Goal: Task Accomplishment & Management: Manage account settings

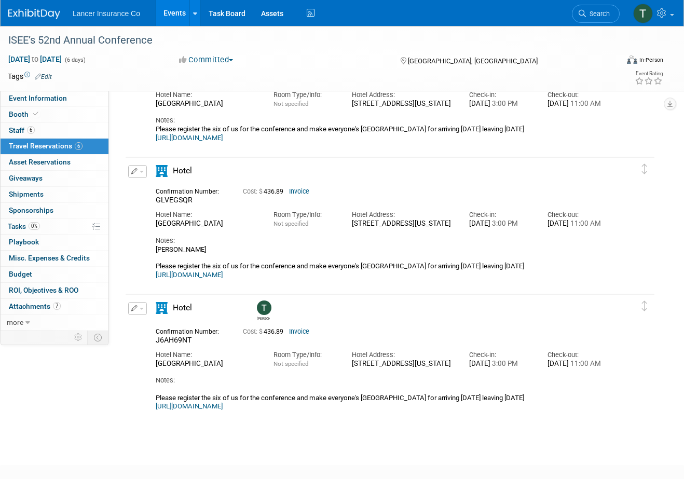
click at [170, 17] on link "Events" at bounding box center [175, 13] width 38 height 26
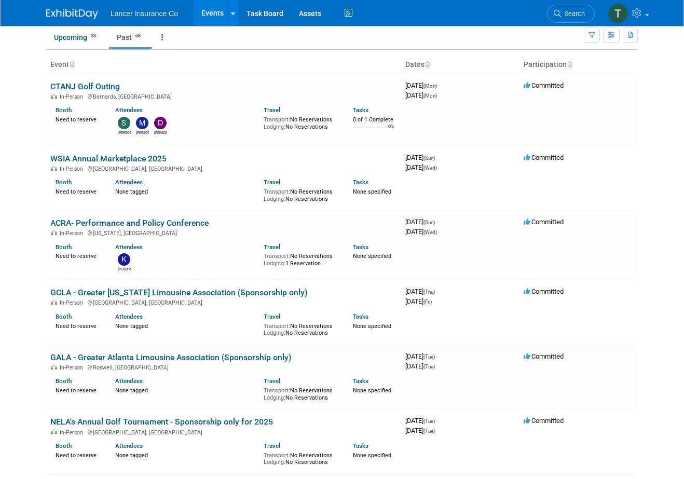
scroll to position [34, 0]
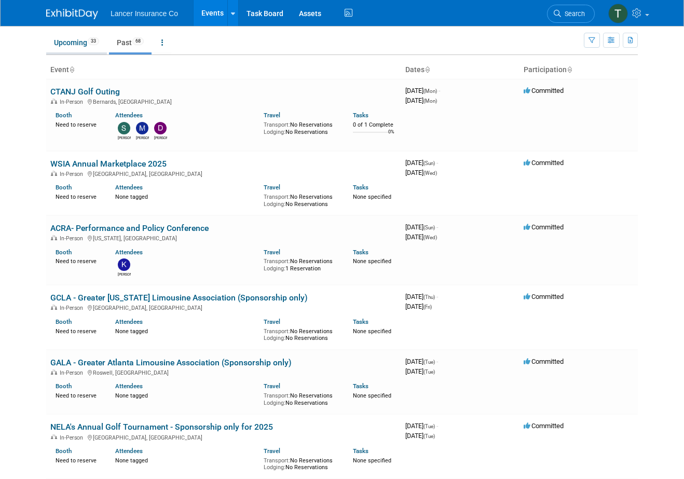
click at [61, 41] on link "Upcoming 33" at bounding box center [76, 43] width 61 height 20
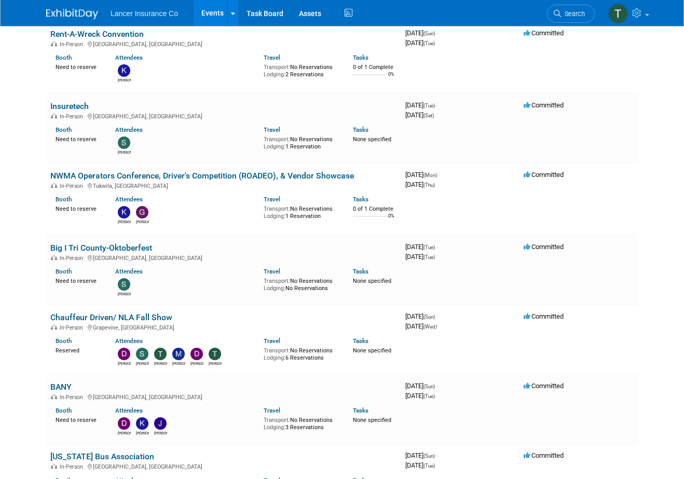
scroll to position [606, 0]
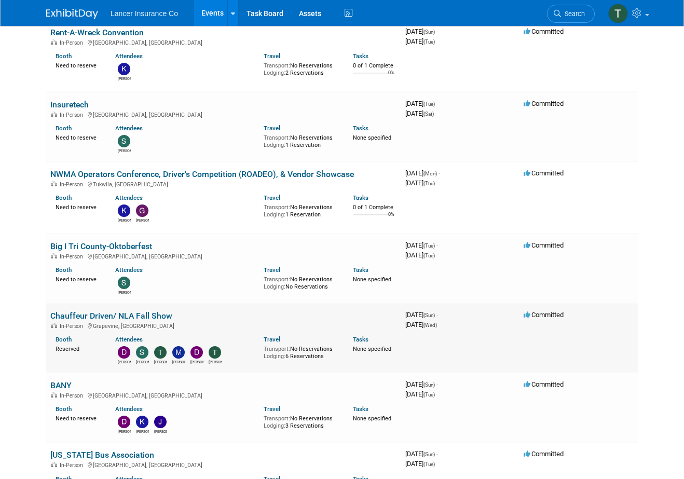
click at [84, 311] on link "Chauffeur Driven/ NLA Fall Show" at bounding box center [111, 316] width 122 height 10
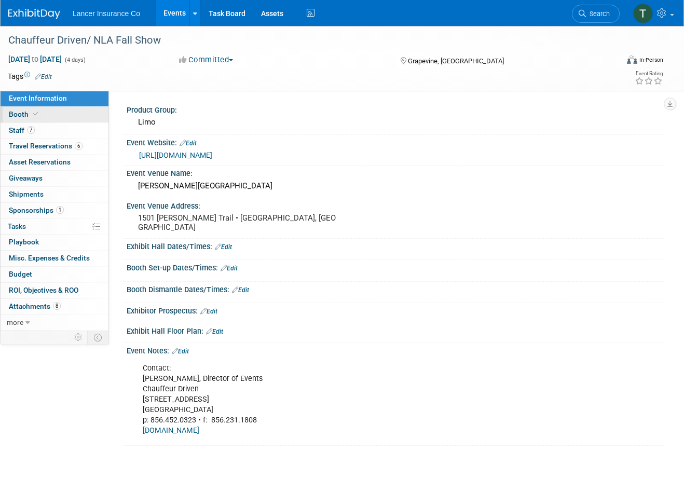
click at [26, 111] on span "Booth" at bounding box center [25, 114] width 32 height 8
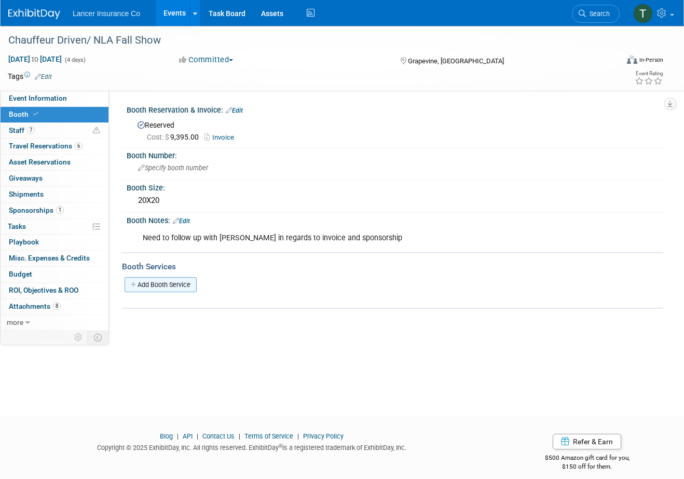
click at [163, 291] on link "Add Booth Service" at bounding box center [161, 284] width 72 height 15
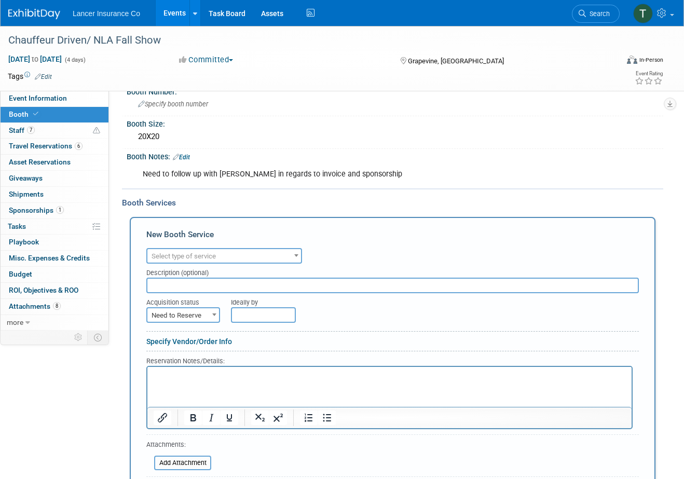
scroll to position [71, 0]
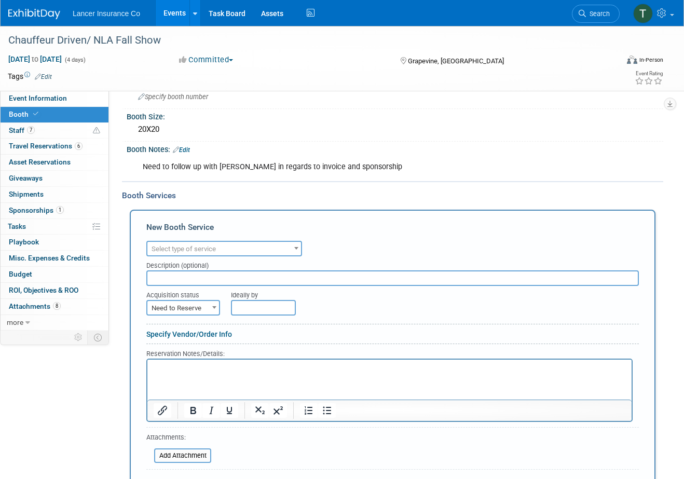
click at [234, 250] on span "Select type of service" at bounding box center [224, 249] width 154 height 15
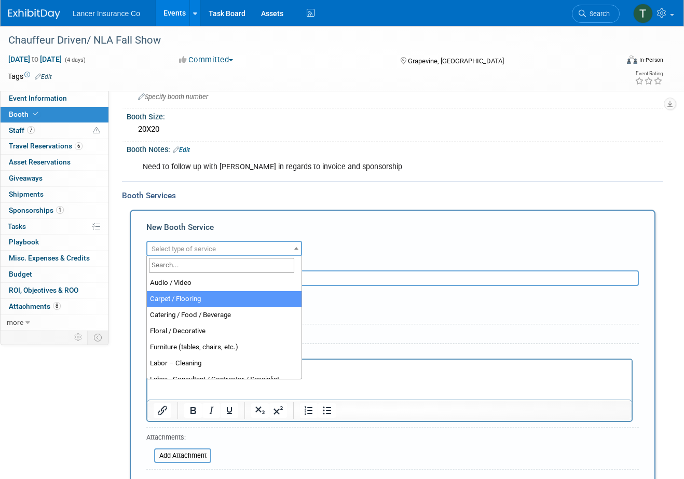
select select "4"
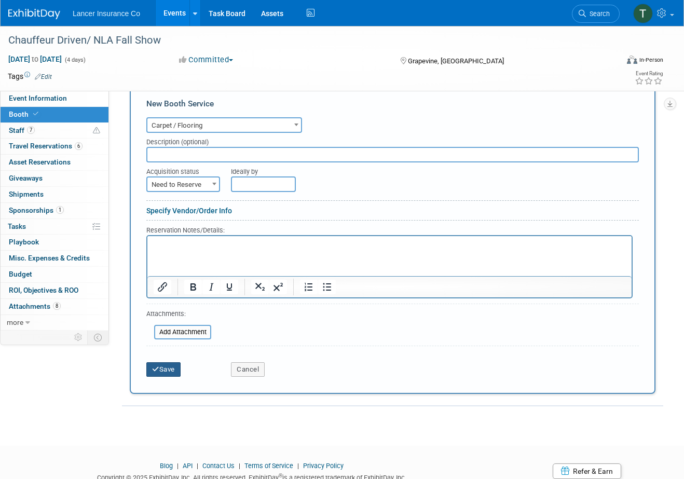
click at [168, 364] on button "Save" at bounding box center [163, 369] width 34 height 15
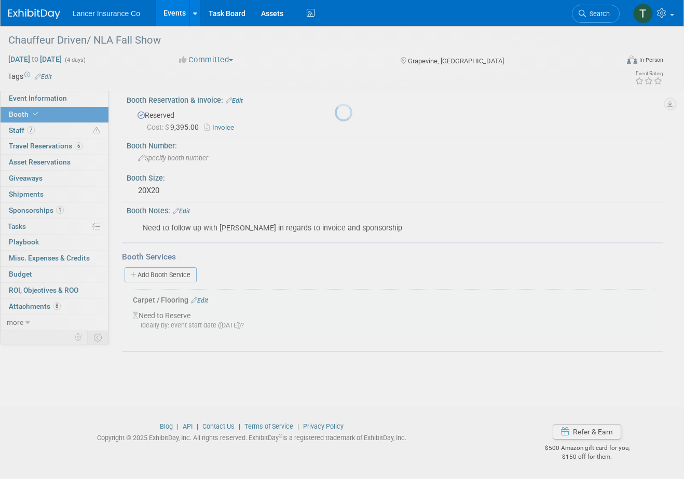
scroll to position [9, 0]
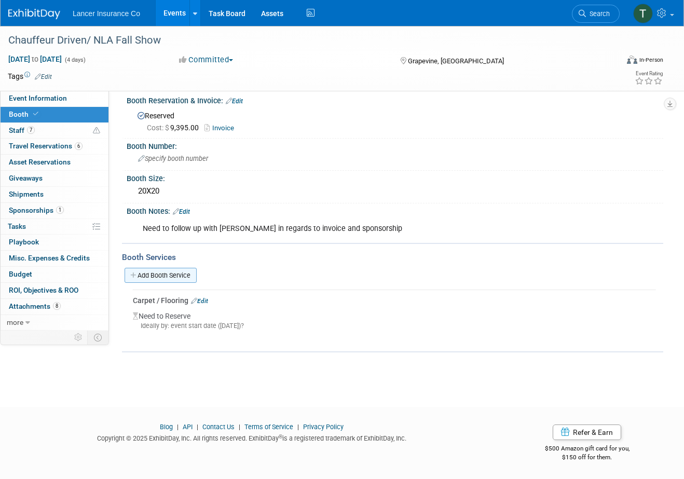
click at [172, 275] on link "Add Booth Service" at bounding box center [161, 275] width 72 height 15
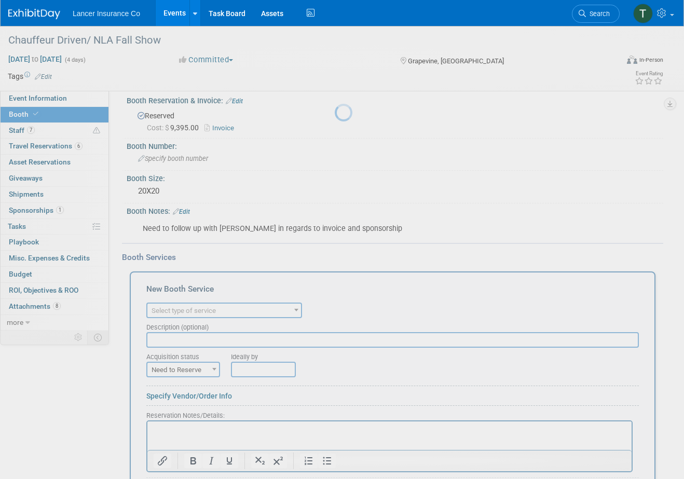
scroll to position [0, 0]
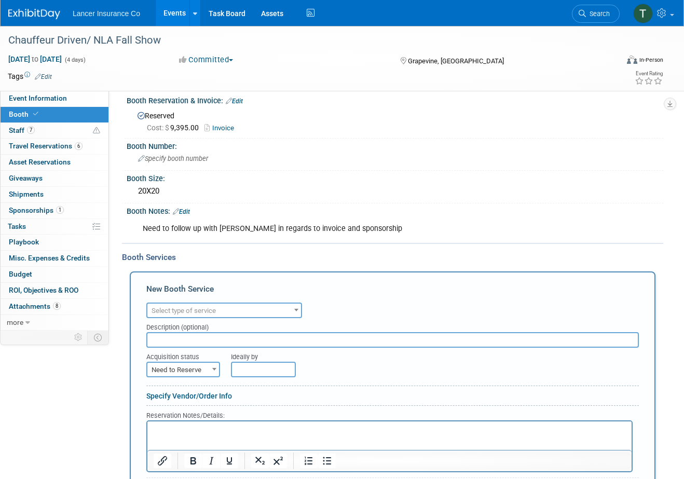
click at [178, 309] on span "Select type of service" at bounding box center [184, 311] width 64 height 8
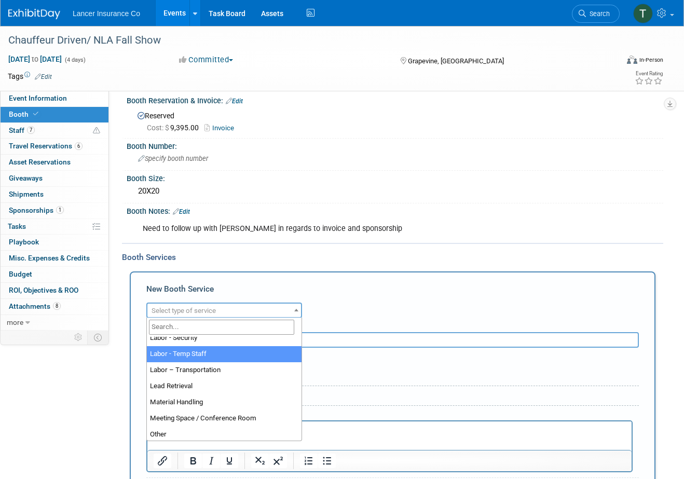
scroll to position [196, 0]
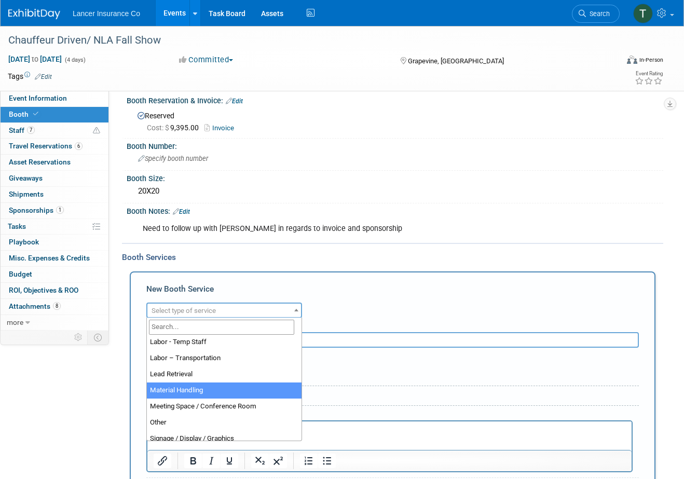
select select "10"
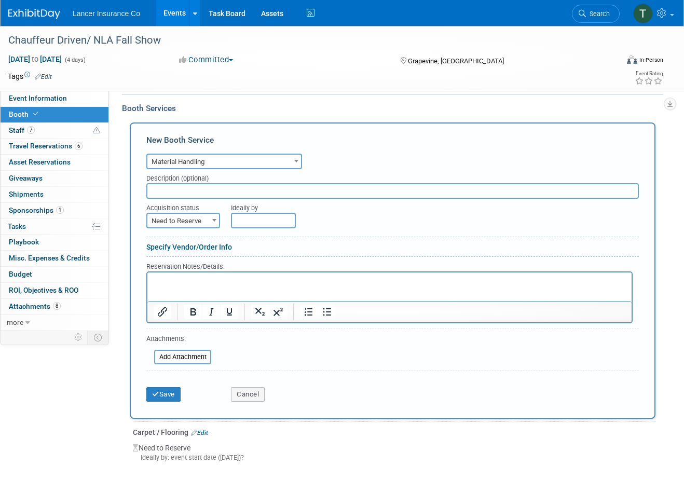
scroll to position [159, 0]
click at [172, 394] on button "Save" at bounding box center [163, 393] width 34 height 15
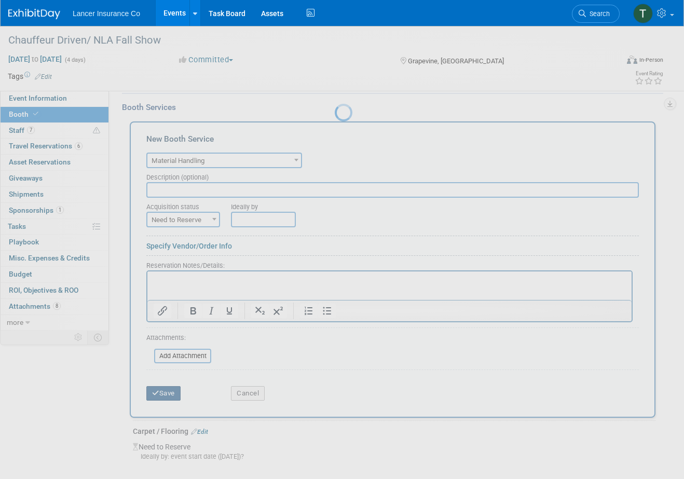
scroll to position [47, 0]
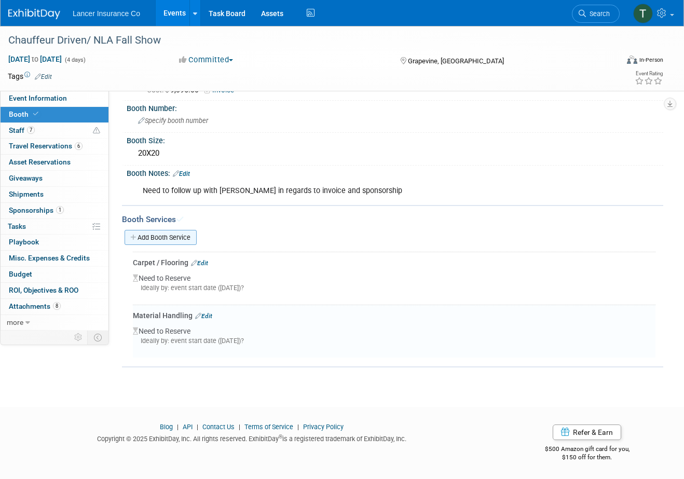
click at [176, 236] on link "Add Booth Service" at bounding box center [161, 237] width 72 height 15
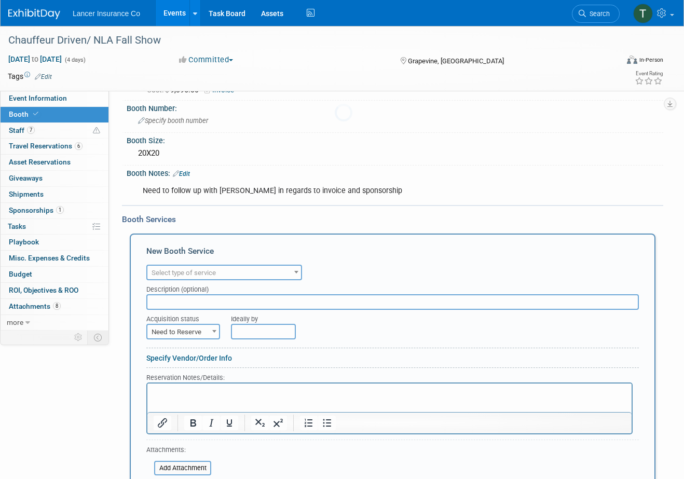
scroll to position [0, 0]
click at [192, 269] on span "Select type of service" at bounding box center [184, 273] width 64 height 8
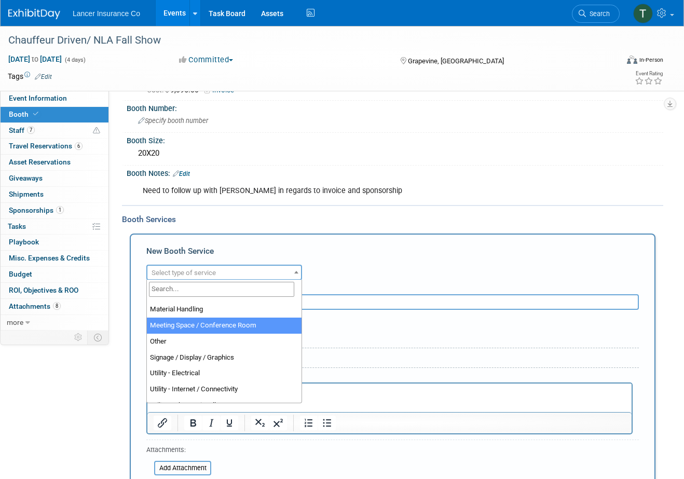
scroll to position [255, 0]
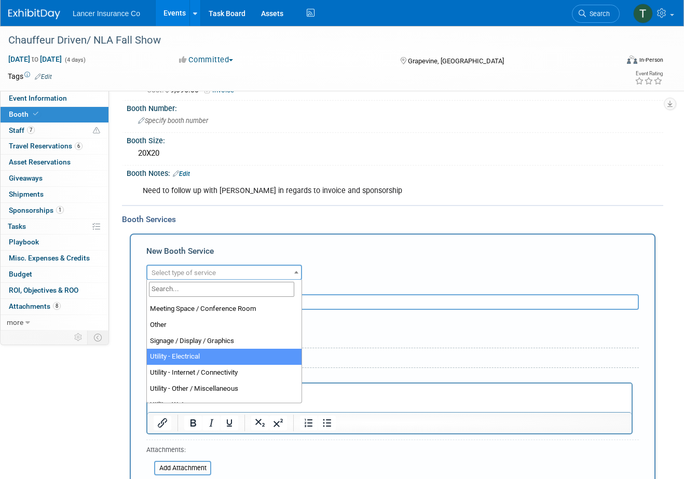
select select "8"
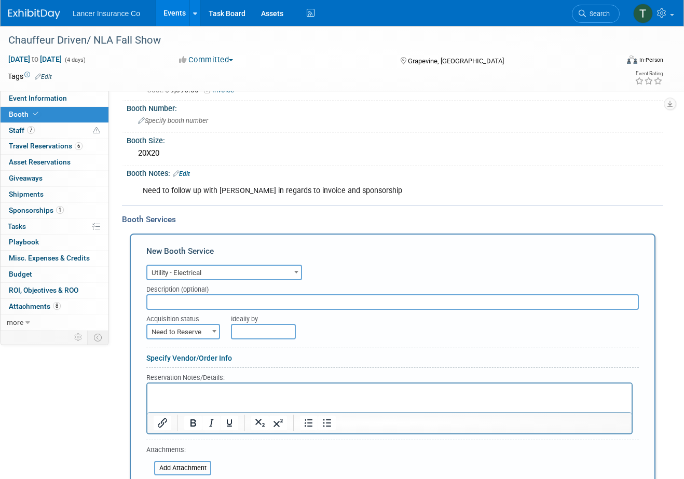
click at [175, 397] on html at bounding box center [389, 390] width 484 height 14
paste body "Rich Text Area. Press ALT-0 for help."
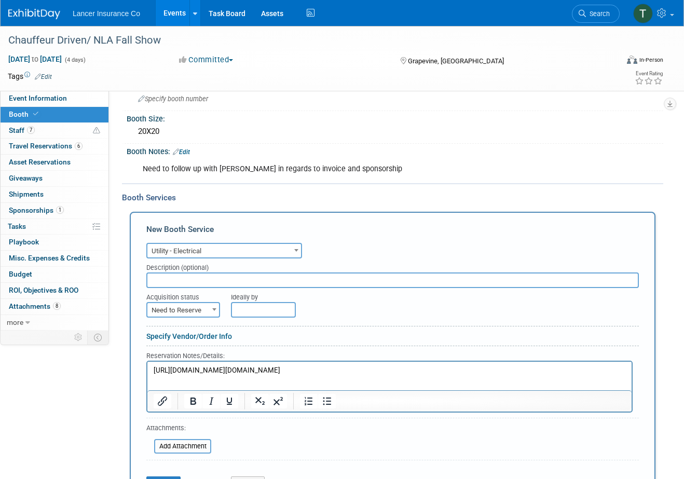
scroll to position [73, 0]
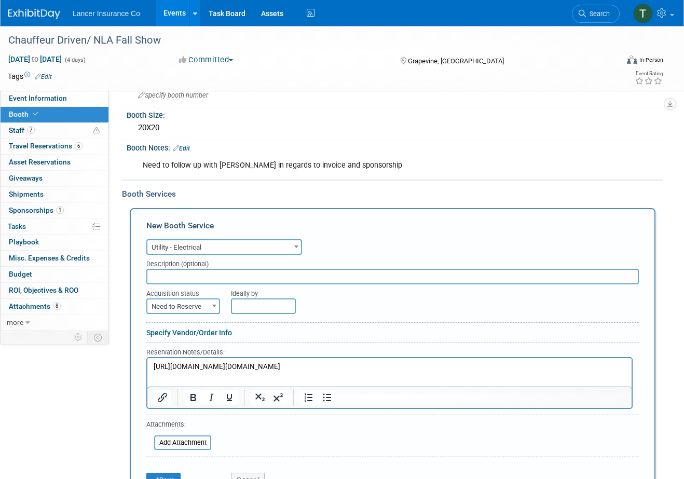
drag, startPoint x: 530, startPoint y: 374, endPoint x: 111, endPoint y: 363, distance: 419.1
click at [147, 363] on html "https://urldefense.com/v3/__https://gaylordtexan.boomerecommerce.com/Pages/Secu…" at bounding box center [389, 365] width 484 height 14
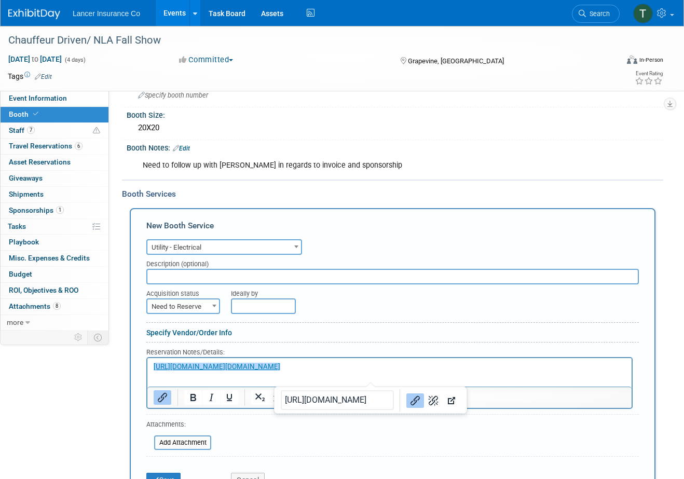
click at [332, 401] on input "[URL][DOMAIN_NAME]" at bounding box center [337, 400] width 113 height 20
click at [556, 372] on p "https://urldefense.com/v3/__https://gaylordtexan.boomerecommerce.com/Pages/Secu…" at bounding box center [390, 367] width 472 height 10
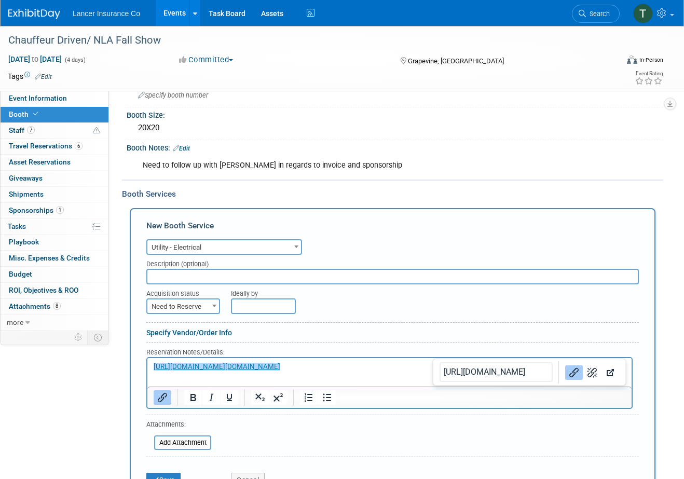
click at [391, 399] on div at bounding box center [389, 397] width 484 height 17
drag, startPoint x: 538, startPoint y: 377, endPoint x: 105, endPoint y: 328, distance: 436.4
click at [147, 358] on html "https://urldefense.com/v3/__https://gaylordtexan.boomerecommerce.com/Pages/Secu…" at bounding box center [389, 365] width 484 height 14
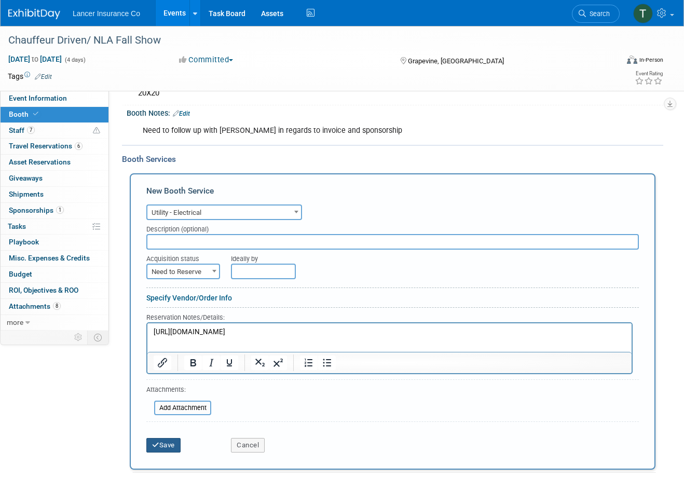
click at [164, 446] on button "Save" at bounding box center [163, 445] width 34 height 15
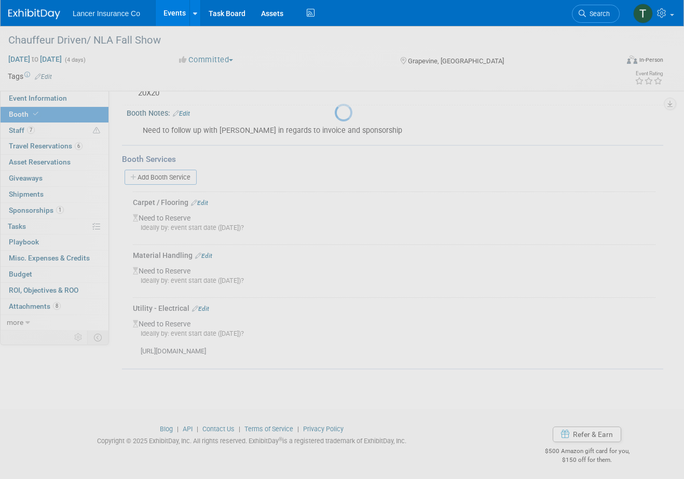
scroll to position [110, 0]
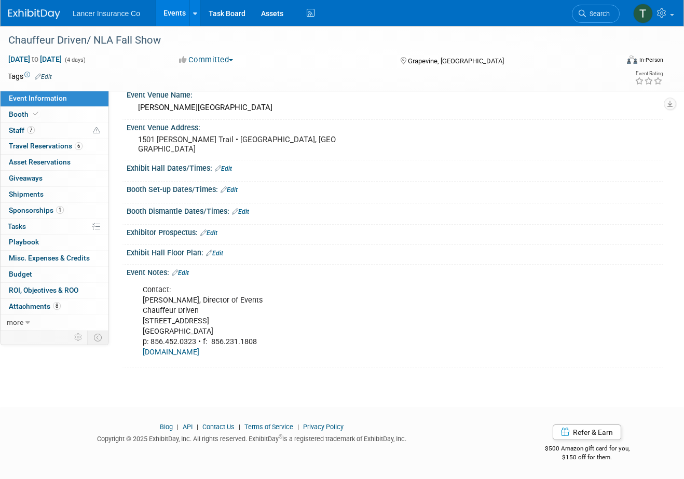
click at [183, 7] on link "Events" at bounding box center [175, 13] width 38 height 26
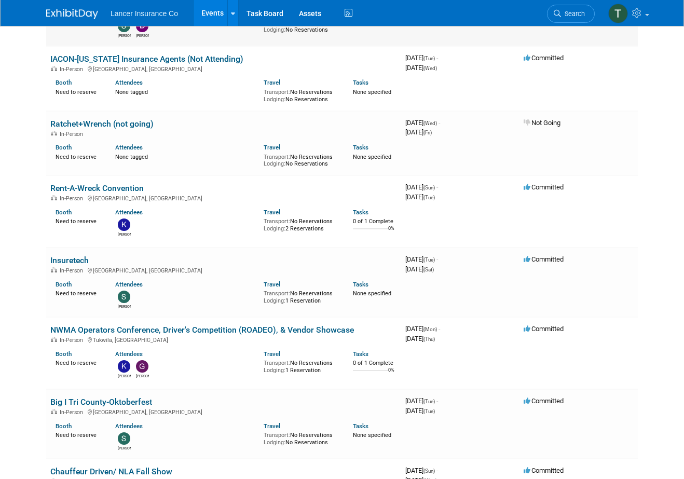
scroll to position [417, 0]
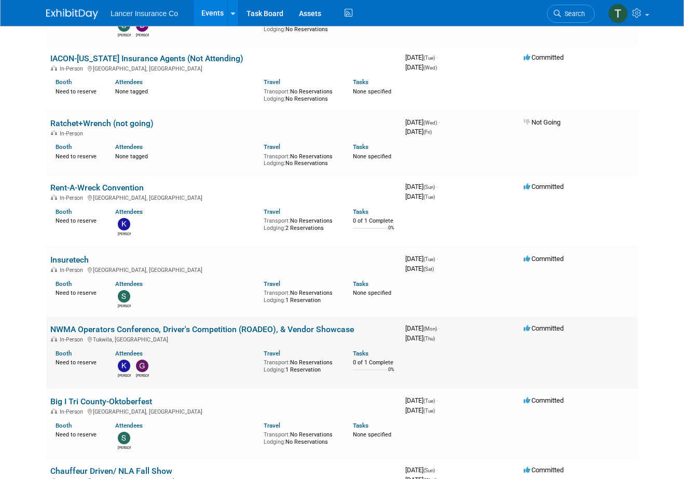
click at [82, 328] on link "NWMA Operators Conference, Driver's Competition (ROADEO), & Vendor Showcase" at bounding box center [202, 329] width 304 height 10
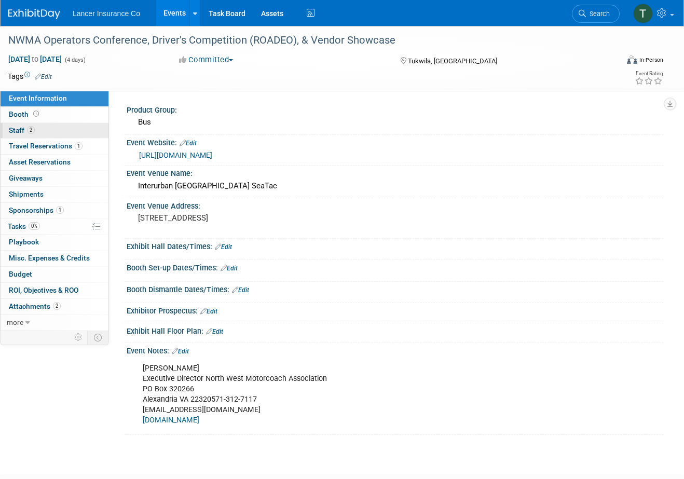
click at [21, 128] on span "Staff 2" at bounding box center [22, 130] width 26 height 8
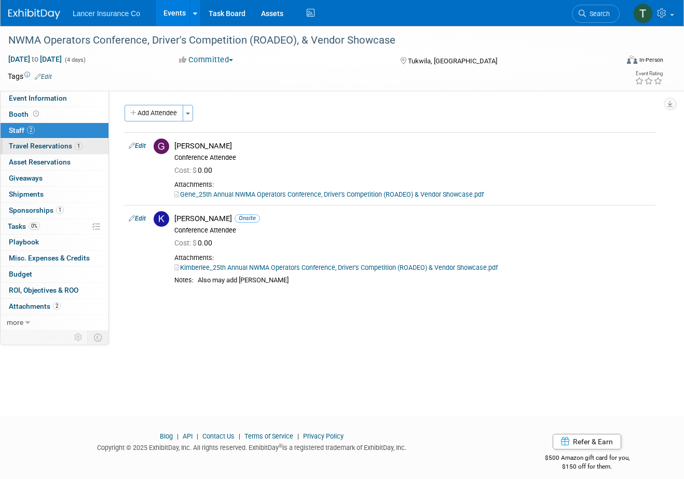
click at [21, 146] on span "Travel Reservations 1" at bounding box center [46, 146] width 74 height 8
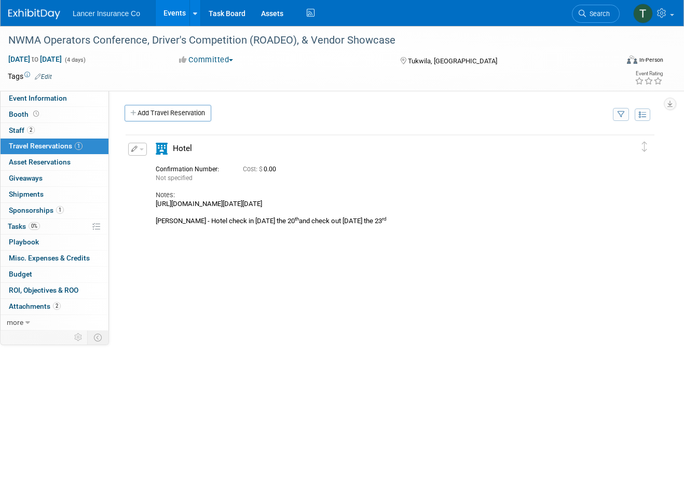
click at [143, 152] on button "button" at bounding box center [137, 149] width 19 height 13
click at [161, 198] on button "Duplicate" at bounding box center [173, 201] width 88 height 15
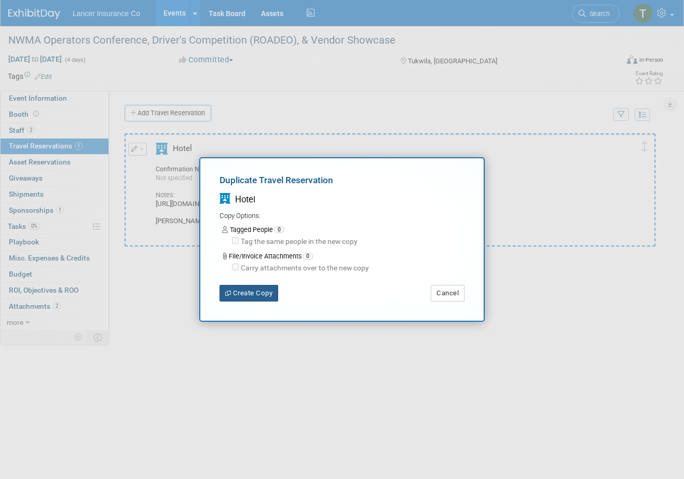
click at [246, 291] on button "Create Copy" at bounding box center [249, 293] width 59 height 17
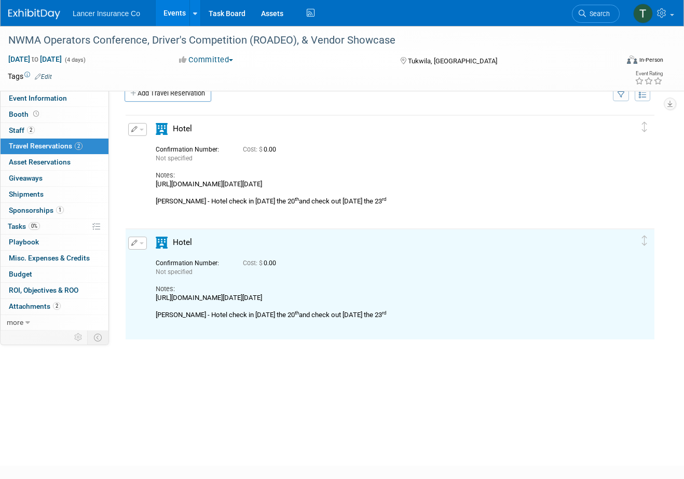
scroll to position [20, 0]
click at [144, 243] on button "button" at bounding box center [137, 242] width 19 height 13
click at [152, 263] on button "Edit Reservation" at bounding box center [173, 260] width 88 height 15
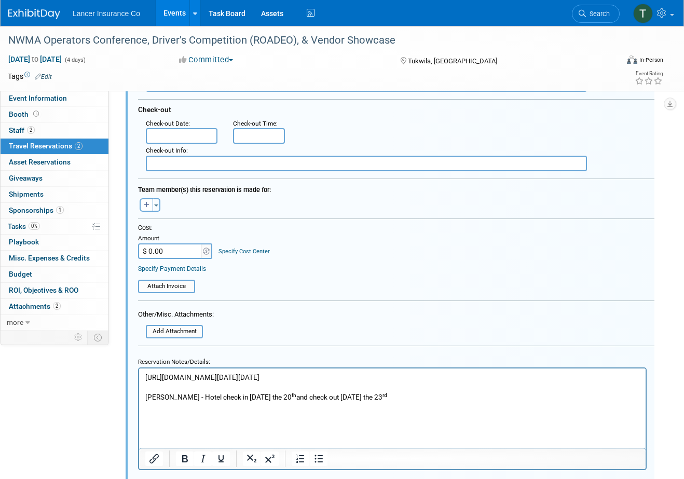
scroll to position [376, 0]
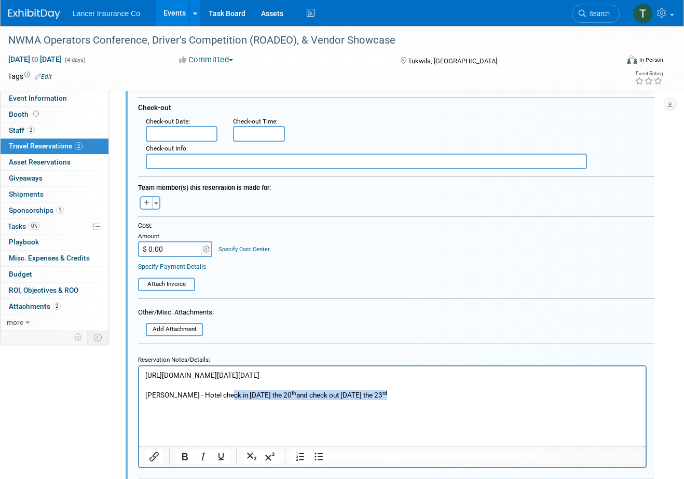
drag, startPoint x: 388, startPoint y: 395, endPoint x: 222, endPoint y: 392, distance: 166.2
click at [222, 392] on p "https://be.synxis.com/?Hotel=2172&Chain=8517&arrive=2025-10-19&depart=2025-10-2…" at bounding box center [392, 394] width 495 height 49
paste body "Rich Text Area. Press ALT-0 for help."
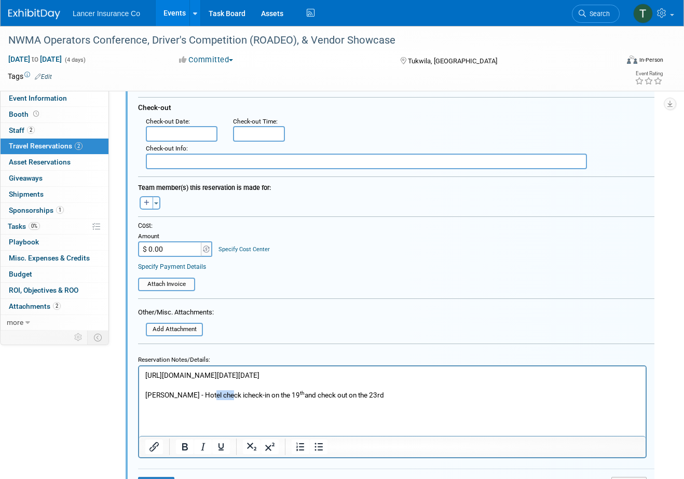
drag, startPoint x: 223, startPoint y: 394, endPoint x: 204, endPoint y: 394, distance: 19.2
click at [204, 394] on p "https://be.synxis.com/?Hotel=2172&Chain=8517&arrive=2025-10-19&depart=2025-10-2…" at bounding box center [392, 389] width 495 height 39
drag, startPoint x: 177, startPoint y: 395, endPoint x: 131, endPoint y: 396, distance: 45.7
click at [139, 396] on html "https://be.synxis.com/?Hotel=2172&Chain=8517&arrive=2025-10-19&depart=2025-10-2…" at bounding box center [392, 388] width 507 height 44
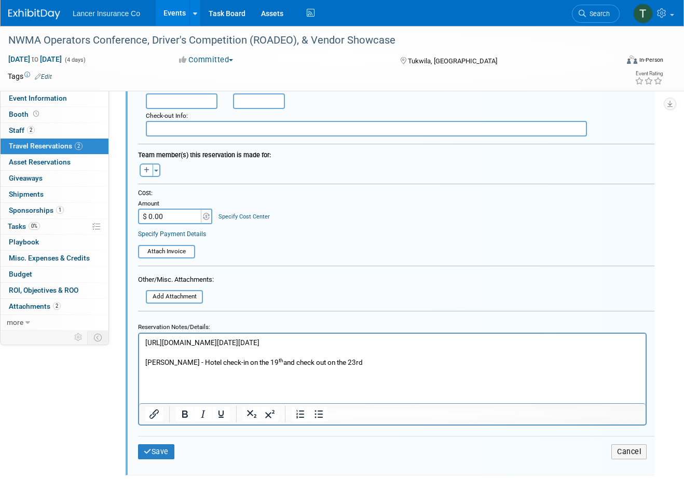
scroll to position [422, 0]
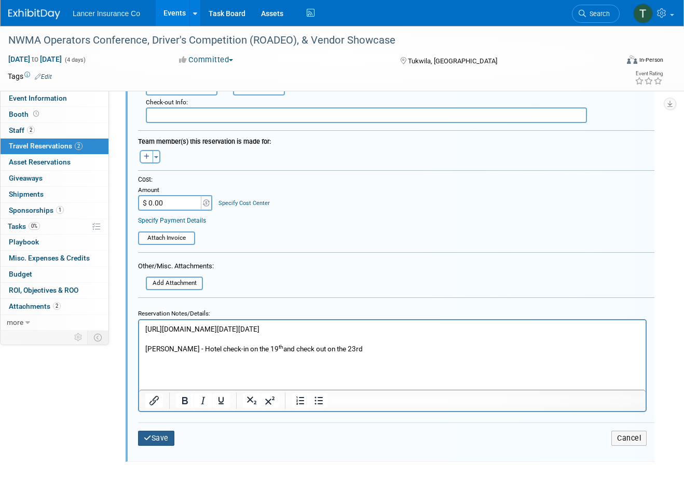
click at [156, 436] on button "Save" at bounding box center [156, 438] width 36 height 15
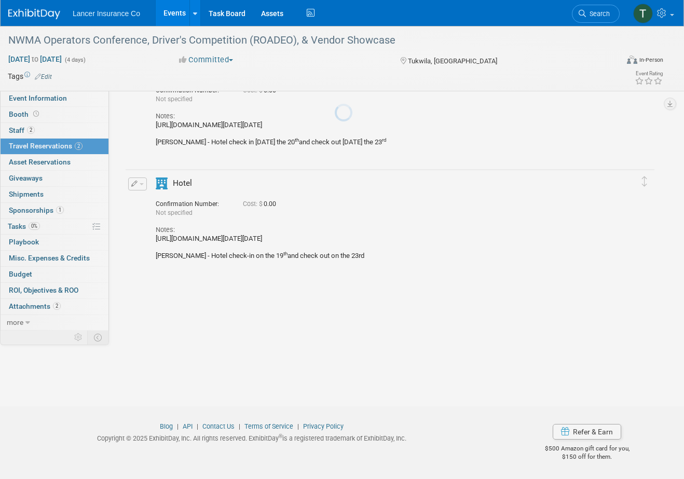
scroll to position [79, 0]
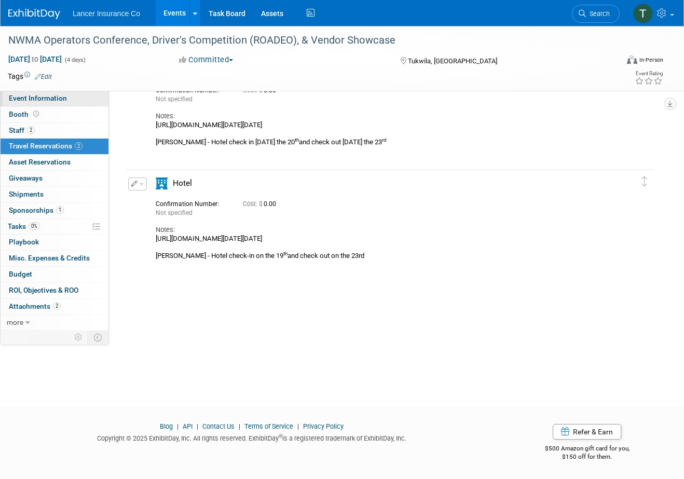
click at [39, 101] on span "Event Information" at bounding box center [38, 98] width 58 height 8
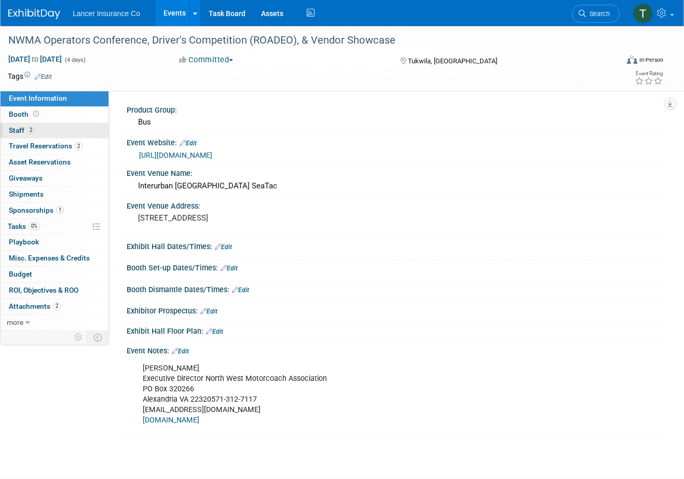
click at [19, 132] on span "Staff 2" at bounding box center [22, 130] width 26 height 8
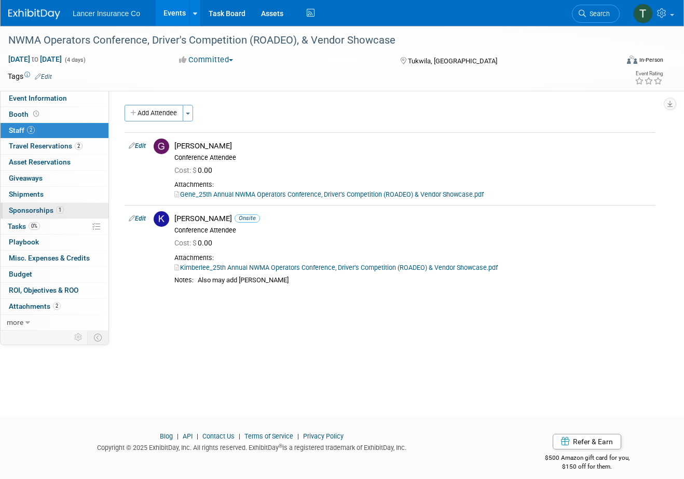
click at [40, 214] on span "Sponsorships 1" at bounding box center [36, 210] width 55 height 8
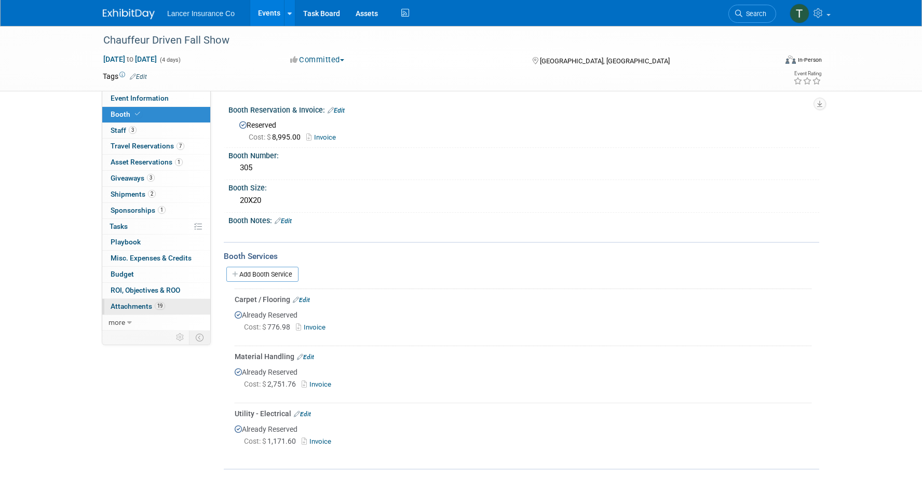
click at [134, 305] on span "Attachments 19" at bounding box center [138, 306] width 55 height 8
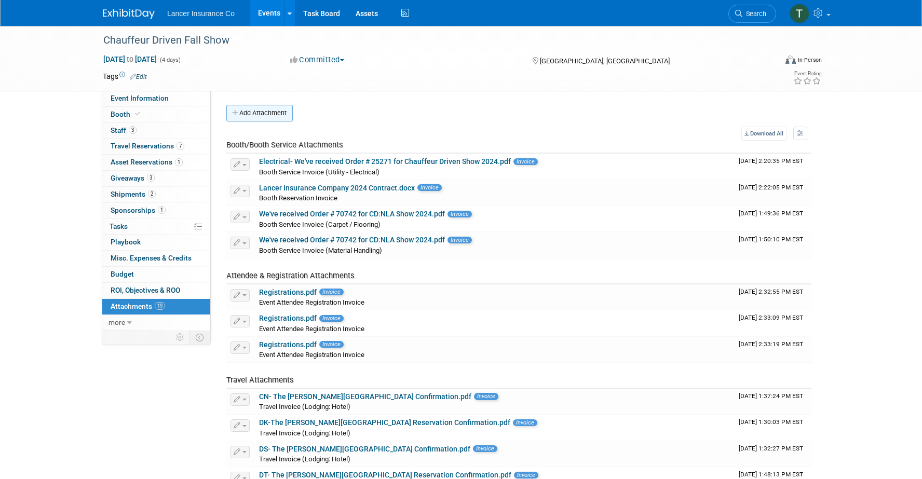
click at [261, 115] on button "Add Attachment" at bounding box center [259, 113] width 66 height 17
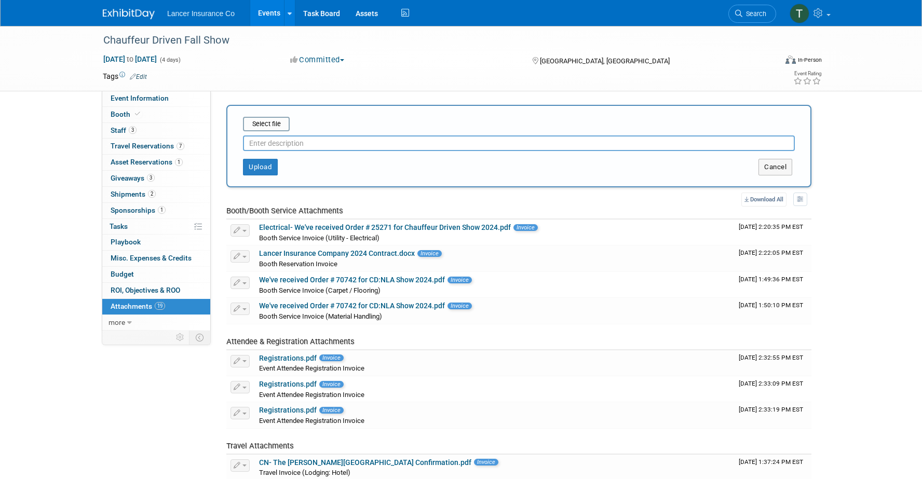
click at [276, 140] on input "text" at bounding box center [519, 144] width 552 height 16
click at [266, 127] on input "file" at bounding box center [227, 124] width 124 height 12
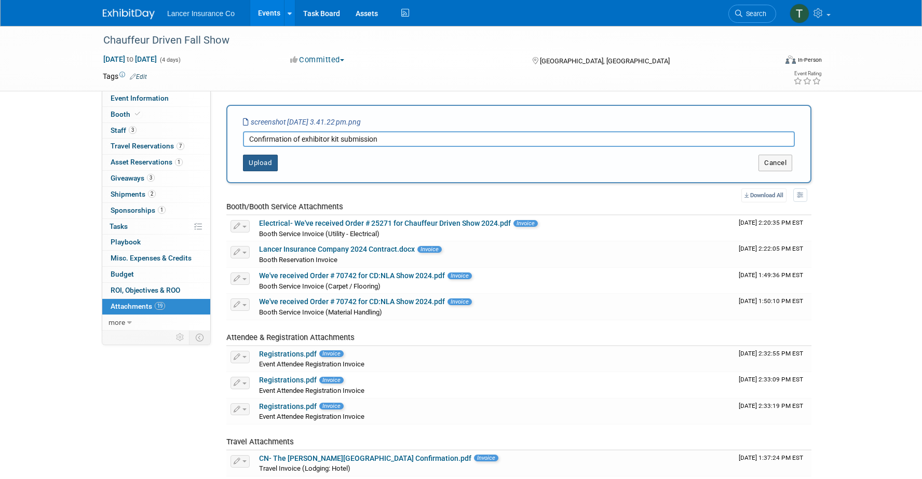
type input "Confirmation of exhibitor kit submission"
click at [256, 168] on button "Upload" at bounding box center [260, 163] width 35 height 17
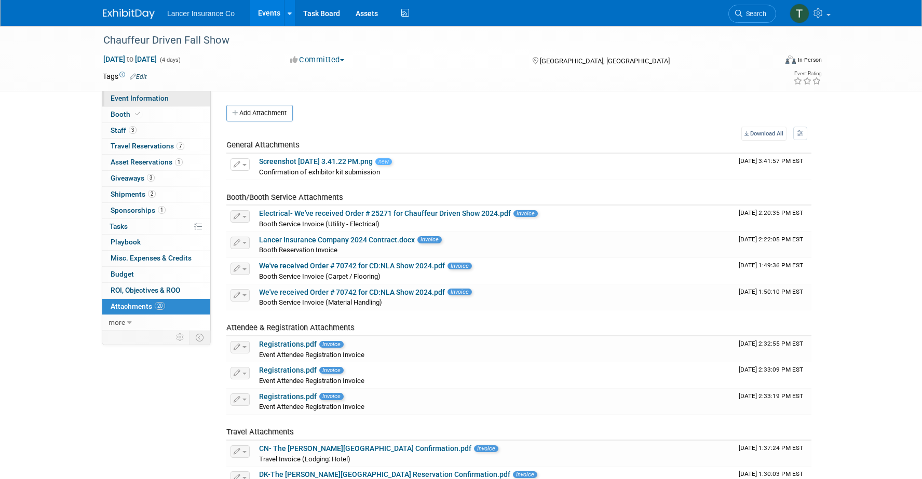
click at [139, 98] on span "Event Information" at bounding box center [140, 98] width 58 height 8
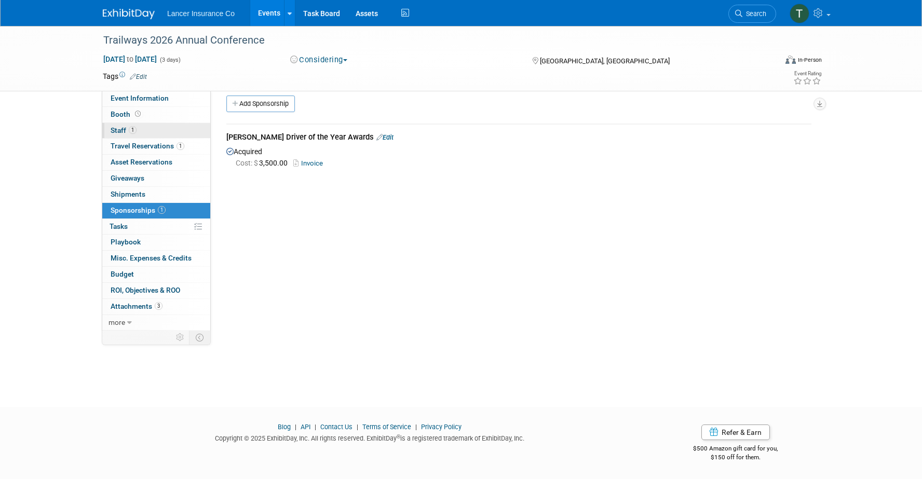
click at [129, 128] on span "1" at bounding box center [133, 130] width 8 height 8
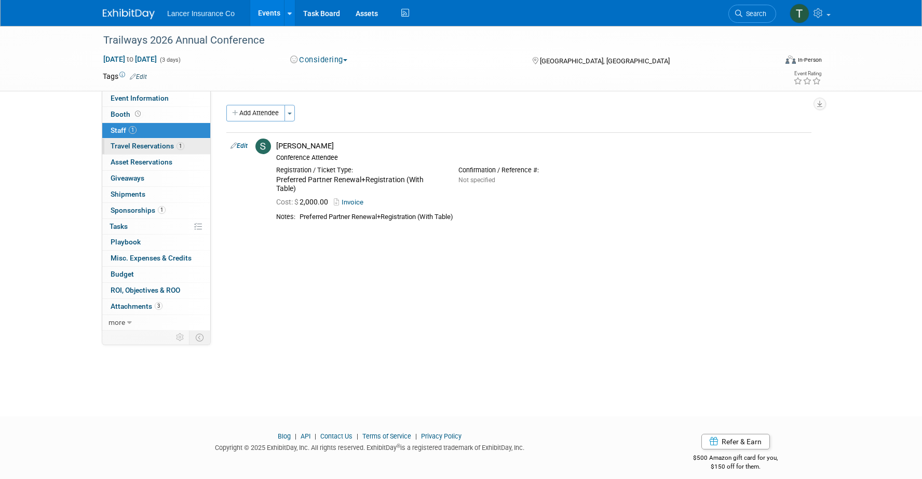
click at [135, 146] on span "Travel Reservations 1" at bounding box center [148, 146] width 74 height 8
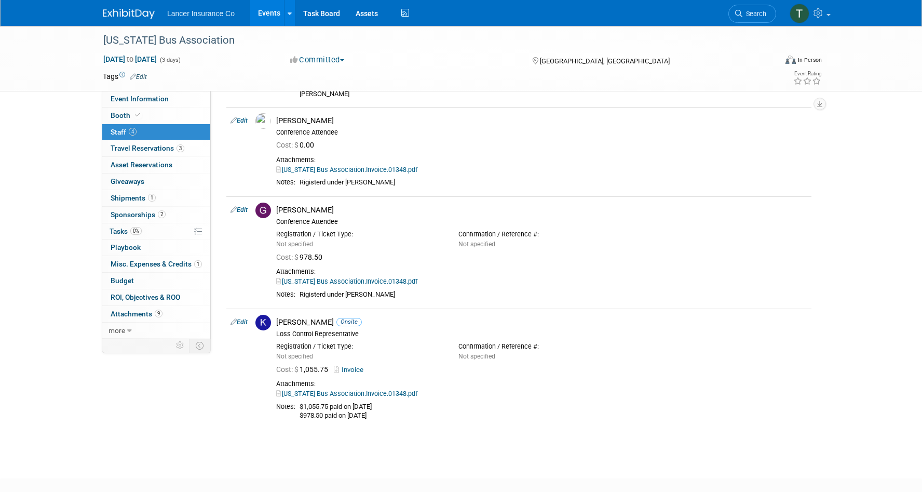
click at [267, 11] on link "Events" at bounding box center [269, 13] width 38 height 26
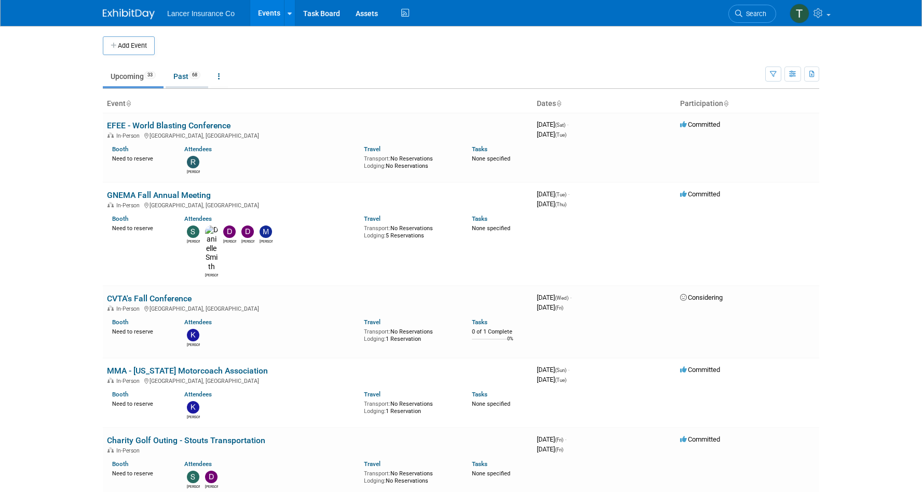
click at [179, 75] on link "Past 68" at bounding box center [187, 76] width 43 height 20
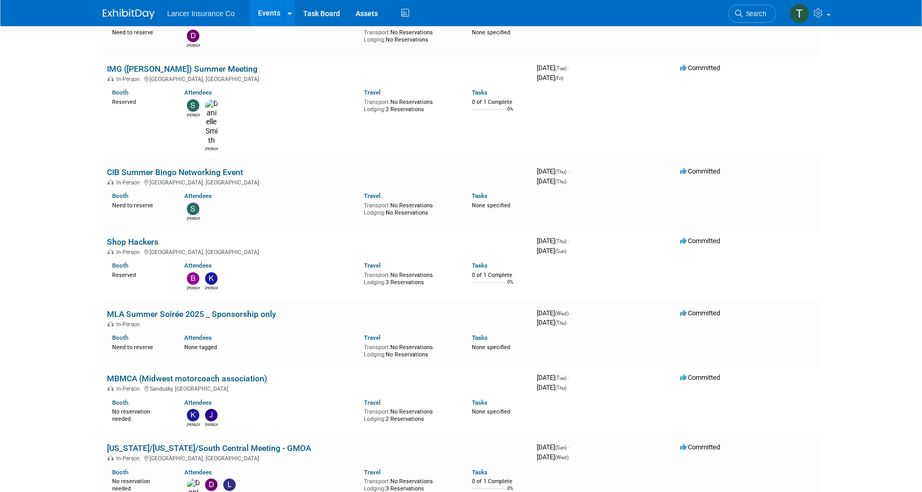
scroll to position [1009, 0]
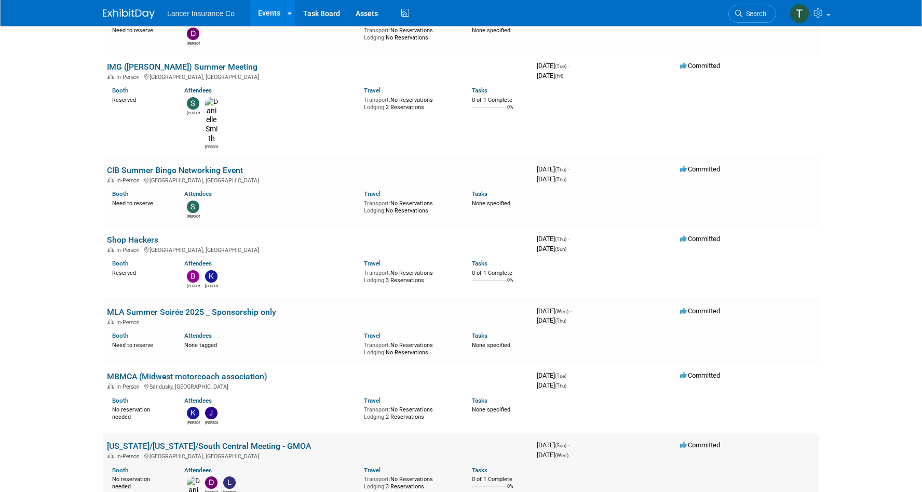
click at [141, 441] on link "[US_STATE]/[US_STATE]/South Central Meeting - GMOA" at bounding box center [209, 446] width 204 height 10
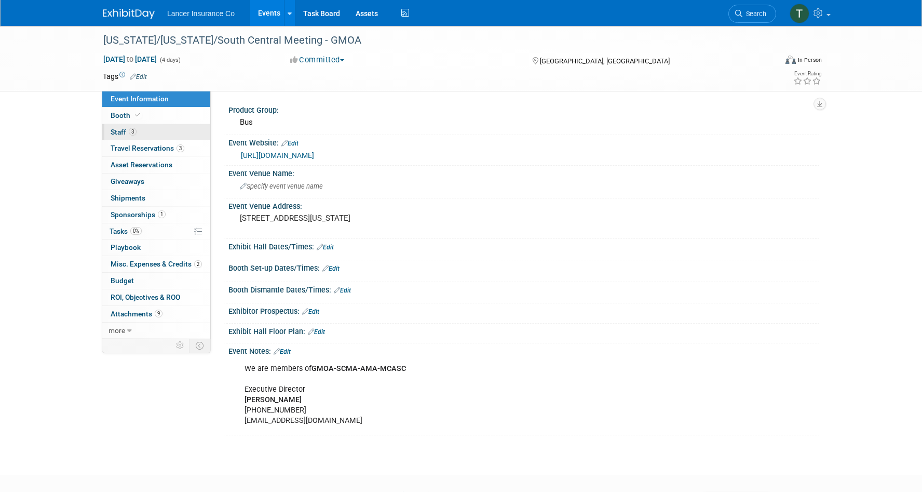
click at [130, 132] on span "3" at bounding box center [133, 132] width 8 height 8
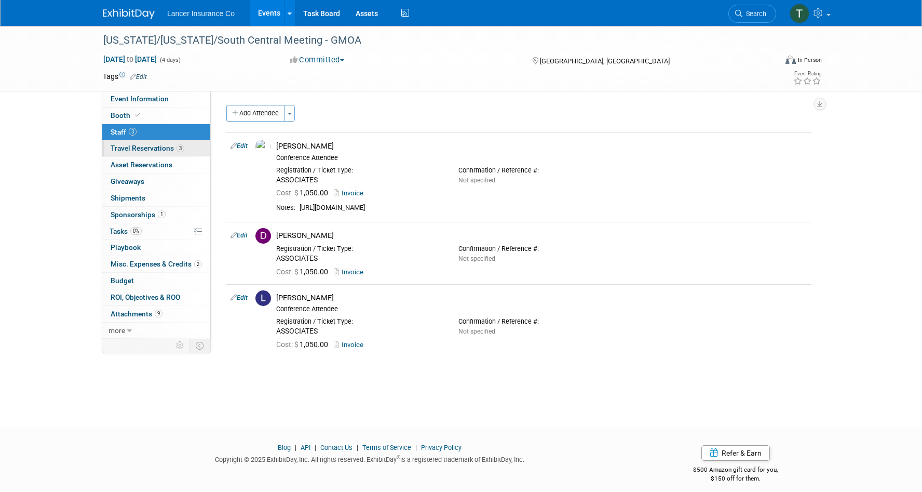
click at [130, 150] on span "Travel Reservations 3" at bounding box center [148, 148] width 74 height 8
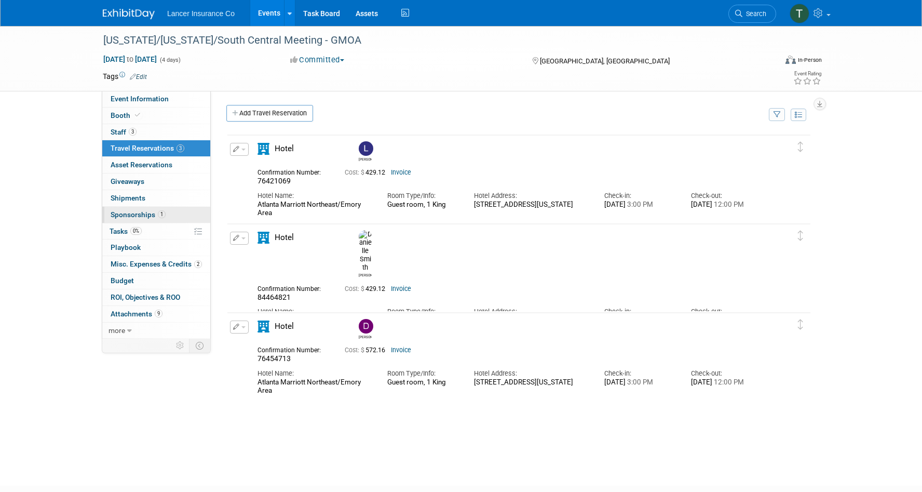
click at [127, 213] on span "Sponsorships 1" at bounding box center [138, 214] width 55 height 8
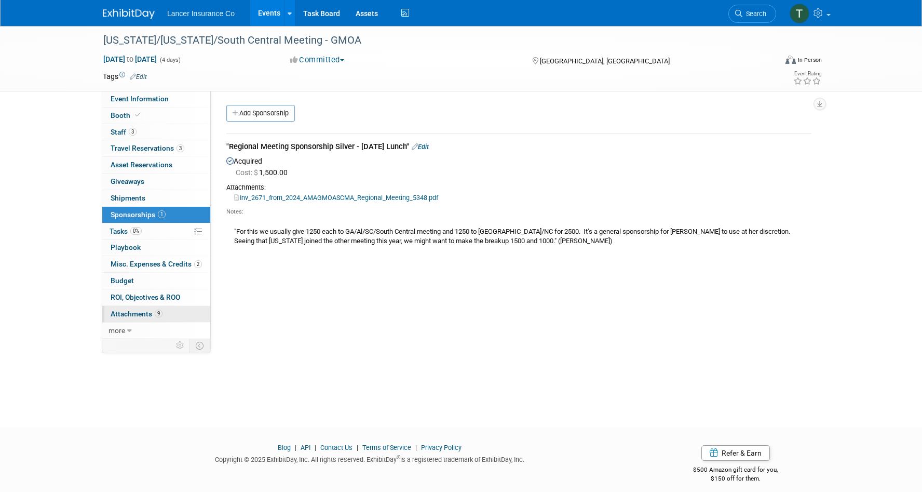
click at [131, 313] on span "Attachments 9" at bounding box center [137, 313] width 52 height 8
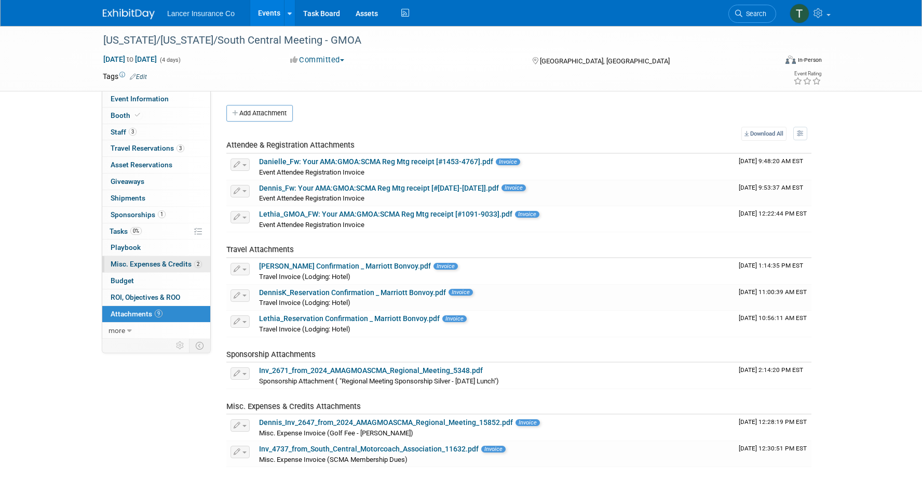
click at [130, 268] on link "2 Misc. Expenses & Credits 2" at bounding box center [156, 264] width 108 height 16
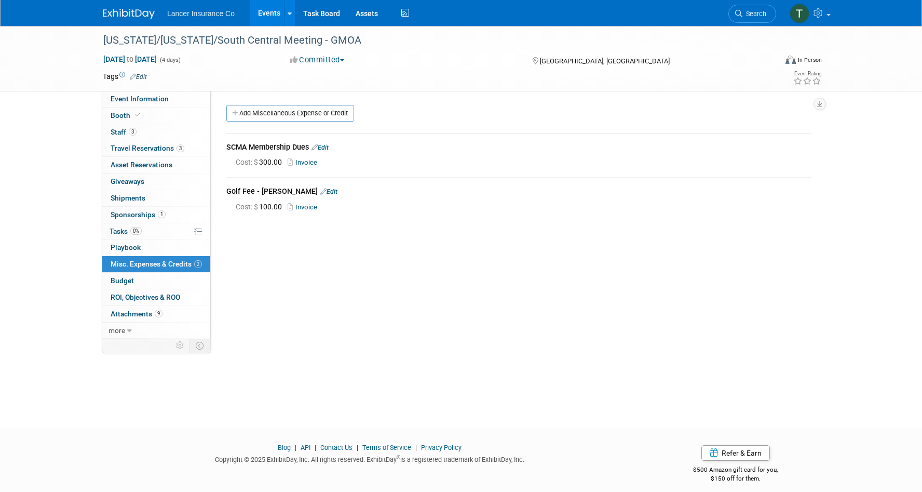
click at [265, 15] on link "Events" at bounding box center [269, 13] width 38 height 26
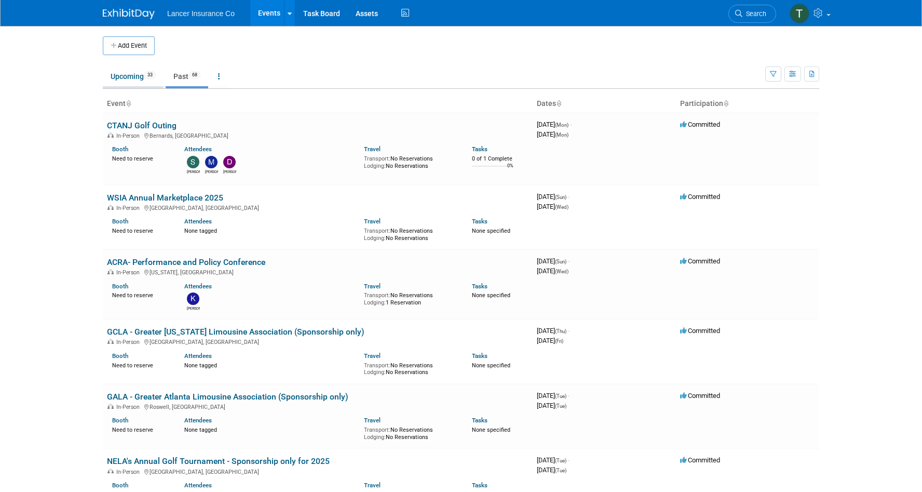
click at [127, 75] on link "Upcoming 33" at bounding box center [133, 76] width 61 height 20
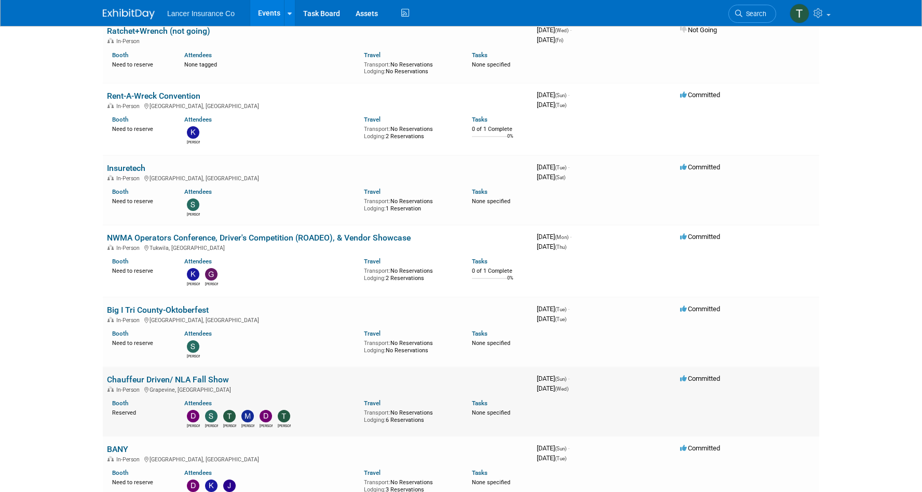
scroll to position [546, 0]
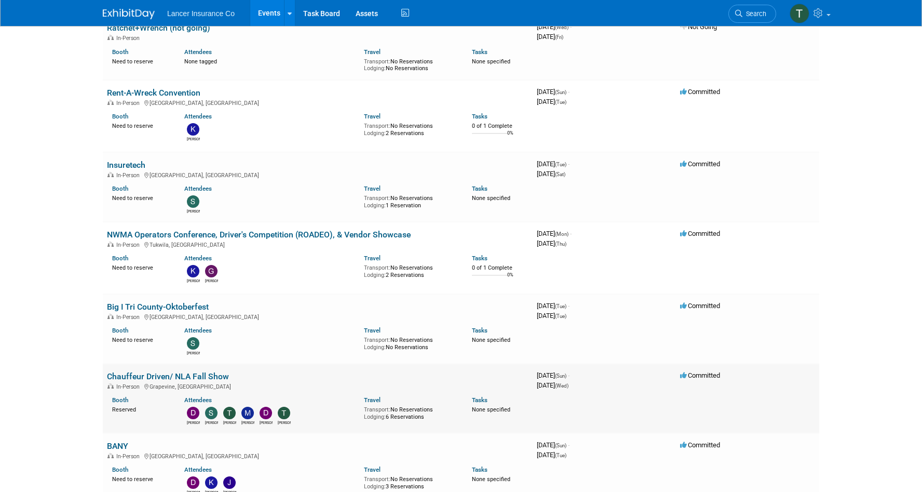
click at [138, 371] on link "Chauffeur Driven/ NLA Fall Show" at bounding box center [168, 376] width 122 height 10
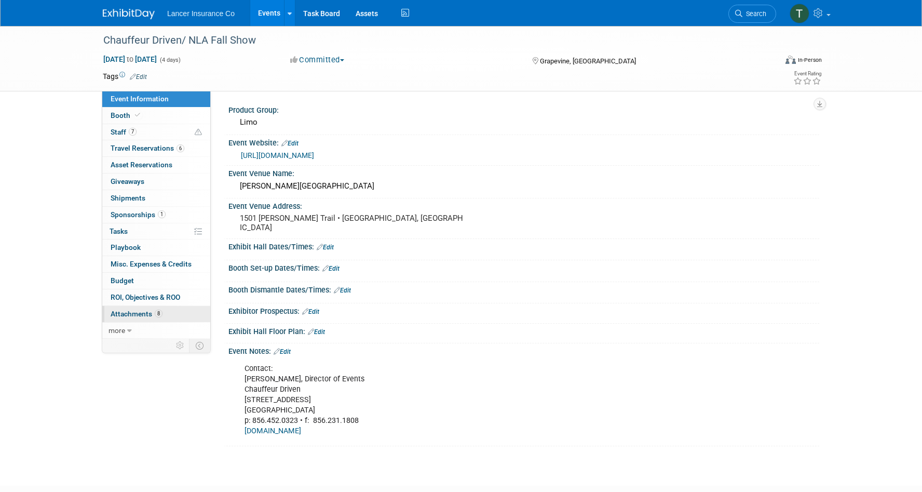
click at [133, 312] on span "Attachments 8" at bounding box center [137, 313] width 52 height 8
click at [133, 211] on span "Sponsorships 1" at bounding box center [138, 214] width 55 height 8
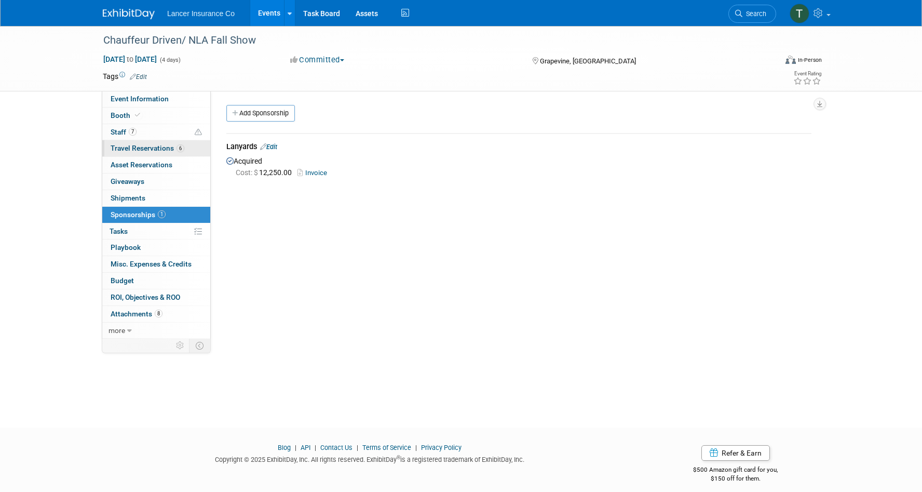
click at [132, 143] on link "6 Travel Reservations 6" at bounding box center [156, 148] width 108 height 16
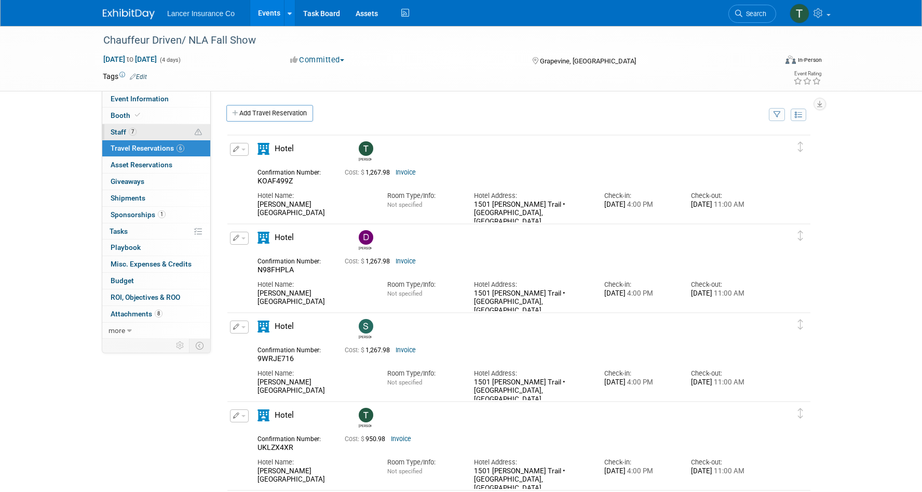
click at [119, 134] on span "Staff 7" at bounding box center [124, 132] width 26 height 8
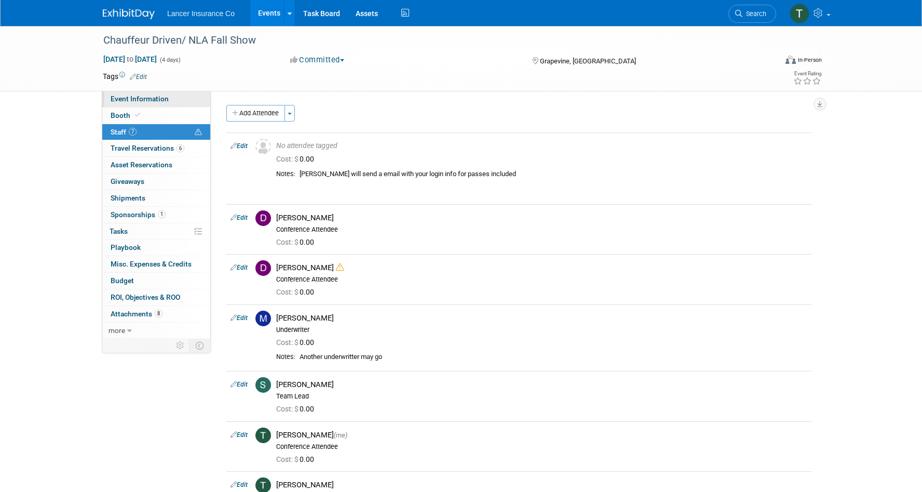
click at [120, 101] on span "Event Information" at bounding box center [140, 98] width 58 height 8
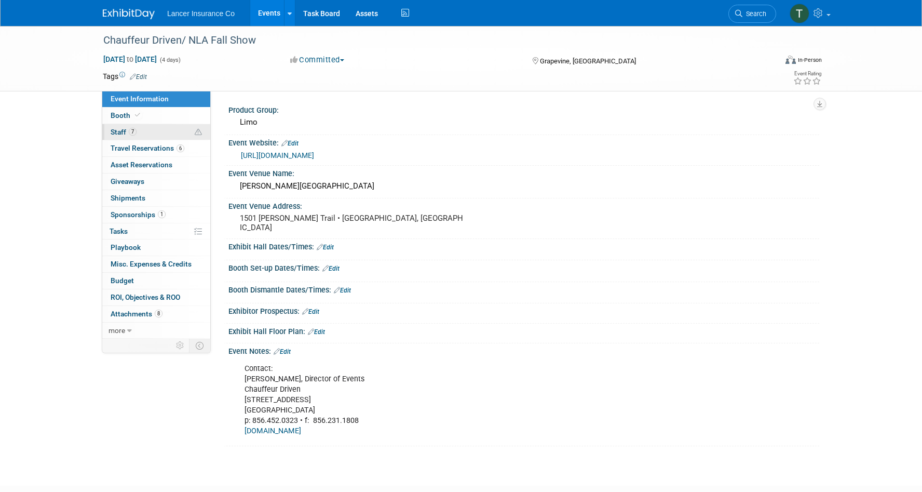
click at [120, 130] on span "Staff 7" at bounding box center [124, 132] width 26 height 8
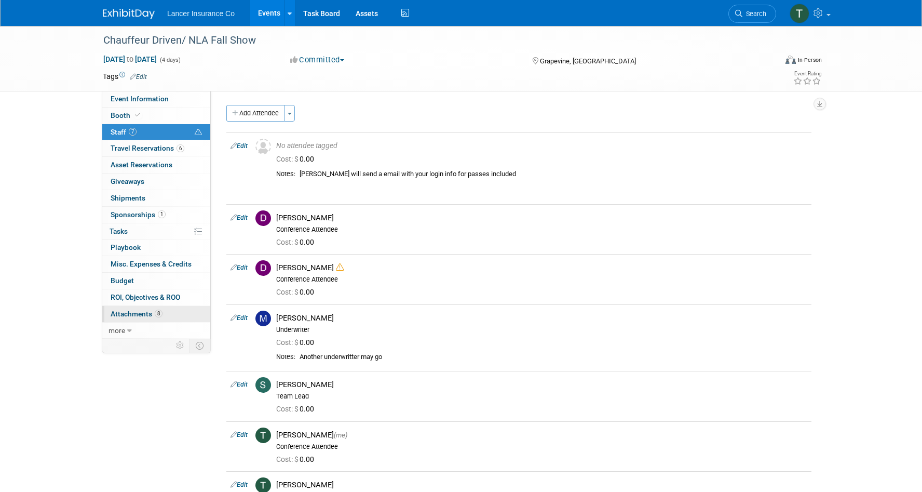
click at [136, 315] on span "Attachments 8" at bounding box center [137, 313] width 52 height 8
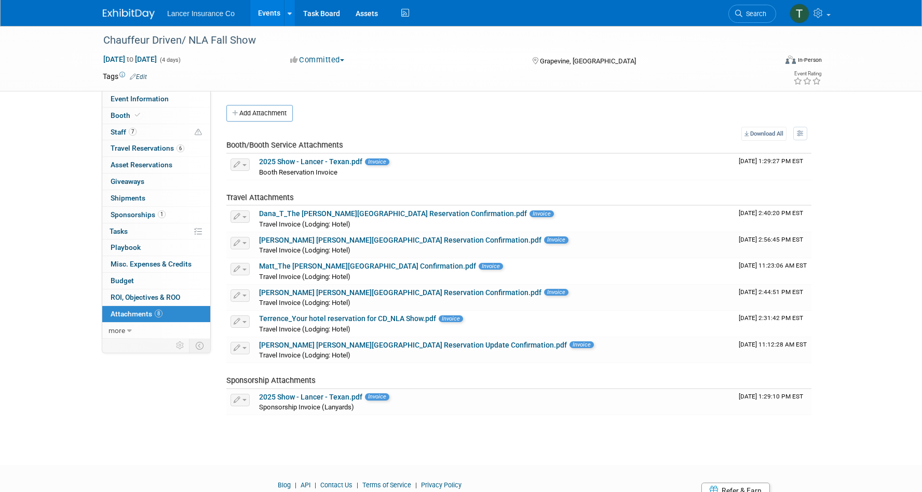
click at [262, 12] on link "Events" at bounding box center [269, 13] width 38 height 26
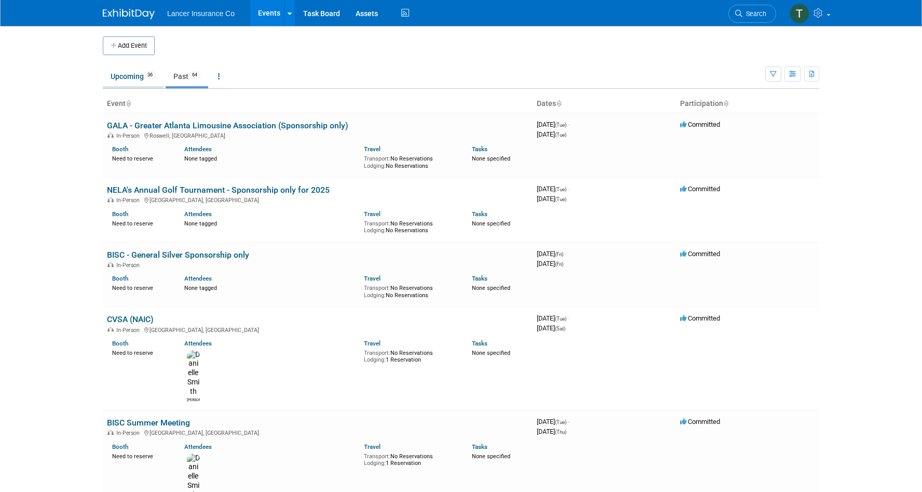
click at [129, 70] on link "Upcoming 36" at bounding box center [133, 76] width 61 height 20
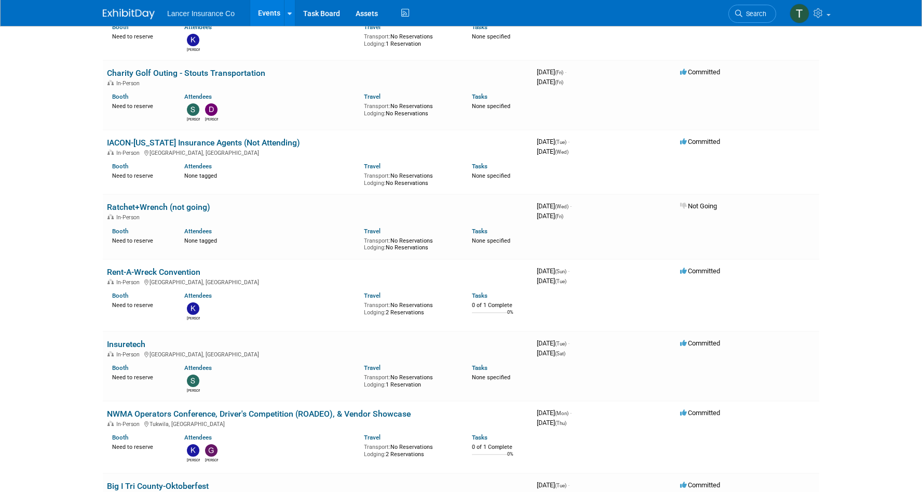
scroll to position [397, 0]
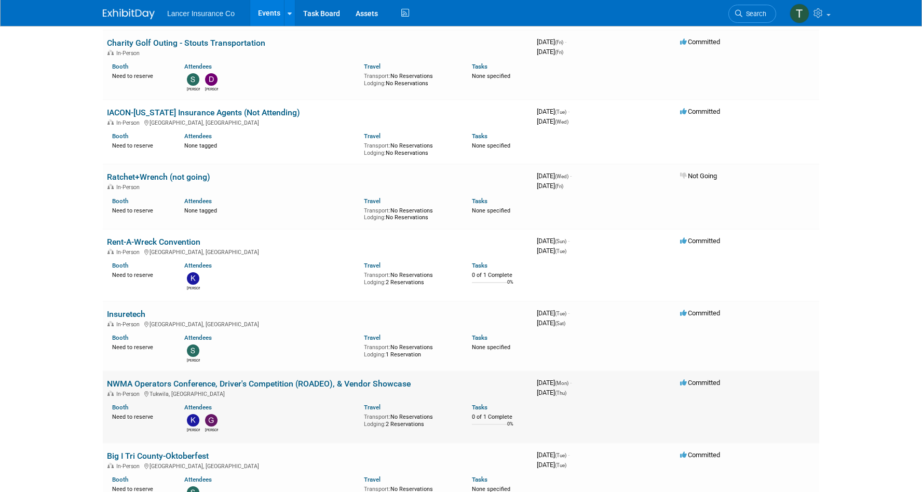
click at [140, 378] on link "NWMA Operators Conference, Driver's Competition (ROADEO), & Vendor Showcase" at bounding box center [259, 383] width 304 height 10
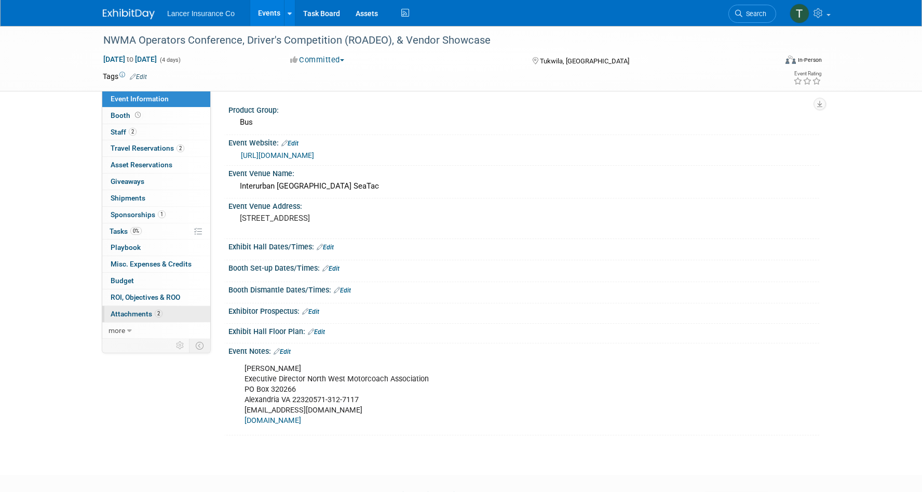
click at [134, 309] on link "2 Attachments 2" at bounding box center [156, 314] width 108 height 16
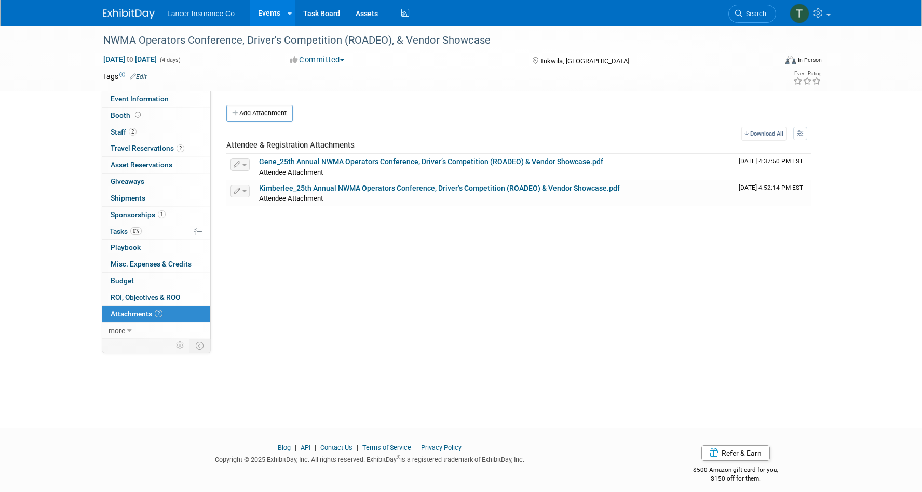
click at [263, 13] on link "Events" at bounding box center [269, 13] width 38 height 26
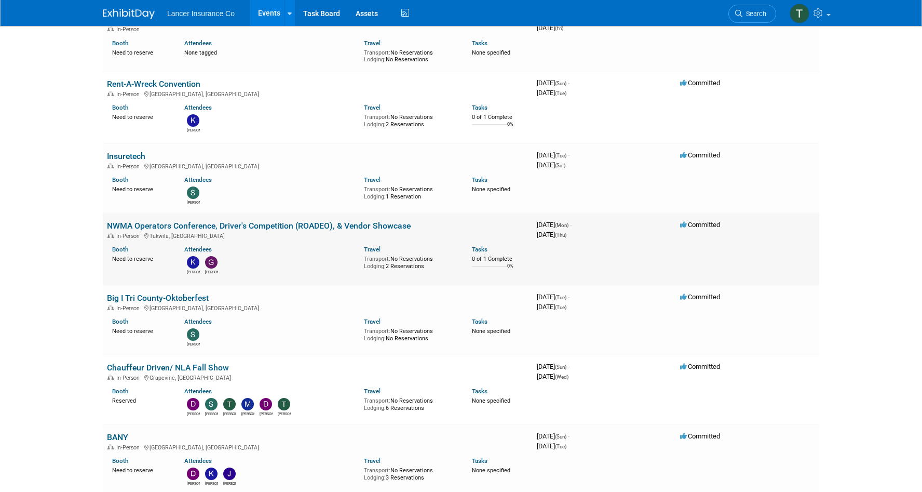
scroll to position [556, 0]
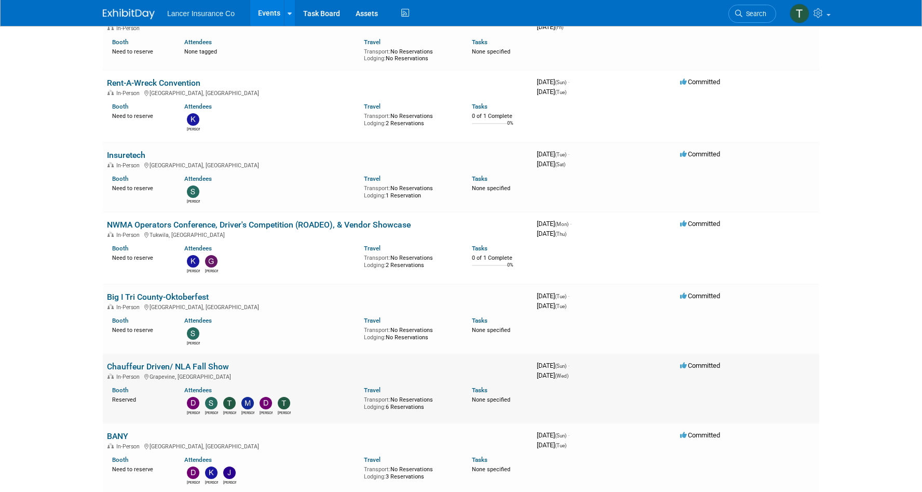
click at [142, 361] on link "Chauffeur Driven/ NLA Fall Show" at bounding box center [168, 366] width 122 height 10
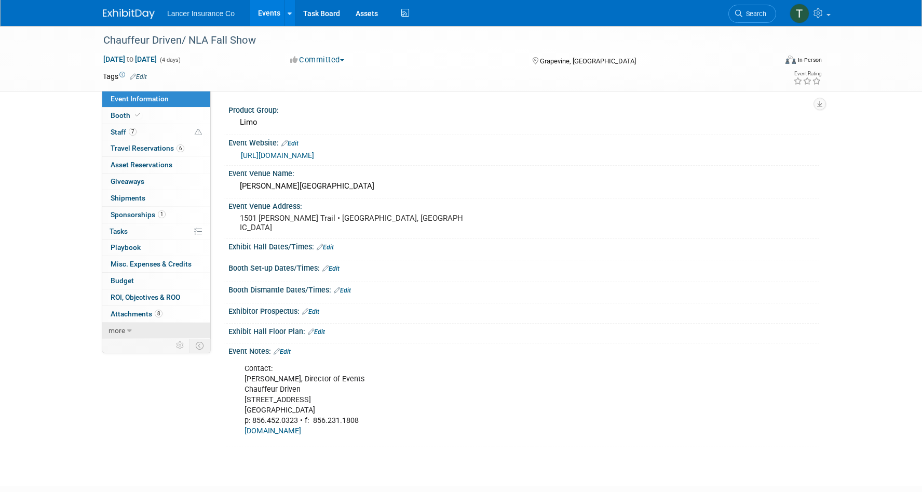
click at [125, 329] on link "more" at bounding box center [156, 330] width 108 height 16
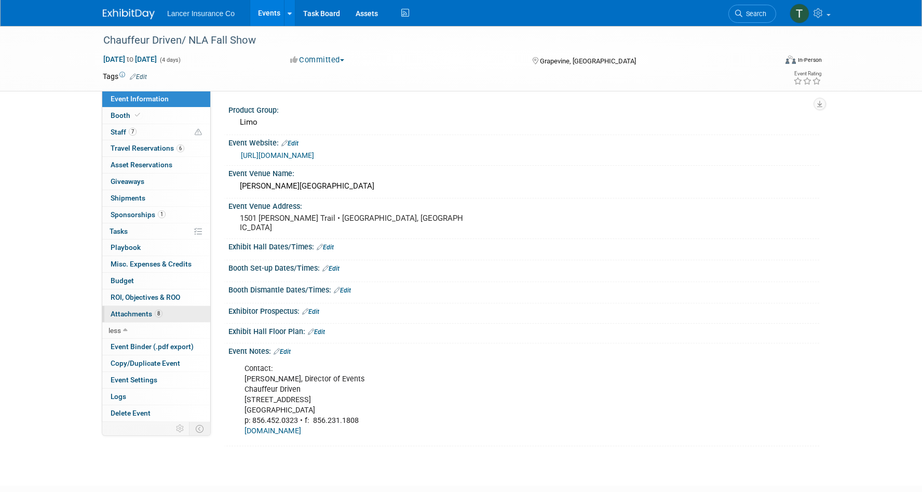
click at [126, 312] on span "Attachments 8" at bounding box center [137, 313] width 52 height 8
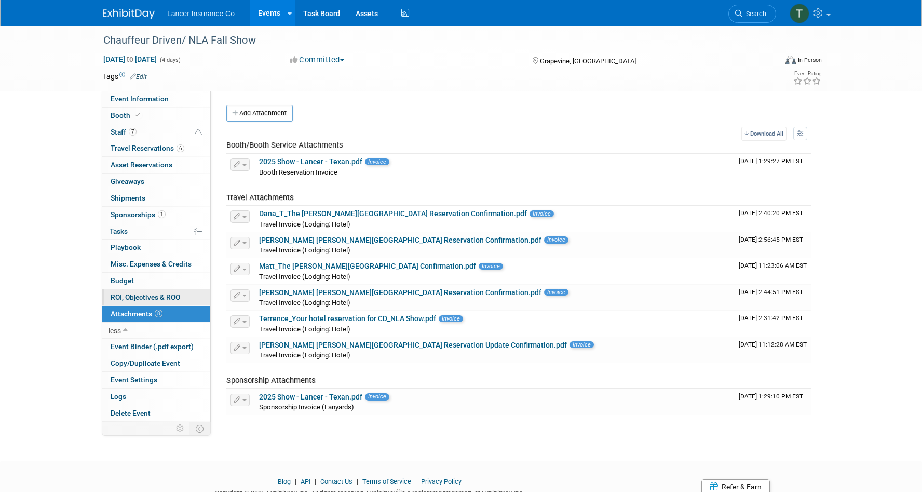
click at [128, 295] on span "ROI, Objectives & ROO 0" at bounding box center [146, 297] width 70 height 8
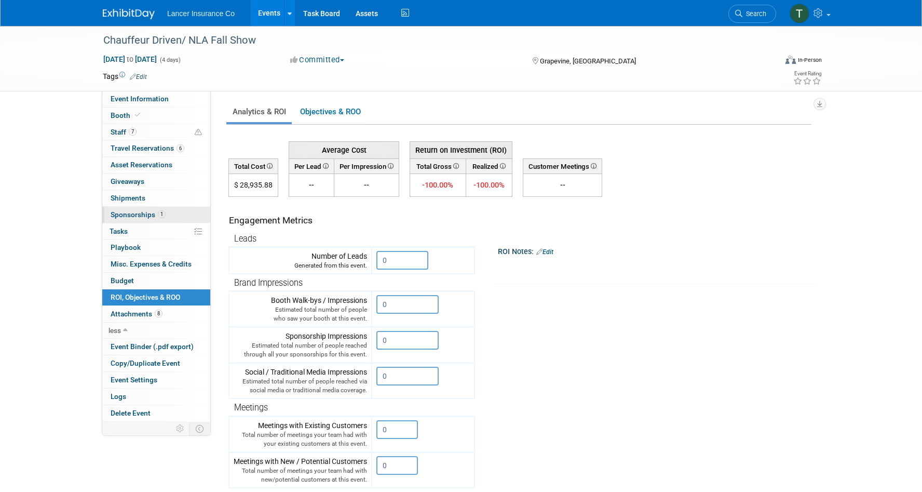
click at [127, 207] on link "1 Sponsorships 1" at bounding box center [156, 215] width 108 height 16
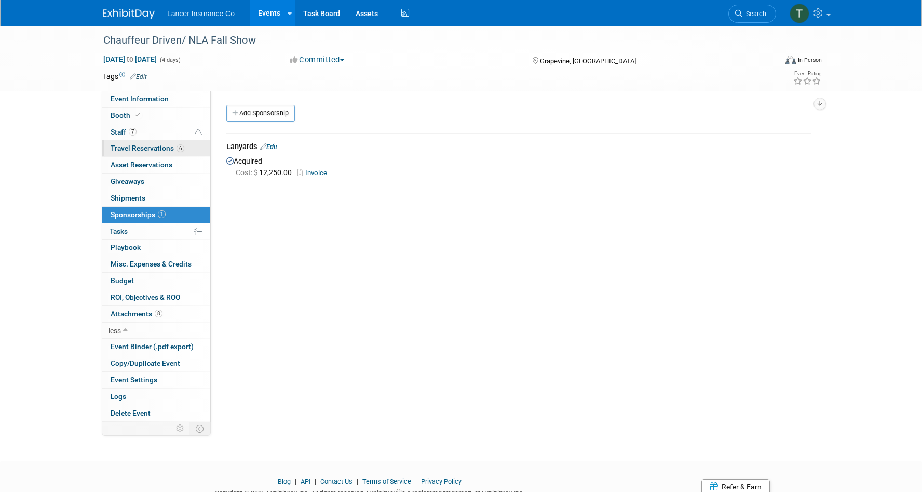
click at [139, 146] on span "Travel Reservations 6" at bounding box center [148, 148] width 74 height 8
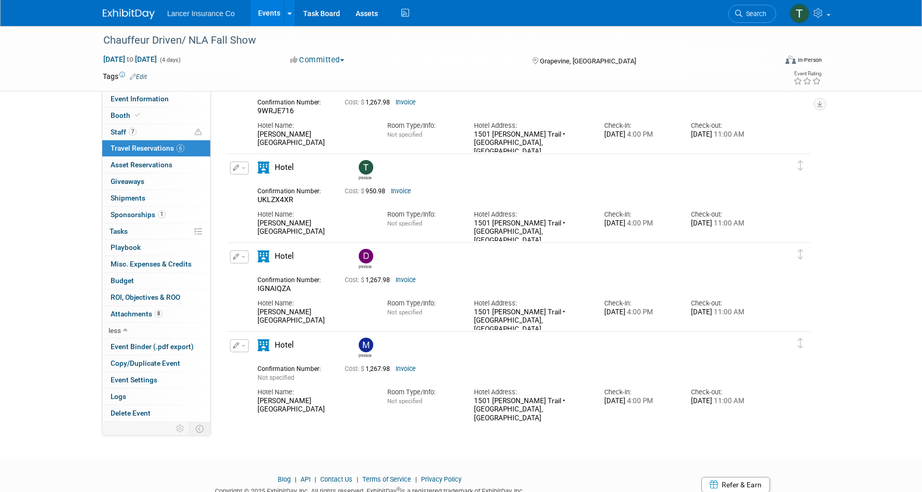
scroll to position [246, 0]
click at [124, 96] on span "Event Information" at bounding box center [140, 98] width 58 height 8
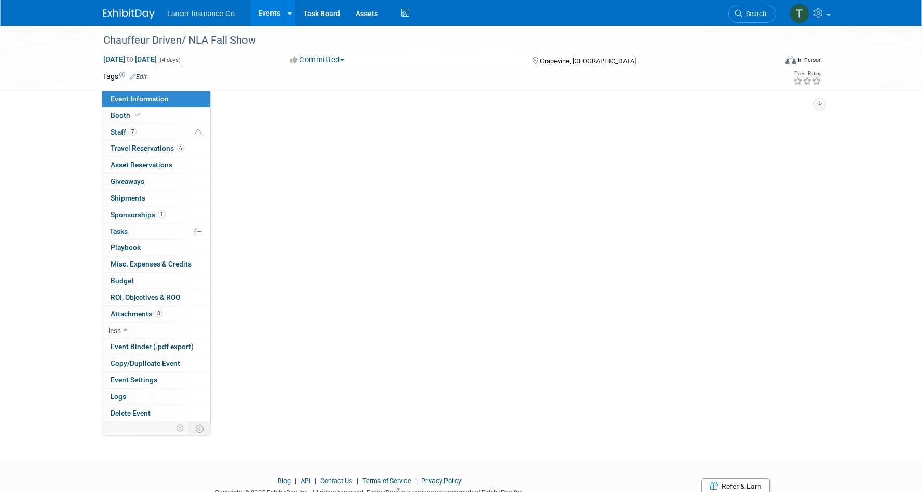
scroll to position [0, 0]
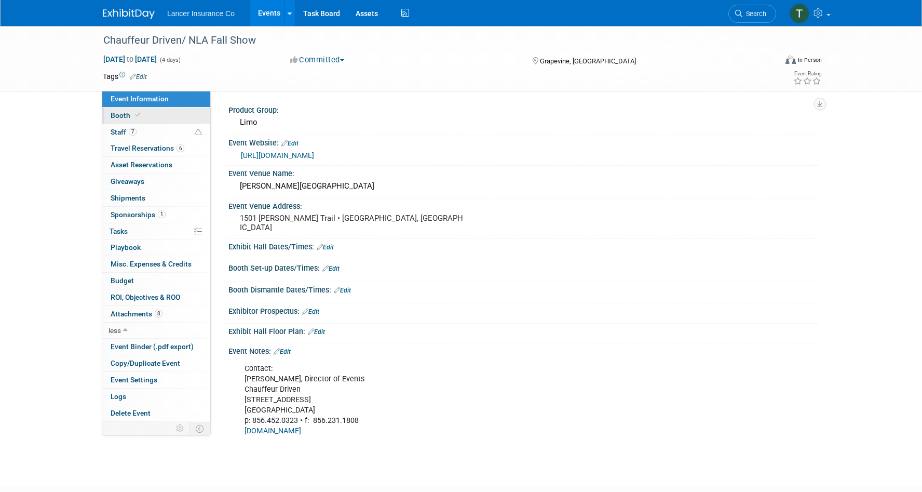
click at [124, 113] on span "Booth" at bounding box center [127, 115] width 32 height 8
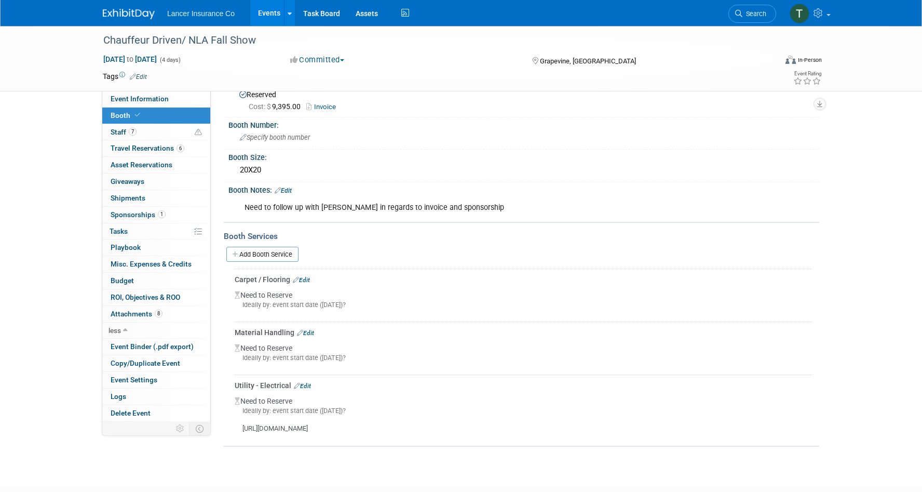
scroll to position [33, 0]
click at [135, 317] on span "Attachments 8" at bounding box center [137, 313] width 52 height 8
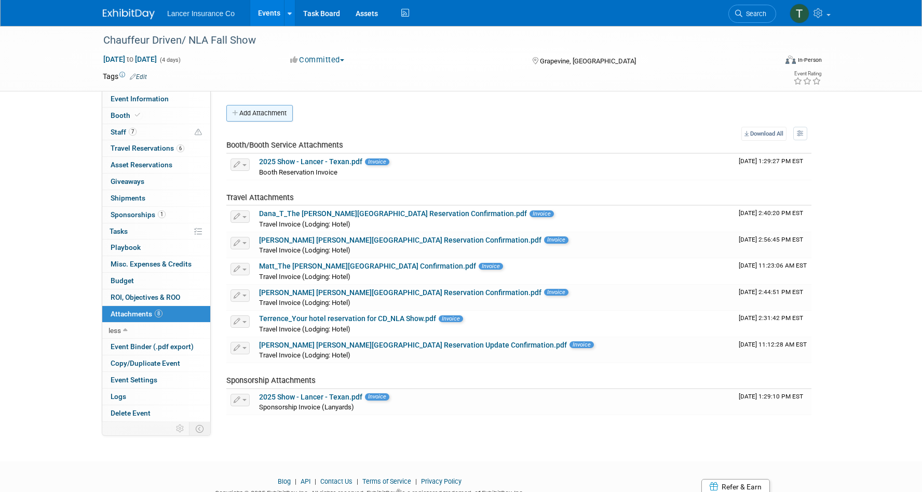
click at [266, 109] on button "Add Attachment" at bounding box center [259, 113] width 66 height 17
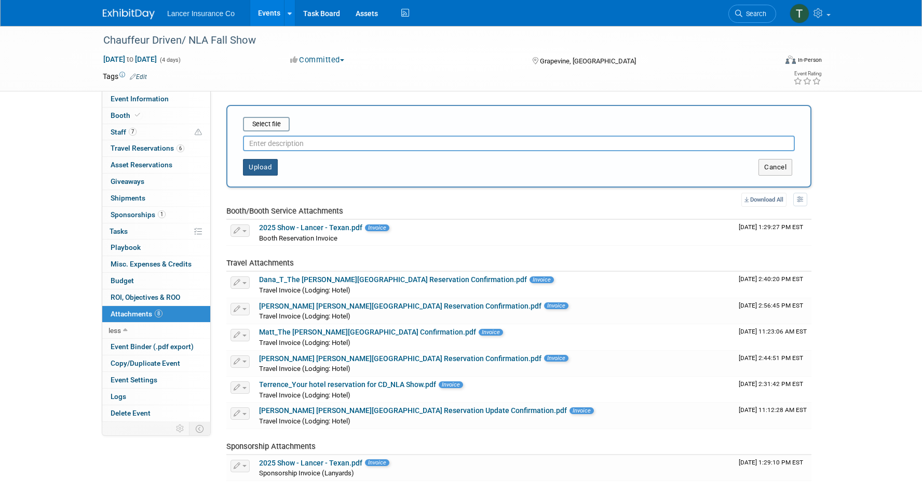
click at [265, 167] on button "Upload" at bounding box center [260, 167] width 35 height 17
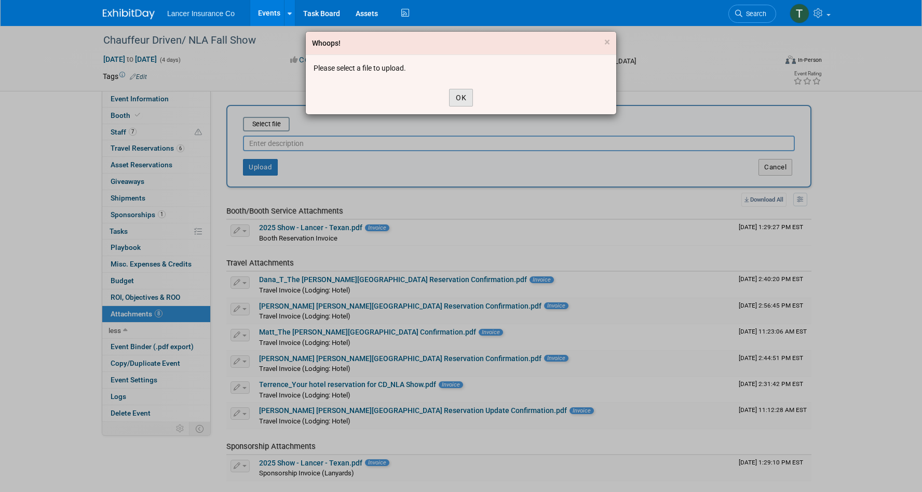
click at [459, 97] on button "OK" at bounding box center [461, 98] width 24 height 18
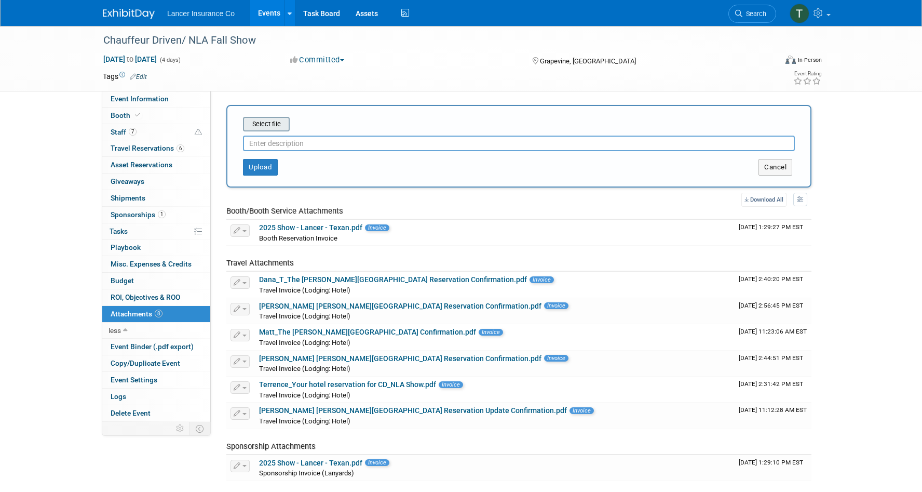
click at [275, 124] on input "file" at bounding box center [227, 124] width 124 height 12
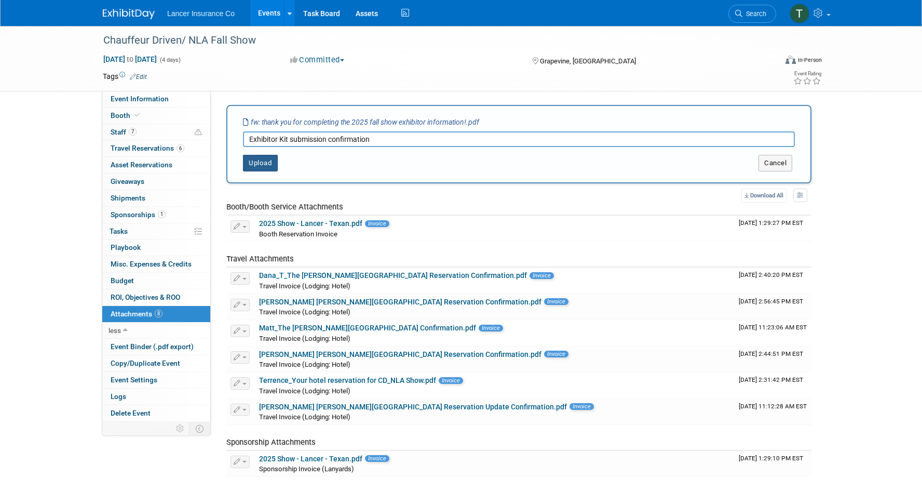
type input "Exhibitor Kit submission confirmation"
click at [260, 158] on button "Upload" at bounding box center [260, 163] width 35 height 17
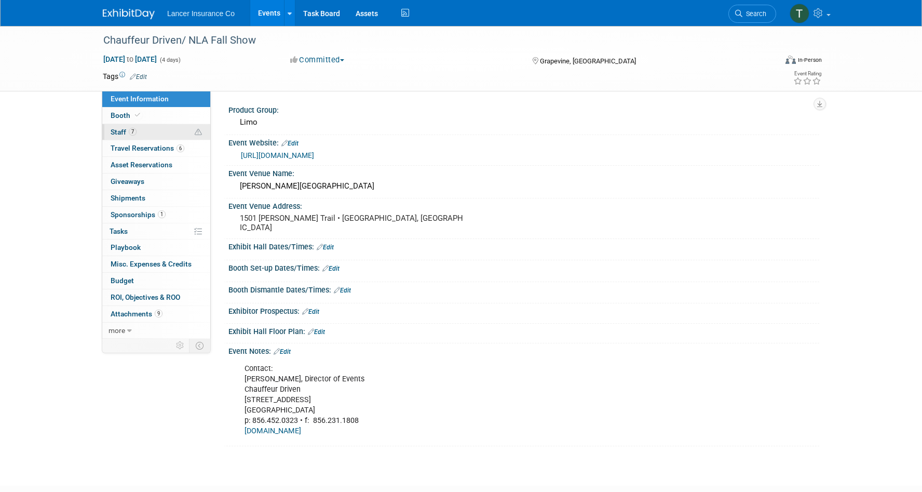
click at [126, 128] on span "Staff 7" at bounding box center [124, 132] width 26 height 8
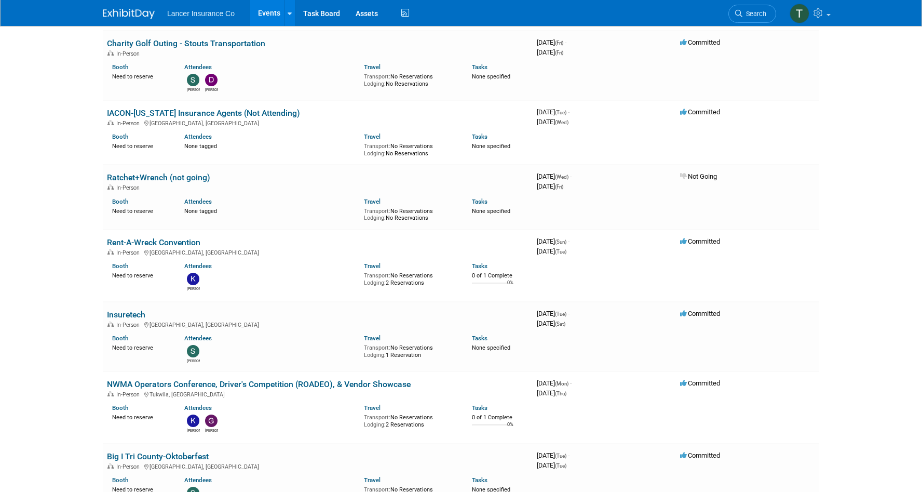
scroll to position [397, 0]
click at [141, 378] on link "NWMA Operators Conference, Driver's Competition (ROADEO), & Vendor Showcase" at bounding box center [259, 383] width 304 height 10
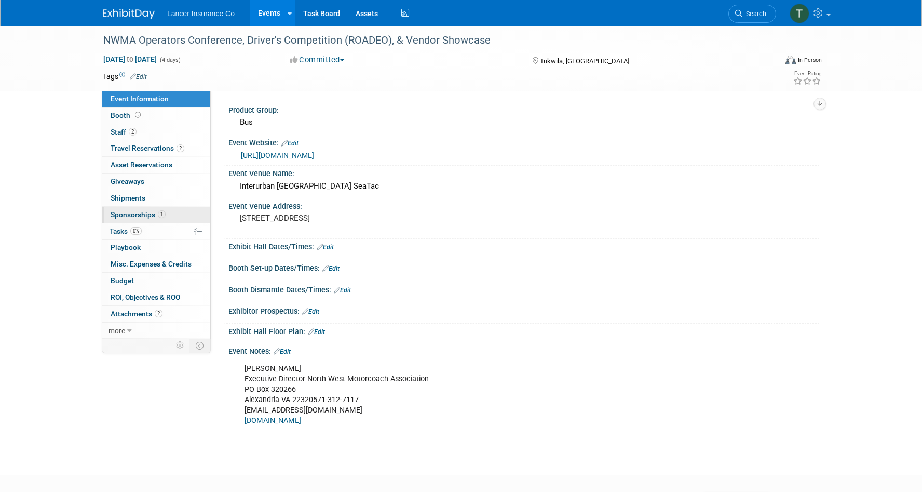
click at [134, 216] on span "Sponsorships 1" at bounding box center [138, 214] width 55 height 8
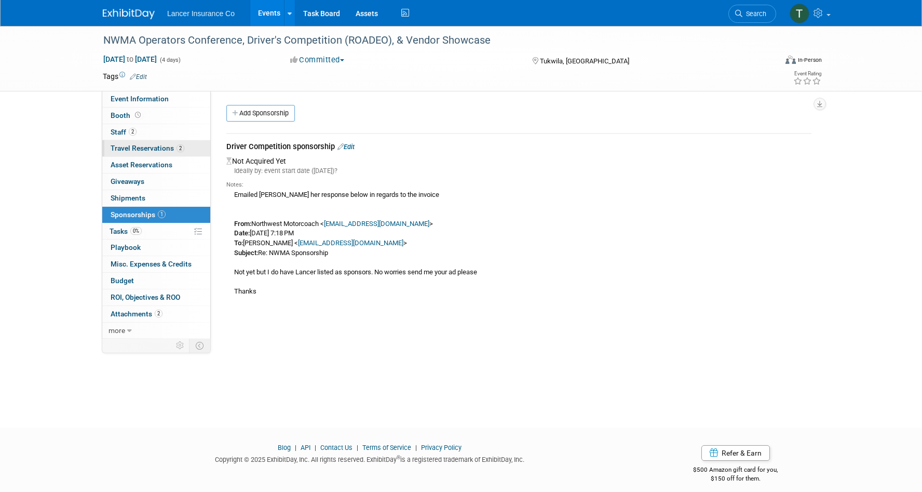
click at [126, 145] on span "Travel Reservations 2" at bounding box center [148, 148] width 74 height 8
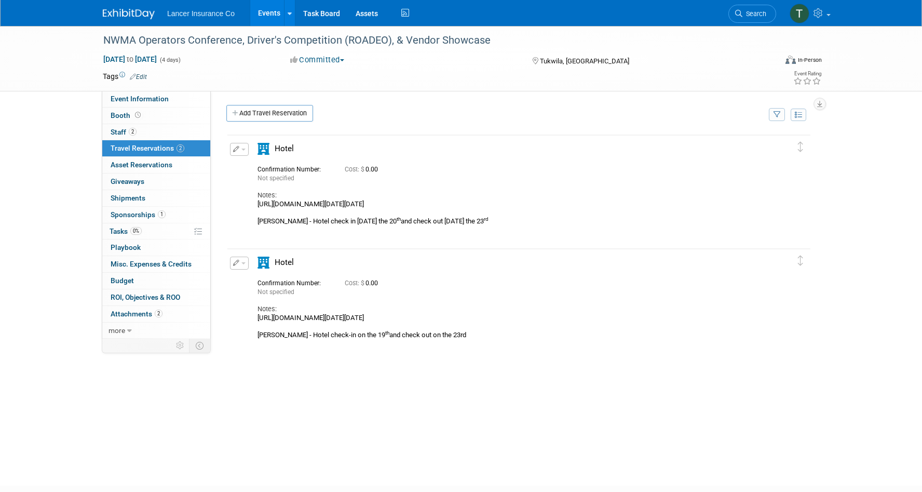
drag, startPoint x: 636, startPoint y: 205, endPoint x: 250, endPoint y: 208, distance: 385.8
click at [250, 208] on div "Hotel" at bounding box center [510, 193] width 520 height 100
click at [119, 129] on span "Staff 2" at bounding box center [124, 132] width 26 height 8
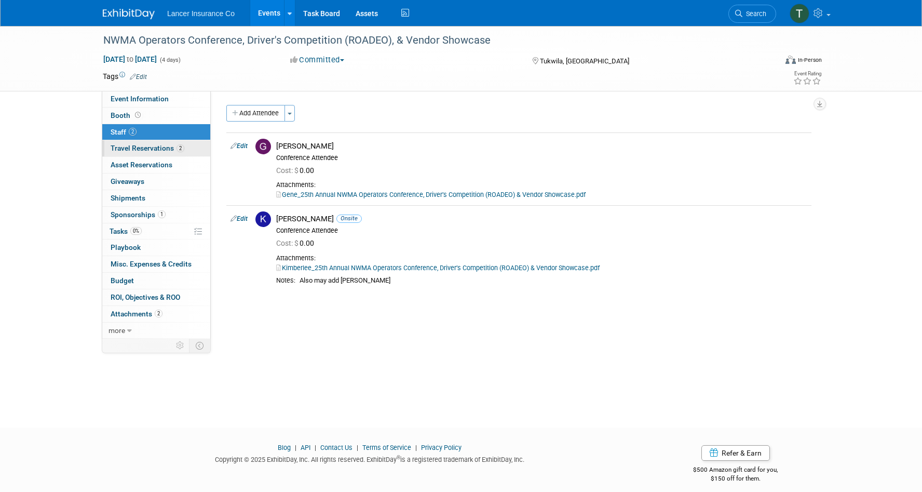
click at [132, 148] on span "Travel Reservations 2" at bounding box center [148, 148] width 74 height 8
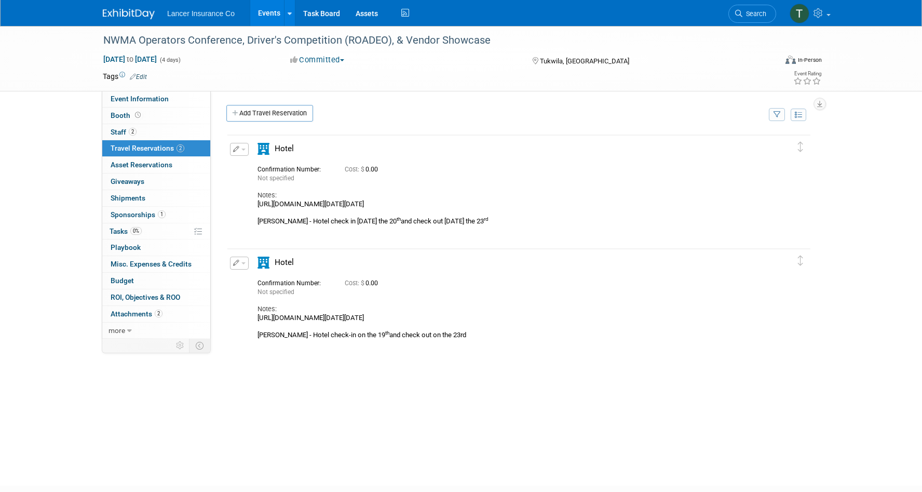
click at [242, 265] on button "button" at bounding box center [239, 262] width 19 height 13
click at [260, 280] on button "Edit Reservation" at bounding box center [275, 281] width 88 height 15
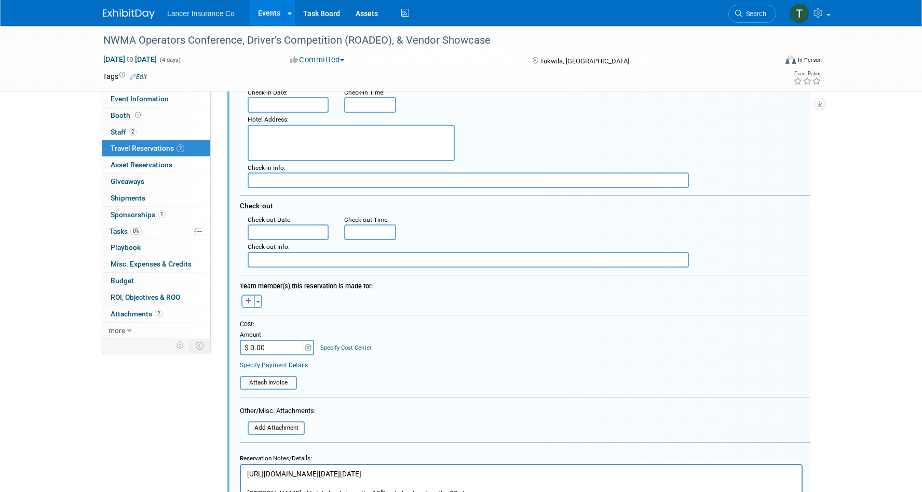
scroll to position [281, 0]
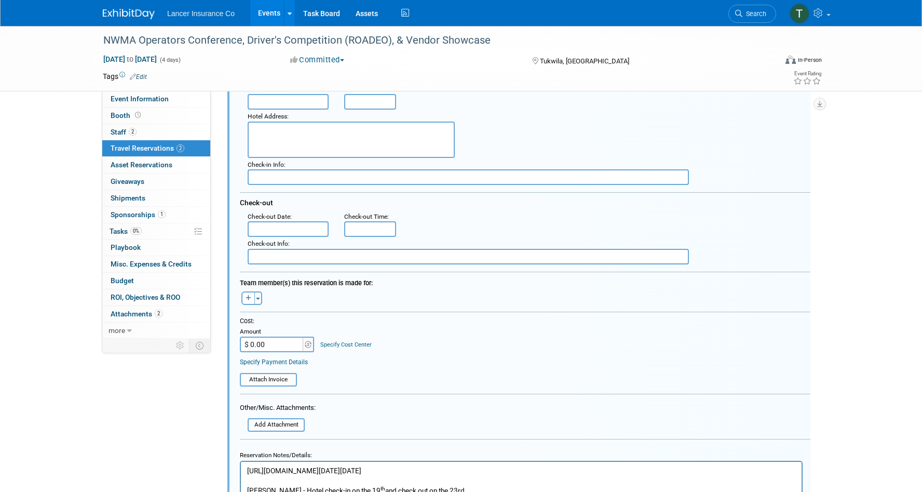
click at [269, 344] on input "$ 0.00" at bounding box center [272, 344] width 65 height 16
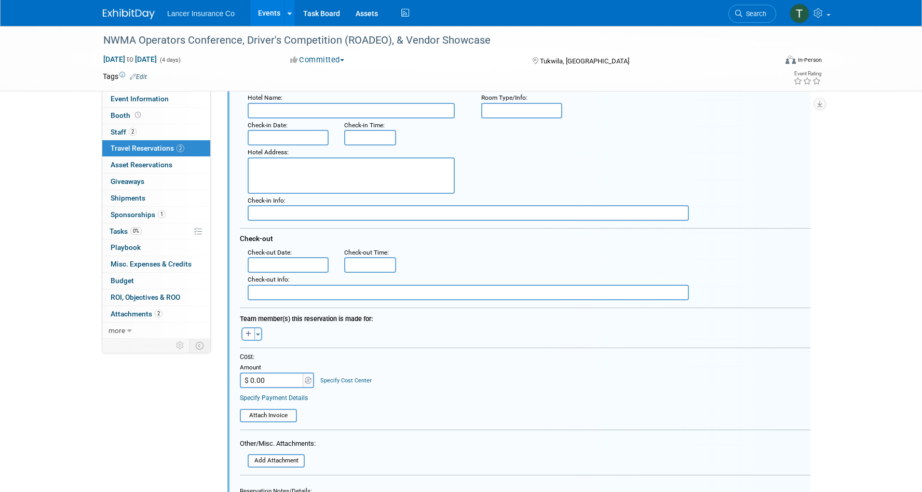
scroll to position [237, 0]
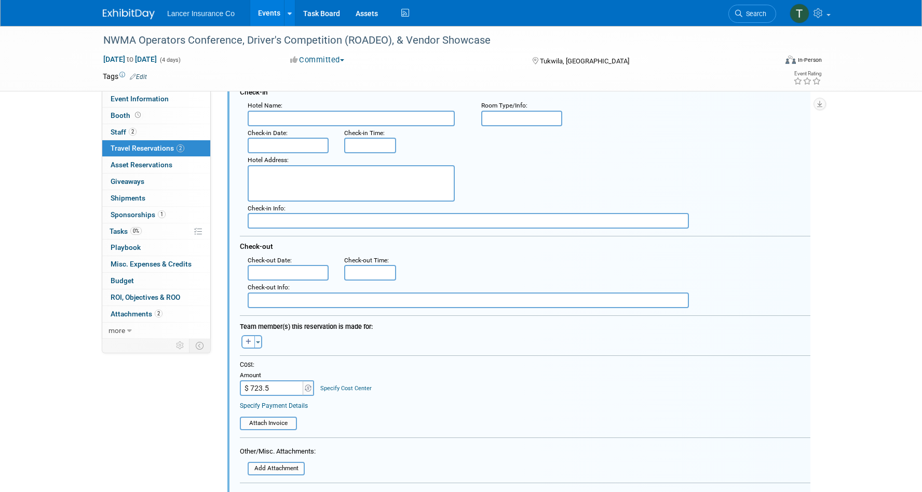
type input "$ 723.52"
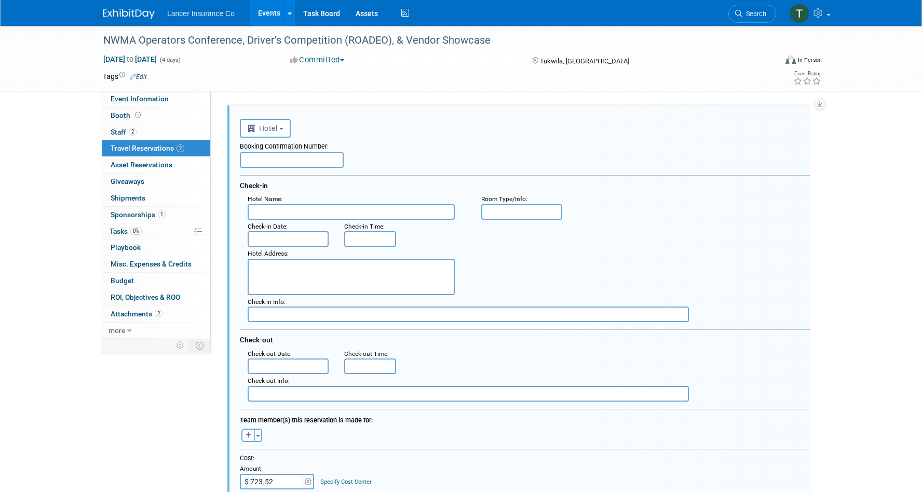
scroll to position [138, 0]
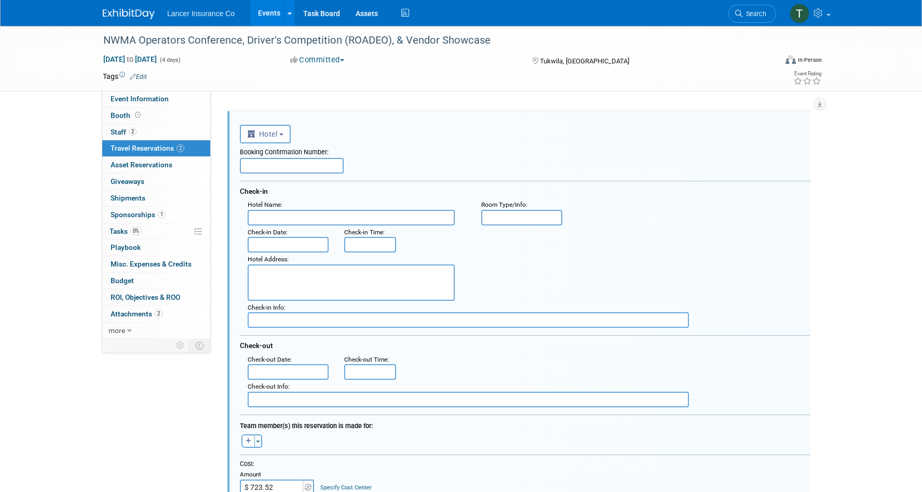
click at [275, 165] on input "text" at bounding box center [292, 166] width 104 height 16
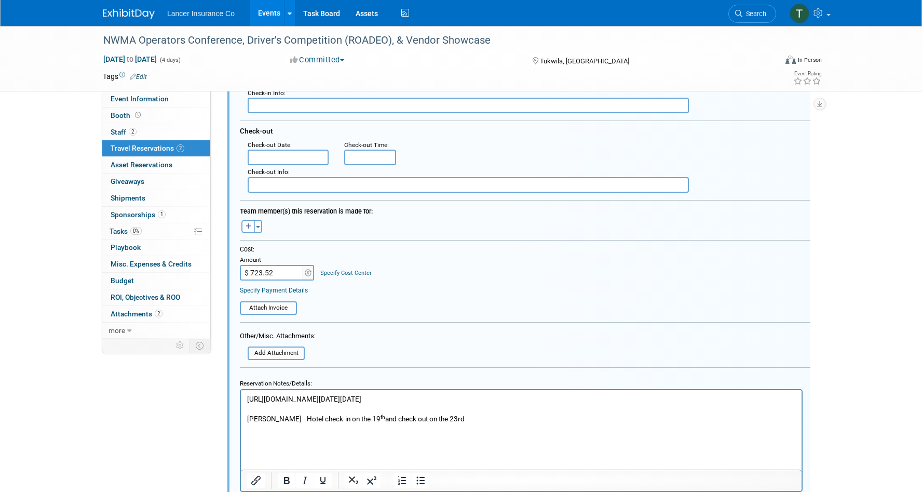
scroll to position [358, 0]
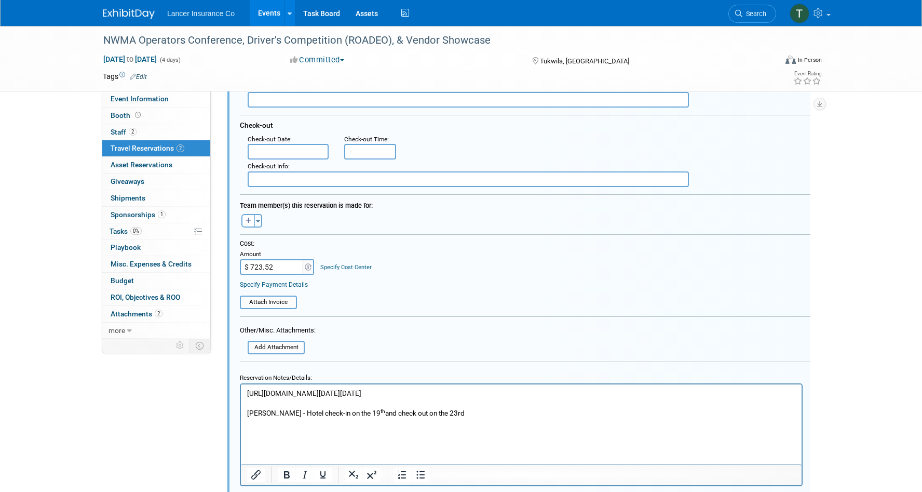
click at [459, 416] on p "https://be.synxis.com/?Hotel=2172&Chain=8517&arrive=2025-10-19&depart=2025-10-2…" at bounding box center [521, 412] width 549 height 49
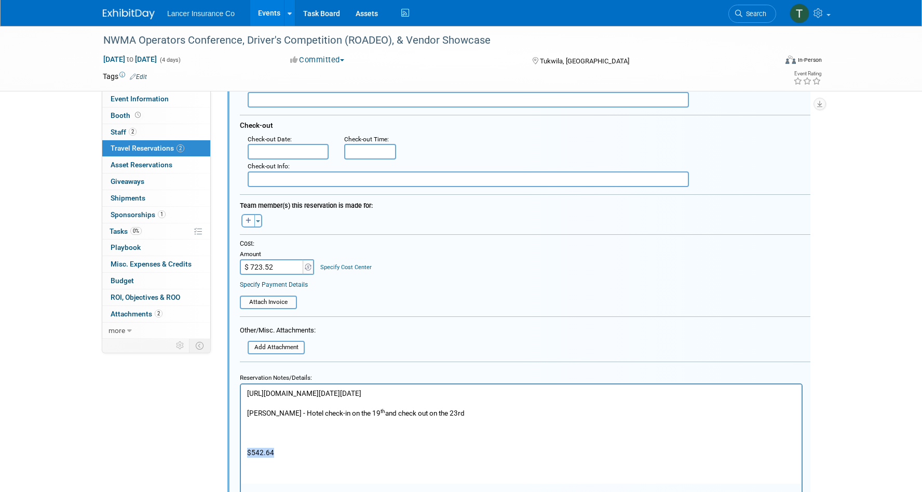
drag, startPoint x: 277, startPoint y: 450, endPoint x: 239, endPoint y: 450, distance: 38.4
click at [241, 450] on html "https://be.synxis.com/?Hotel=2172&Chain=8517&arrive=2025-10-19&depart=2025-10-2…" at bounding box center [521, 420] width 561 height 73
copy p "$542.64"
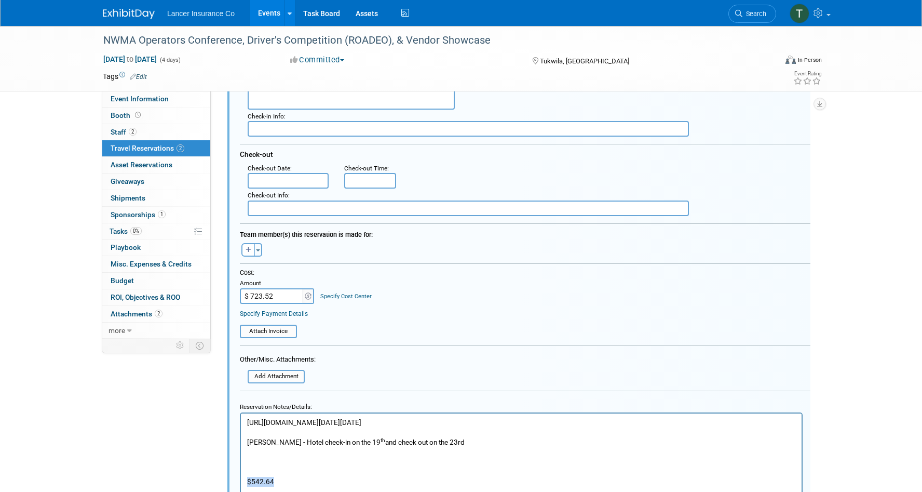
scroll to position [324, 0]
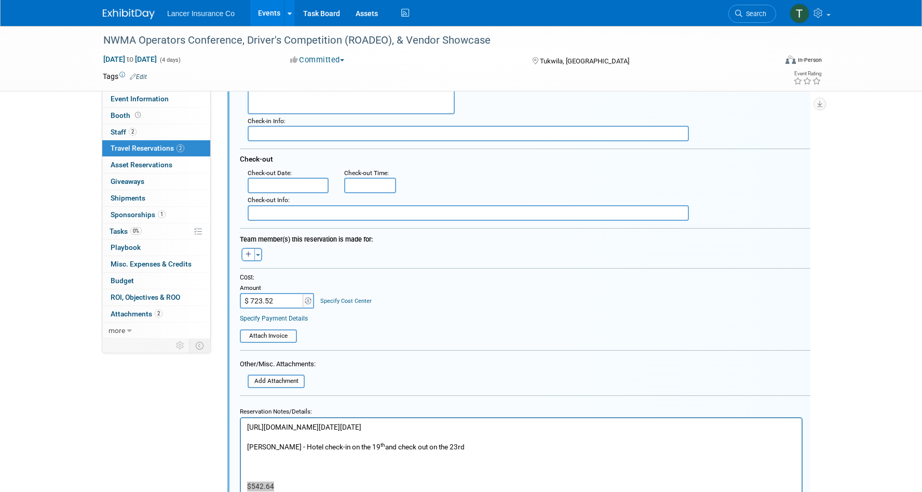
click at [301, 186] on input "text" at bounding box center [288, 186] width 81 height 16
click at [505, 279] on div "Cost:" at bounding box center [525, 277] width 571 height 9
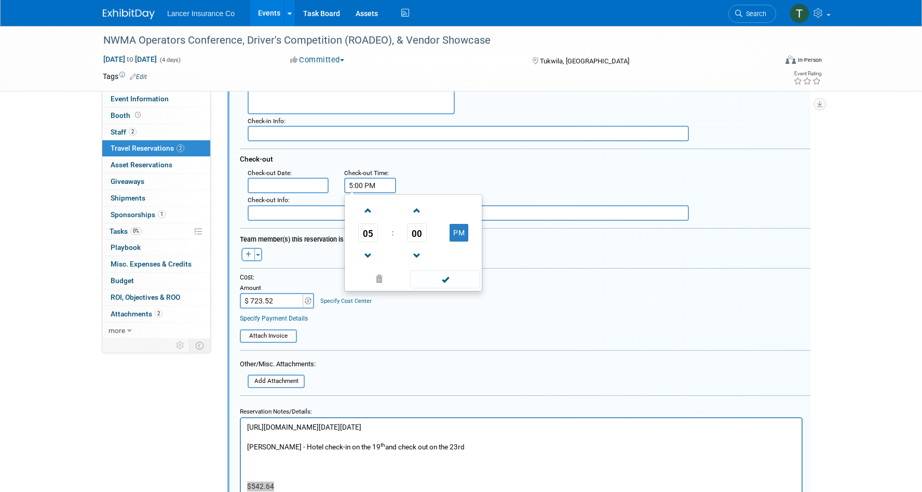
click at [369, 184] on input "5:00 PM" at bounding box center [370, 186] width 52 height 16
click at [364, 259] on span at bounding box center [368, 256] width 18 height 18
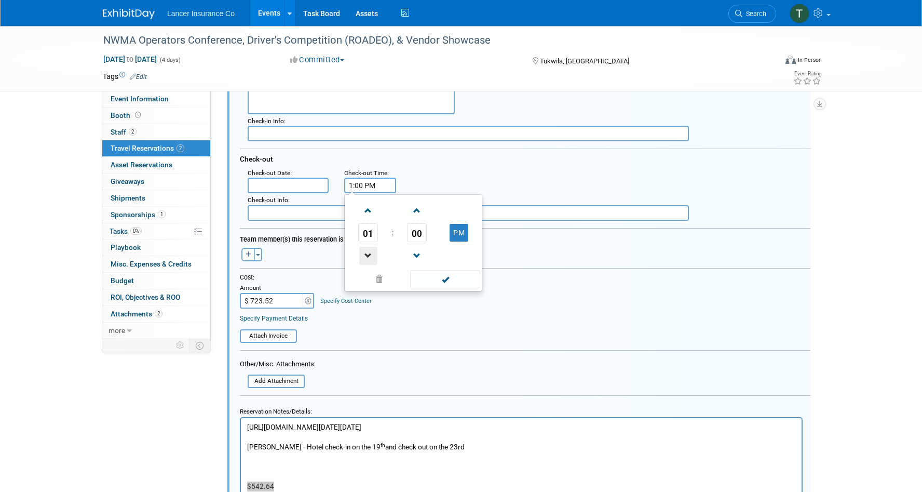
click at [364, 259] on span at bounding box center [368, 256] width 18 height 18
type input "12:00 PM"
click at [450, 286] on span at bounding box center [445, 279] width 70 height 18
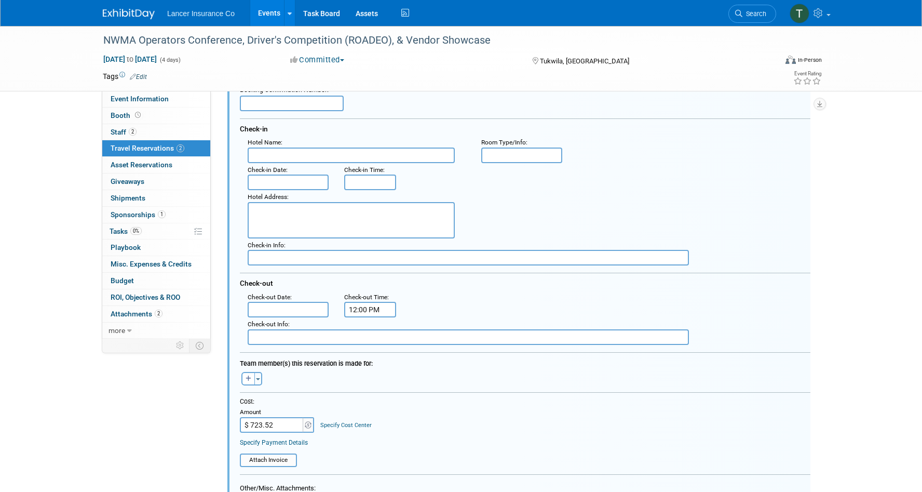
scroll to position [187, 0]
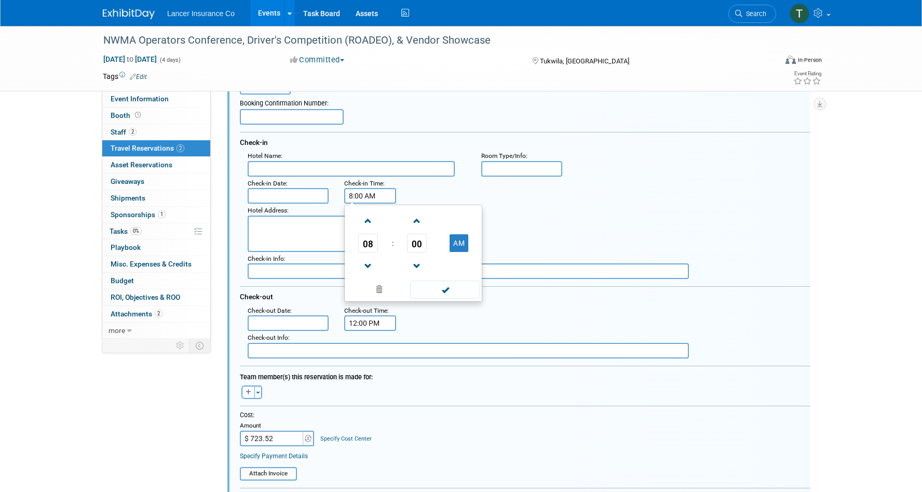
click at [369, 193] on input "8:00 AM" at bounding box center [370, 196] width 52 height 16
click at [369, 221] on span at bounding box center [368, 221] width 18 height 18
click at [367, 265] on span at bounding box center [368, 266] width 18 height 18
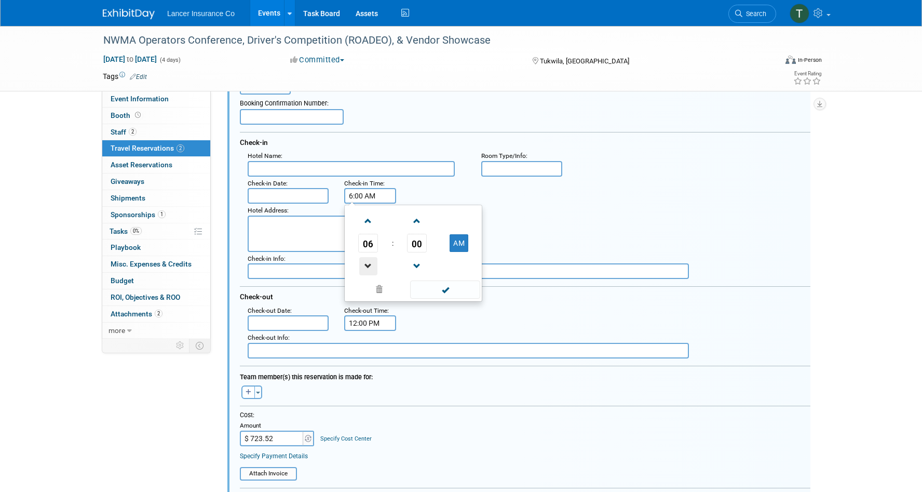
click at [367, 265] on span at bounding box center [368, 266] width 18 height 18
click at [371, 225] on span at bounding box center [368, 221] width 18 height 18
click at [459, 245] on button "AM" at bounding box center [459, 243] width 19 height 18
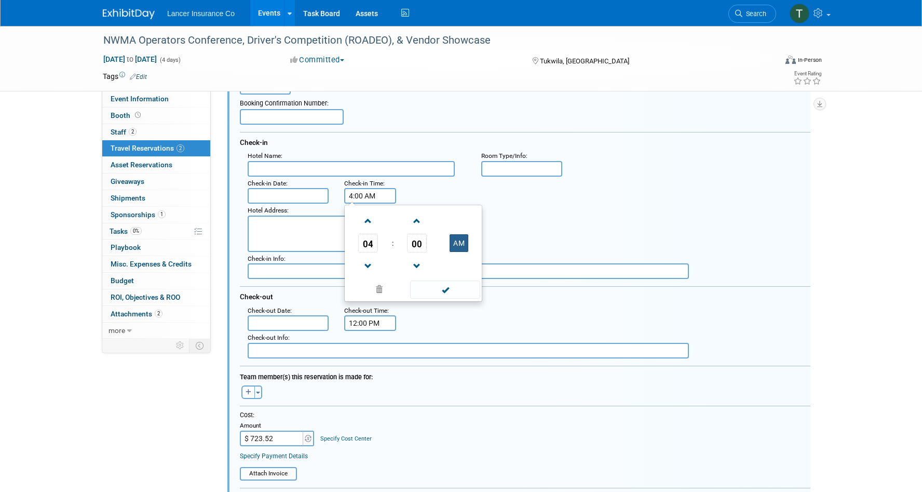
type input "4:00 PM"
click at [459, 290] on span at bounding box center [445, 289] width 70 height 18
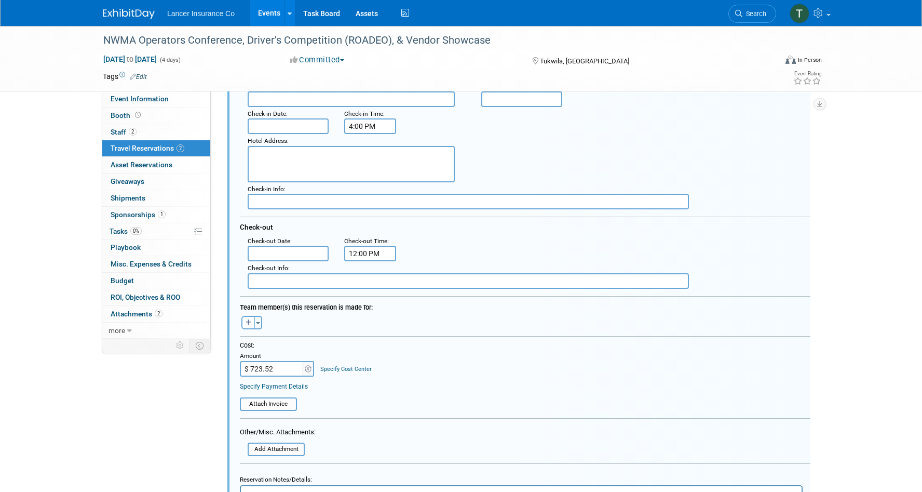
scroll to position [255, 0]
click at [283, 161] on textarea at bounding box center [351, 165] width 207 height 36
paste textarea "HOTELINTERURBAN.COM 223 ANDOVER PARK E TUKWILA WA 98188"
drag, startPoint x: 347, startPoint y: 155, endPoint x: 318, endPoint y: 155, distance: 29.1
click at [318, 155] on textarea "HOTELINTERURBAN.COM 223 ANDOVER PARK E TUKWILA WA 98188" at bounding box center [351, 165] width 207 height 36
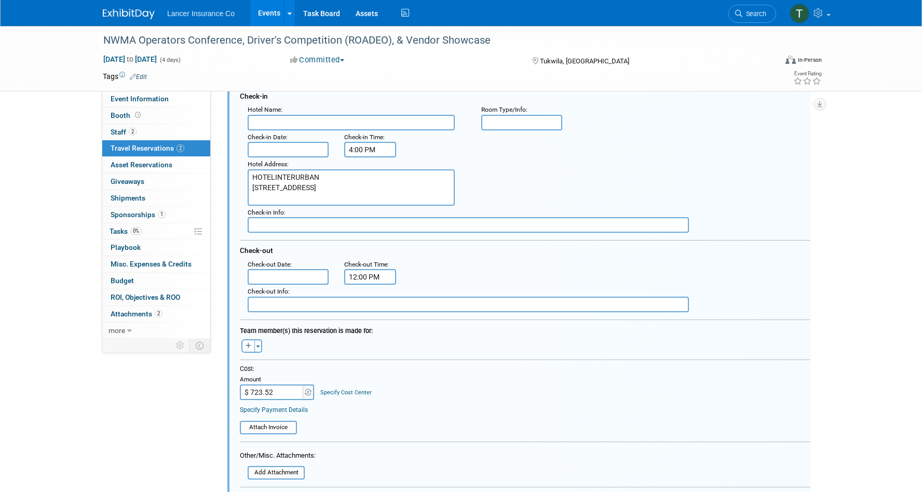
scroll to position [232, 0]
drag, startPoint x: 323, startPoint y: 176, endPoint x: 237, endPoint y: 176, distance: 85.7
click at [237, 176] on div "<i class="fas fa-plane" style="padding: 6px 4px 6px 1px;"></i> Flight <i class=…" at bounding box center [518, 350] width 583 height 665
type textarea "223 ANDOVER PARK E TUKWILA WA 98188"
click at [275, 114] on span "Hotel Name" at bounding box center [264, 110] width 33 height 7
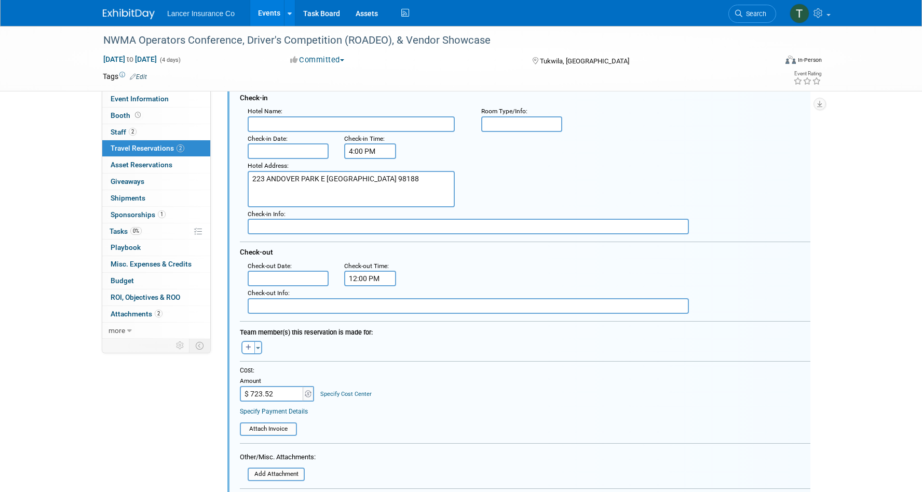
click at [274, 123] on input "text" at bounding box center [351, 124] width 207 height 16
paste input "HOTELINTERURBAN"
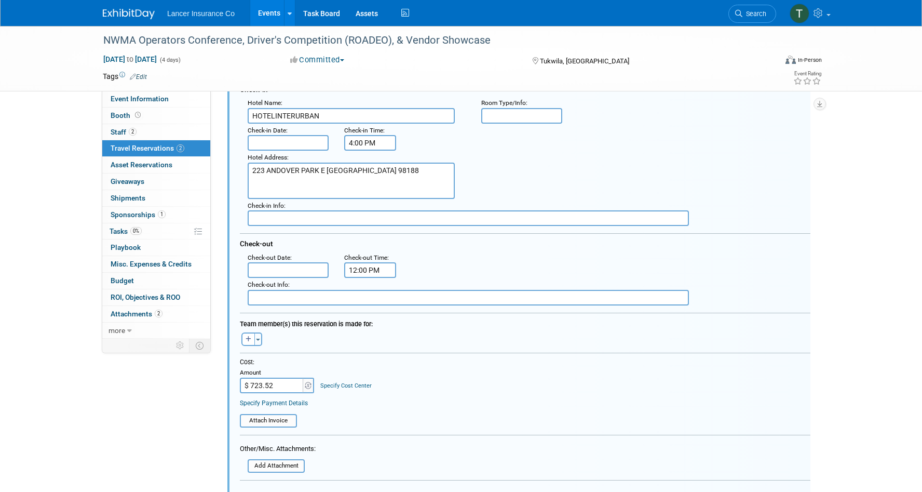
type input "HOTELINTERURBAN"
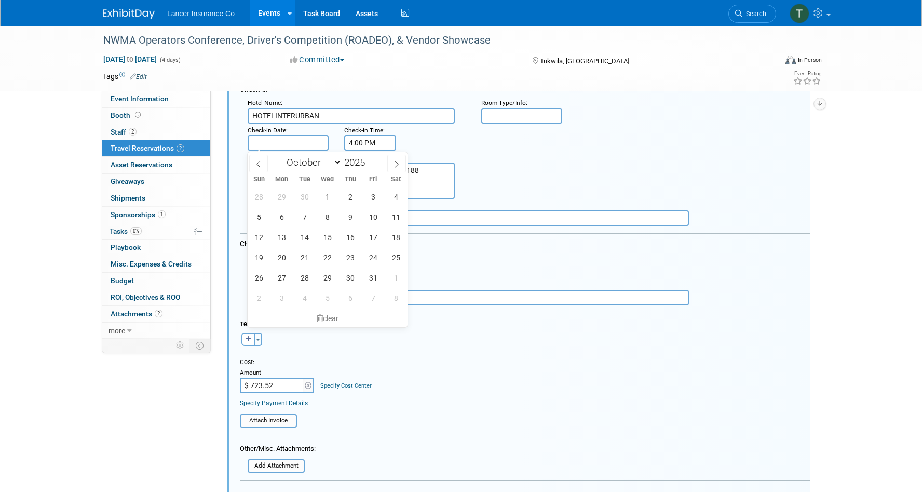
click at [261, 142] on input "text" at bounding box center [288, 143] width 81 height 16
click at [260, 259] on span "19" at bounding box center [259, 257] width 20 height 20
type input "Oct 19, 2025"
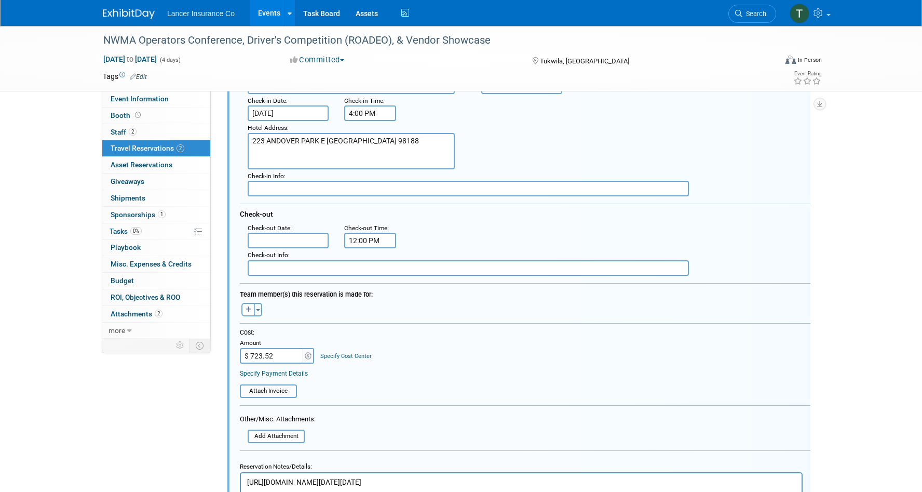
scroll to position [275, 0]
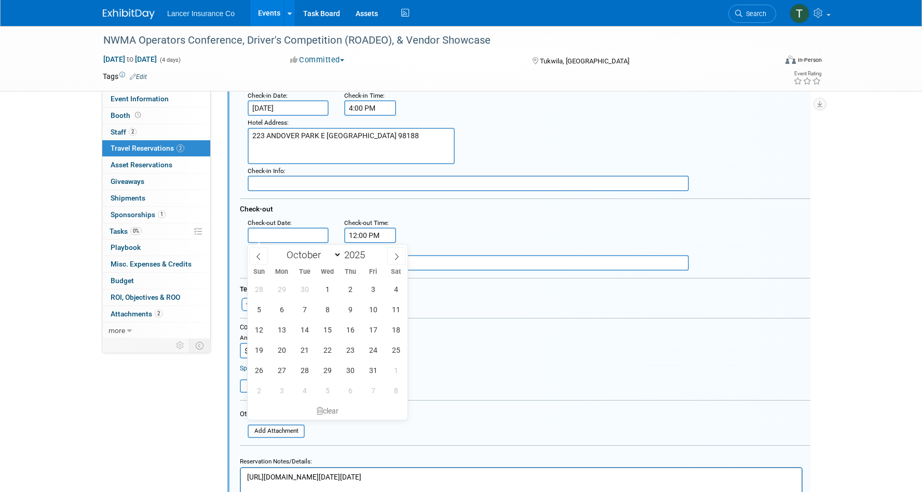
click at [279, 237] on input "text" at bounding box center [288, 235] width 81 height 16
click at [347, 353] on span "23" at bounding box center [350, 350] width 20 height 20
type input "Oct 23, 2025"
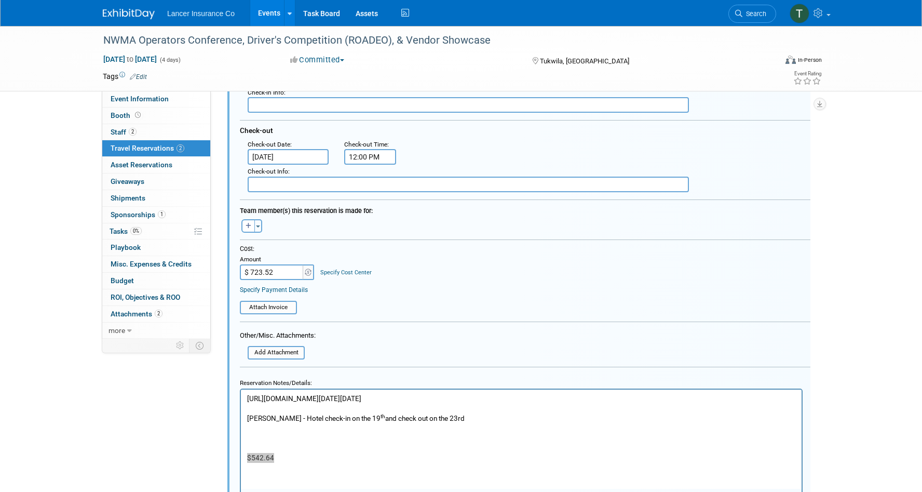
scroll to position [362, 0]
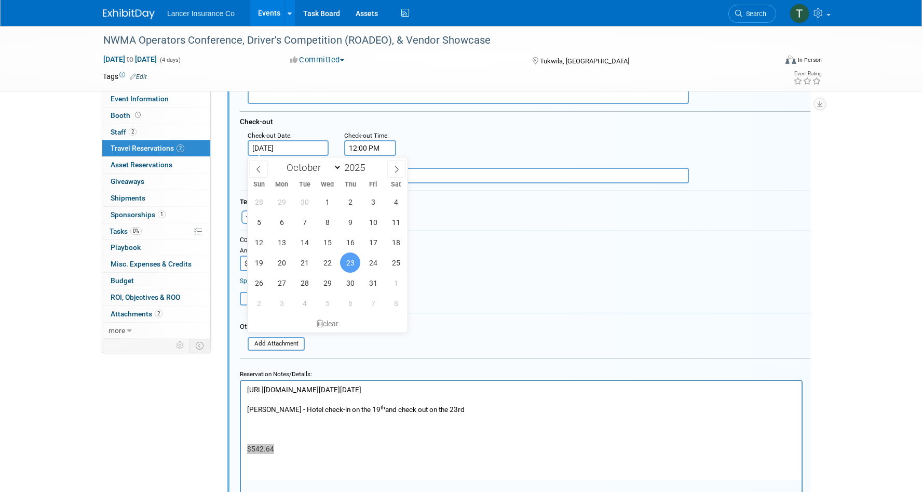
click at [535, 259] on div "Cost: Amount $ 723.52 Specify Cost Center Cost Center -- Not Specified --" at bounding box center [525, 253] width 571 height 35
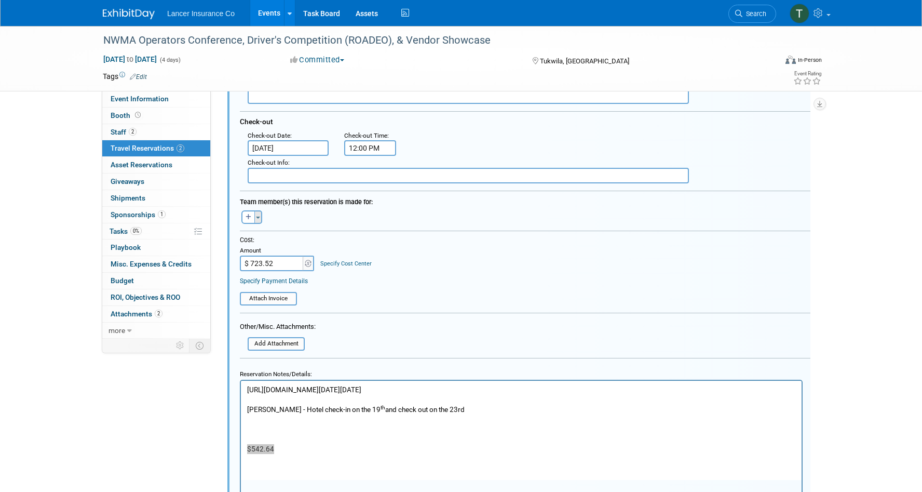
click at [259, 218] on span "button" at bounding box center [258, 217] width 4 height 2
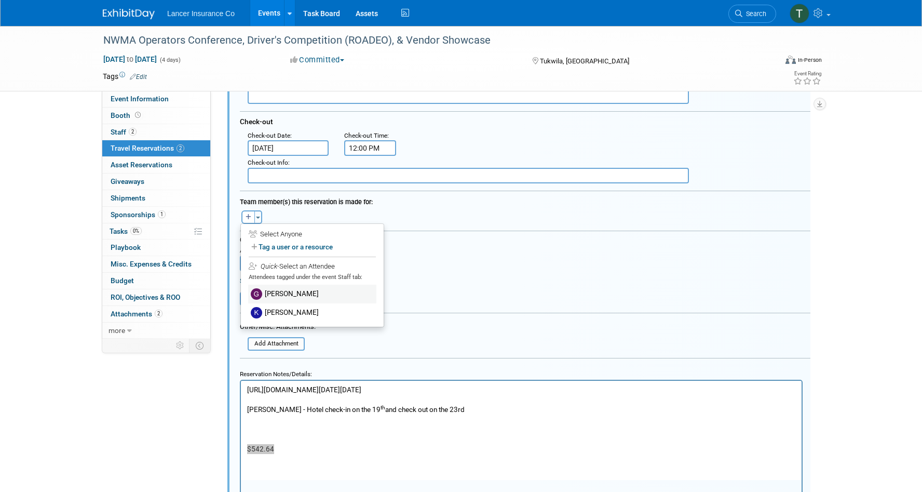
click at [283, 299] on label "[PERSON_NAME]" at bounding box center [312, 294] width 128 height 19
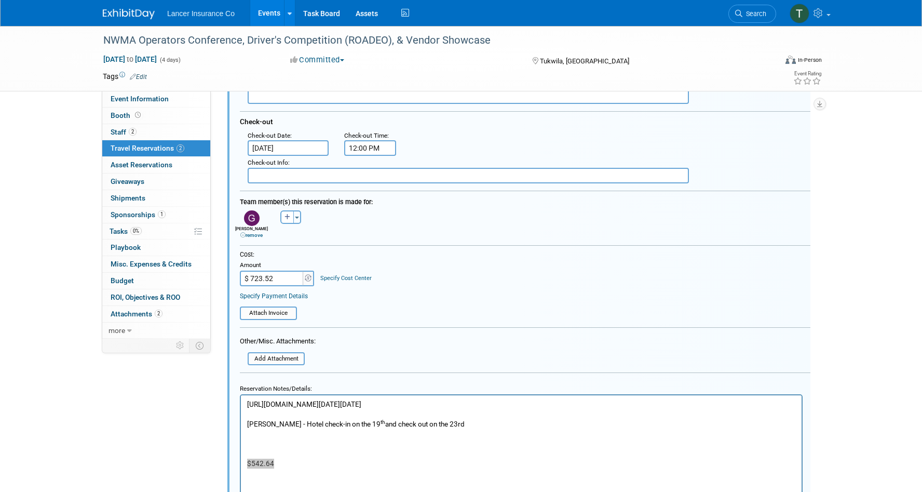
drag, startPoint x: 278, startPoint y: 360, endPoint x: 357, endPoint y: 296, distance: 100.8
click at [357, 296] on form "<i class="fas fa-plane" style="padding: 6px 4px 6px 1px;"></i> Flight <i class=…" at bounding box center [525, 229] width 571 height 669
click at [280, 309] on input "file" at bounding box center [234, 312] width 124 height 11
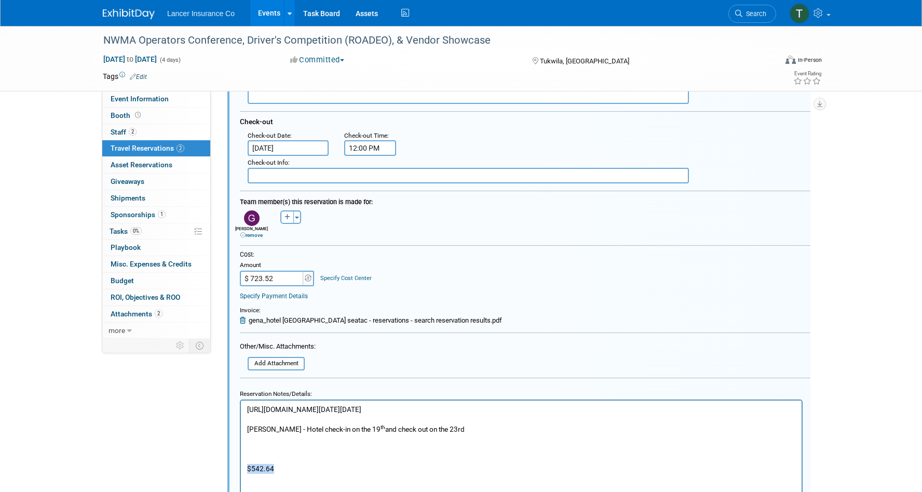
drag, startPoint x: 438, startPoint y: 427, endPoint x: 206, endPoint y: 425, distance: 232.1
click at [241, 425] on html "https://be.synxis.com/?Hotel=2172&Chain=8517&arrive=2025-10-19&depart=2025-10-2…" at bounding box center [521, 436] width 561 height 73
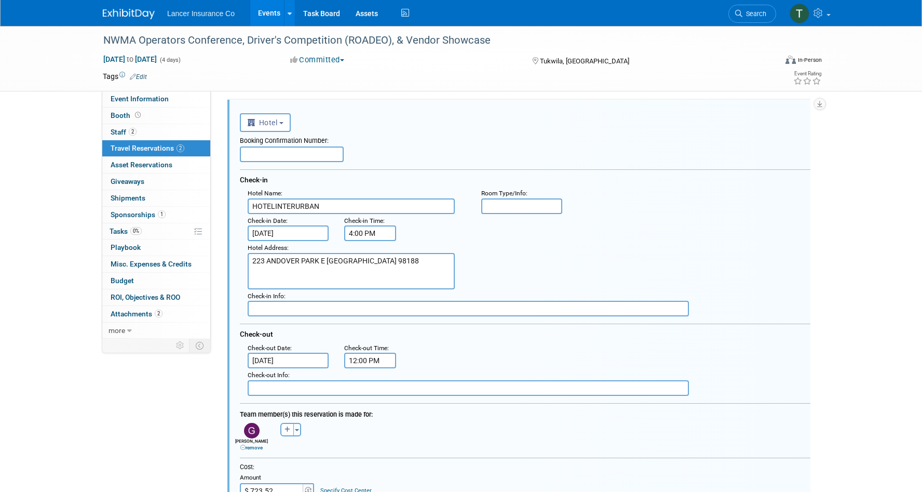
scroll to position [134, 0]
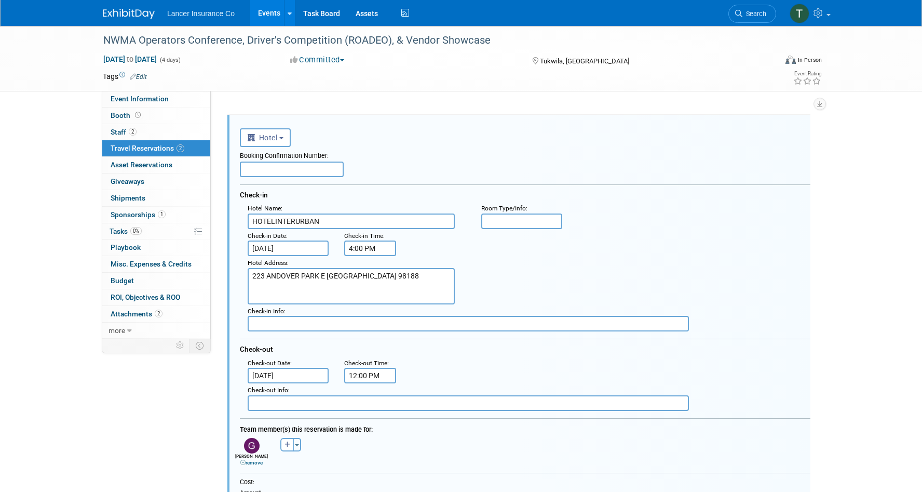
click at [261, 169] on input "text" at bounding box center [292, 169] width 104 height 16
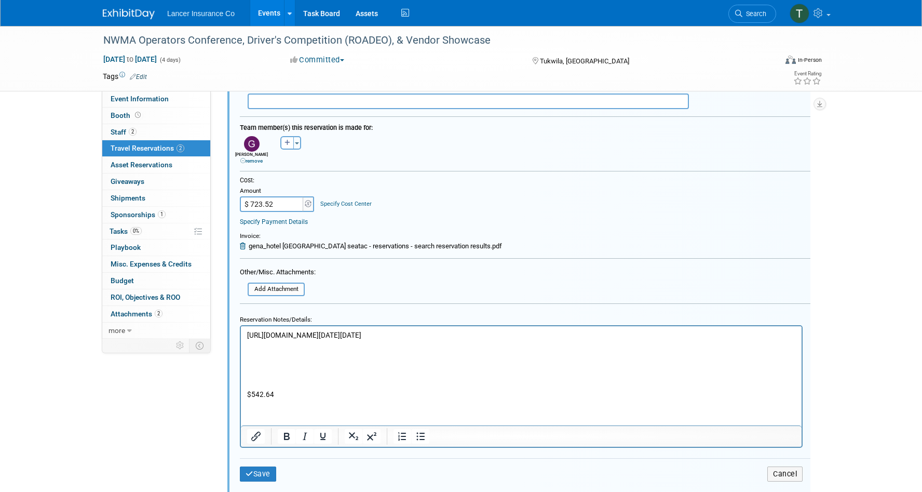
scroll to position [439, 0]
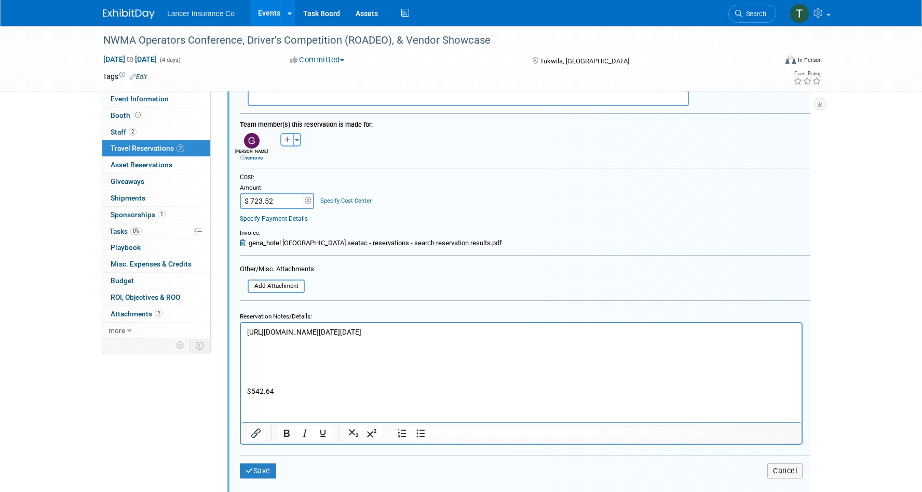
type input "CI5KVABZ"
drag, startPoint x: 283, startPoint y: 388, endPoint x: 222, endPoint y: 388, distance: 61.8
click at [241, 388] on html "https://be.synxis.com/?Hotel=2172&Chain=8517&arrive=2025-10-19&depart=2025-10-2…" at bounding box center [521, 358] width 561 height 73
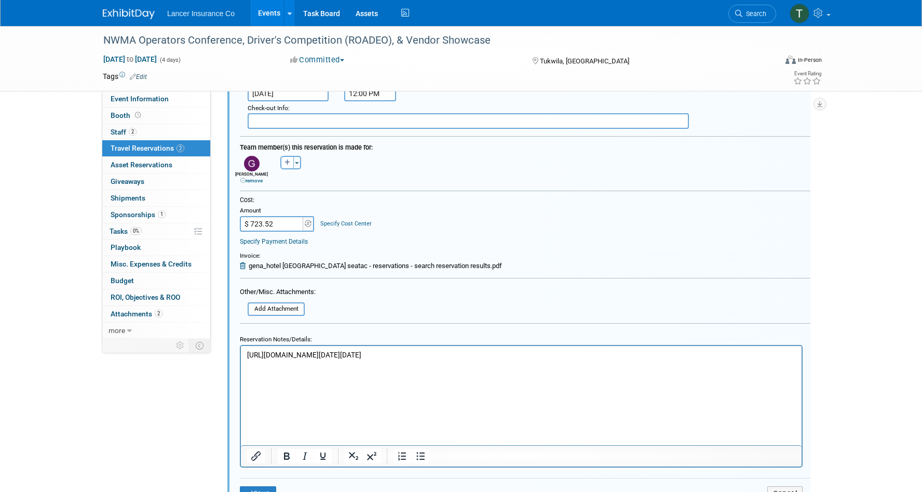
scroll to position [511, 0]
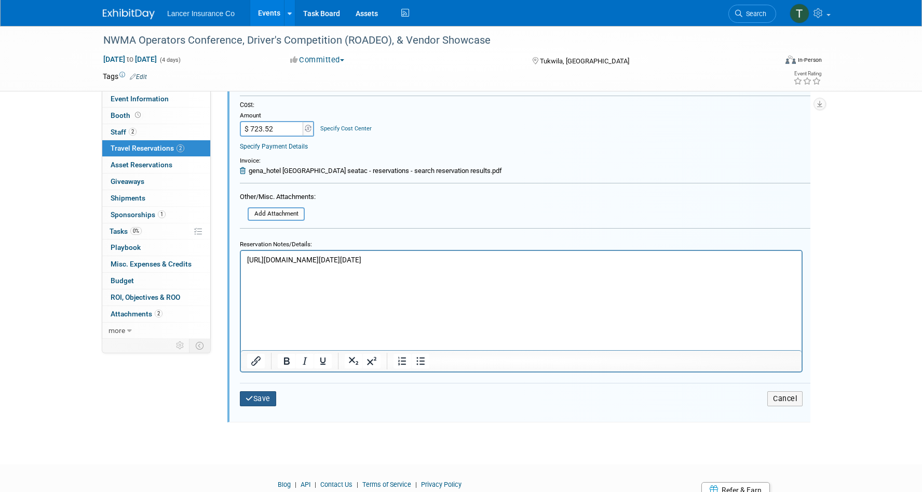
click at [264, 394] on button "Save" at bounding box center [258, 398] width 36 height 15
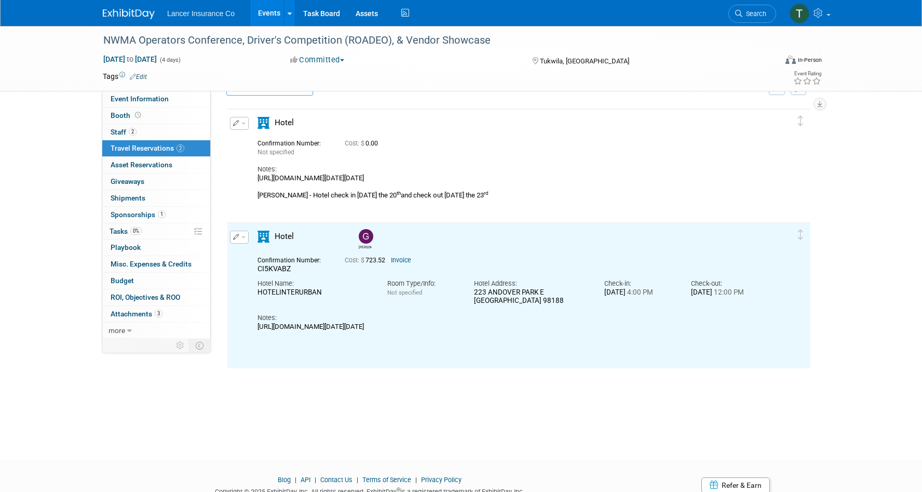
scroll to position [13, 0]
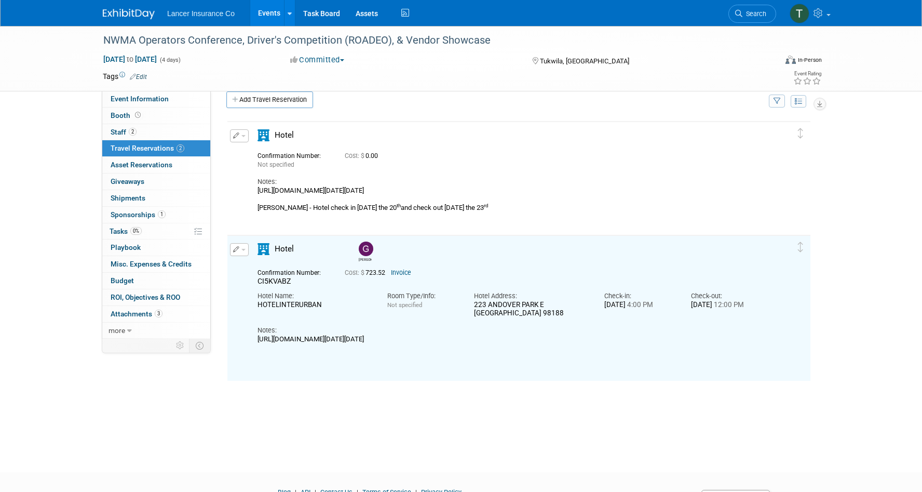
click at [244, 138] on button "button" at bounding box center [239, 135] width 19 height 13
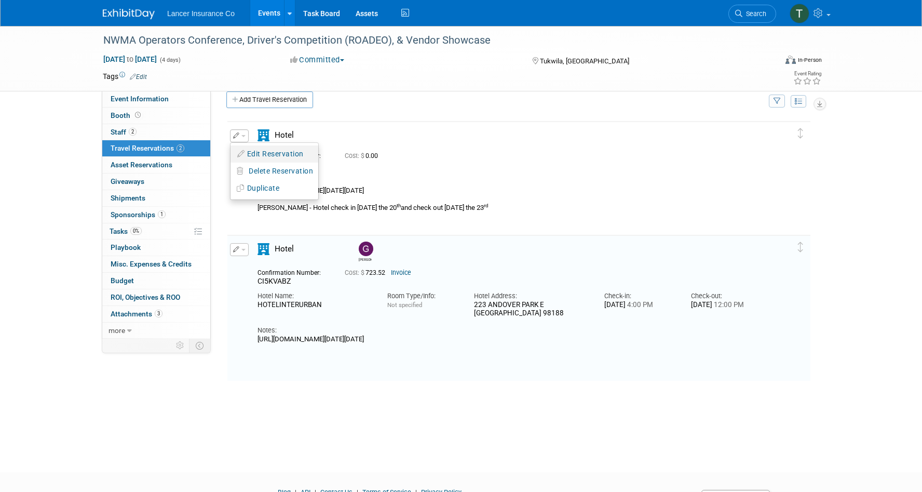
click at [258, 152] on button "Edit Reservation" at bounding box center [275, 153] width 88 height 15
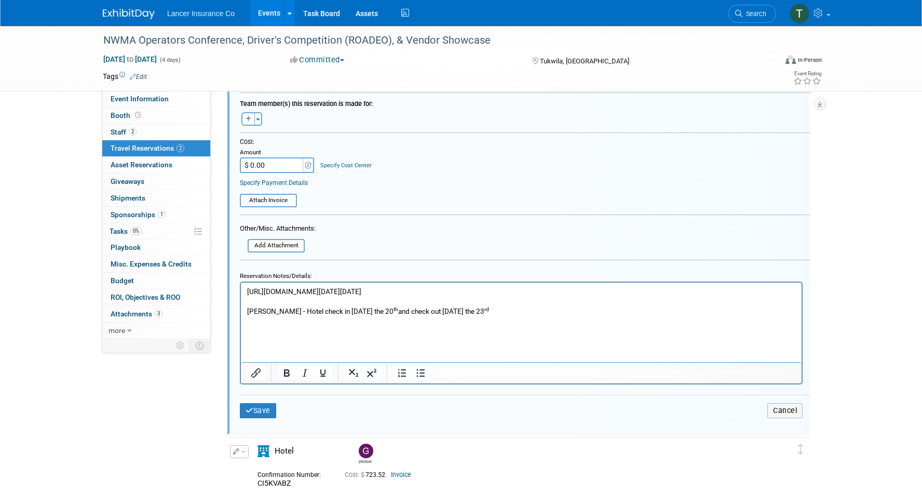
scroll to position [356, 0]
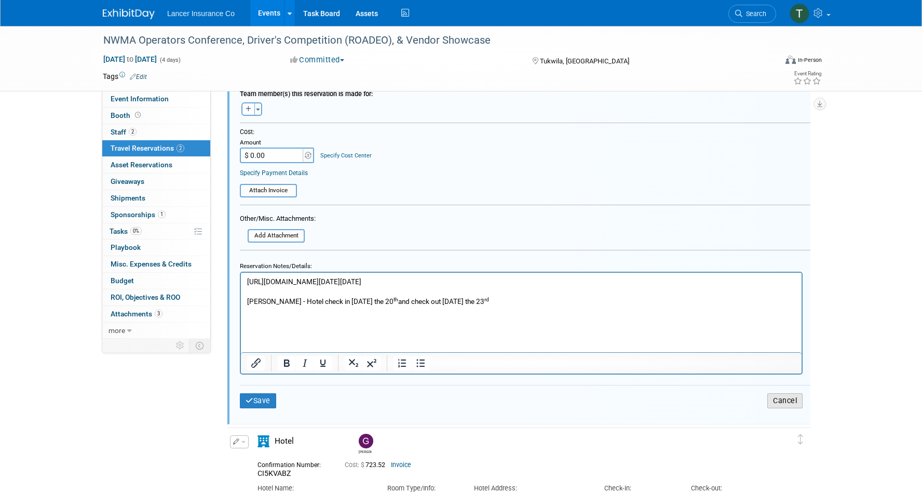
click at [782, 405] on button "Cancel" at bounding box center [784, 400] width 35 height 15
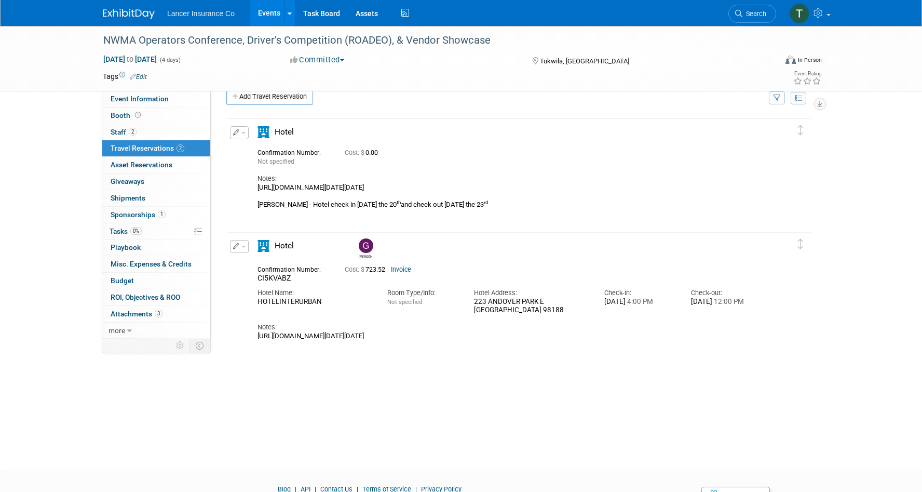
scroll to position [0, 0]
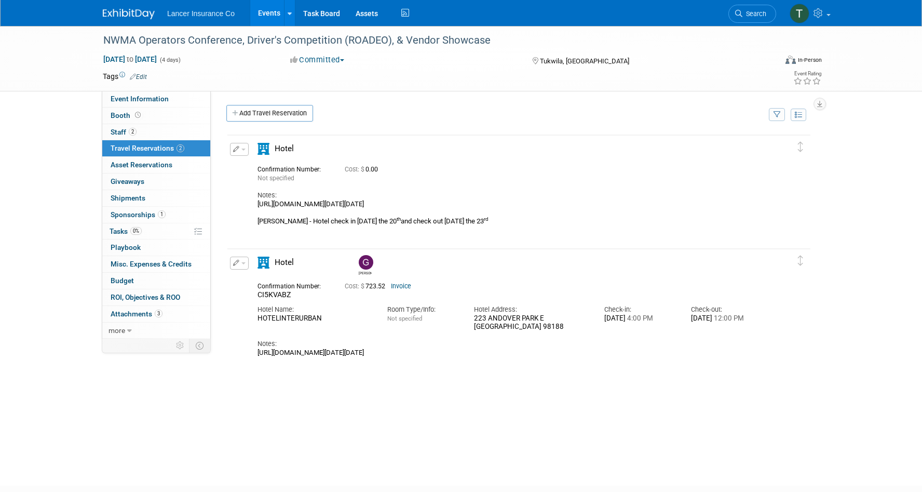
click at [245, 151] on button "button" at bounding box center [239, 149] width 19 height 13
click at [258, 185] on span "Delete Reservation" at bounding box center [281, 184] width 64 height 8
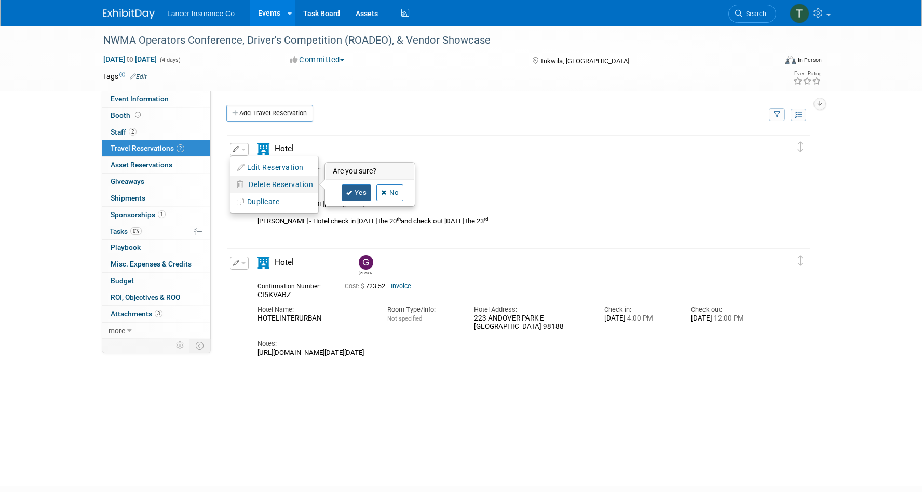
click at [352, 193] on icon at bounding box center [349, 193] width 6 height 6
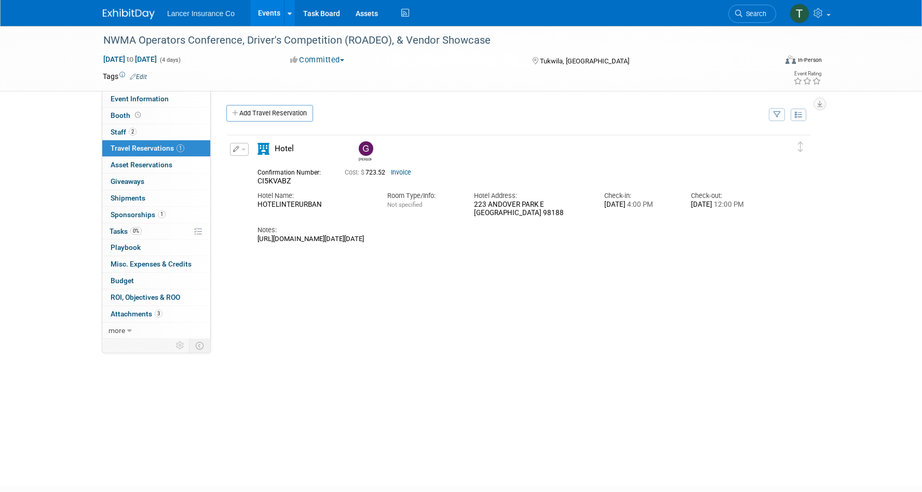
click at [244, 148] on button "button" at bounding box center [239, 149] width 19 height 13
click at [258, 199] on button "Duplicate" at bounding box center [275, 201] width 88 height 15
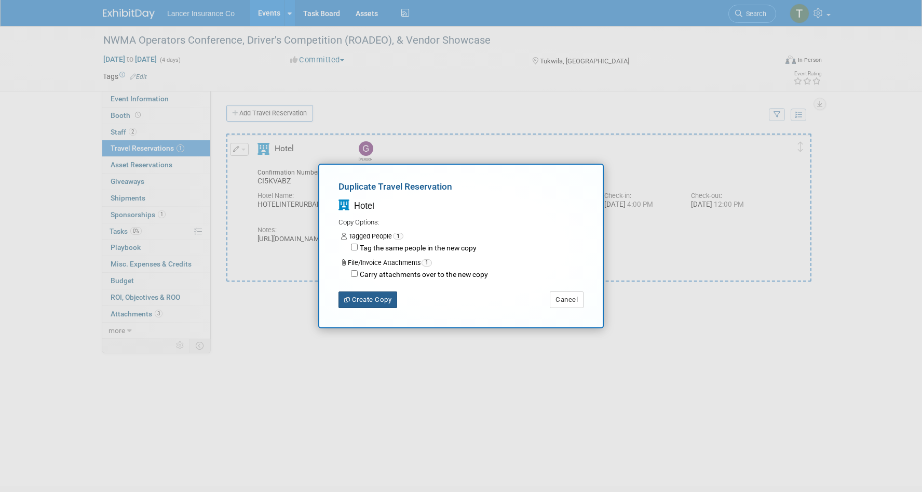
click at [380, 296] on button "Create Copy" at bounding box center [368, 299] width 59 height 17
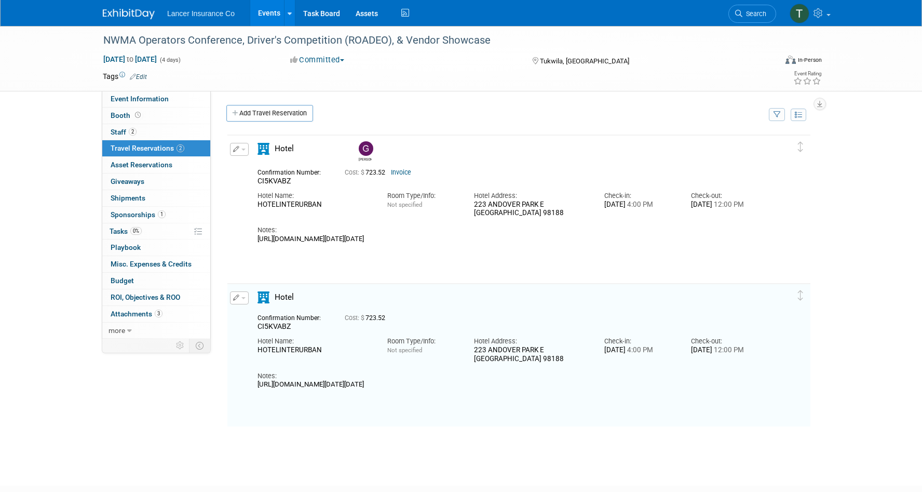
scroll to position [20, 0]
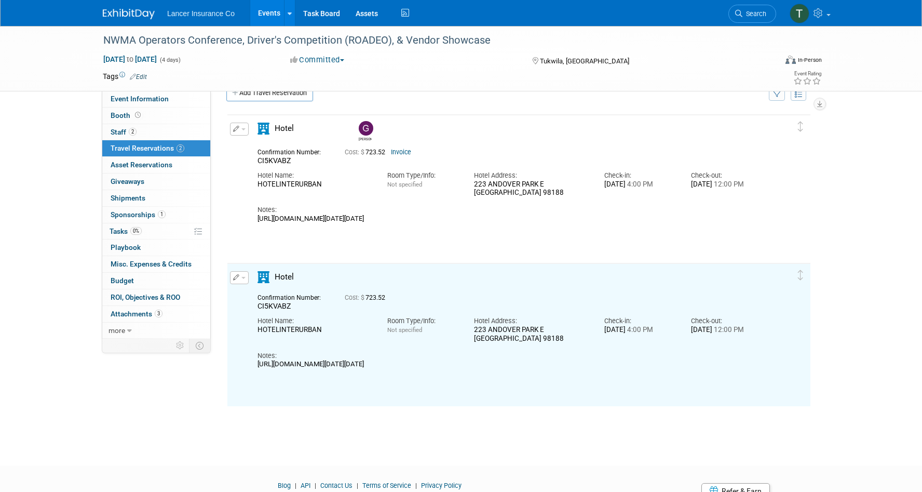
click at [247, 284] on div "Edit Reservation Delete Reservation" at bounding box center [239, 277] width 19 height 13
click at [246, 279] on button "button" at bounding box center [239, 277] width 19 height 13
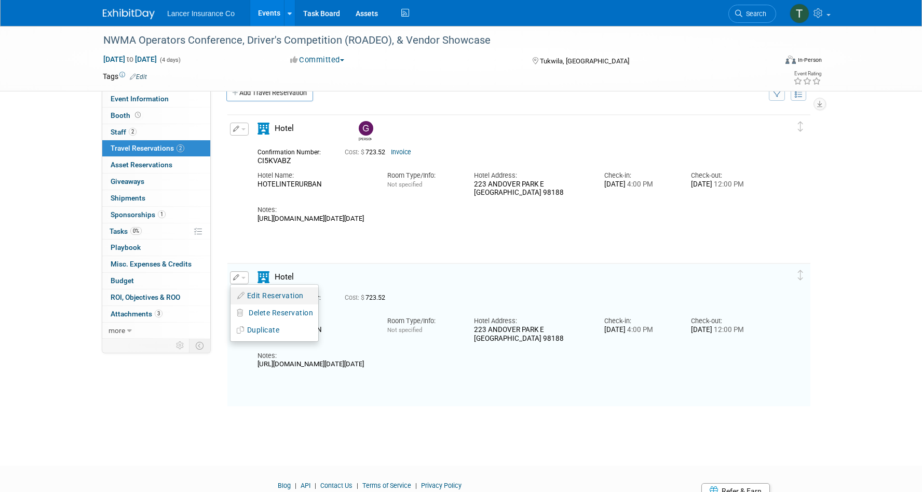
click at [253, 293] on button "Edit Reservation" at bounding box center [275, 295] width 88 height 15
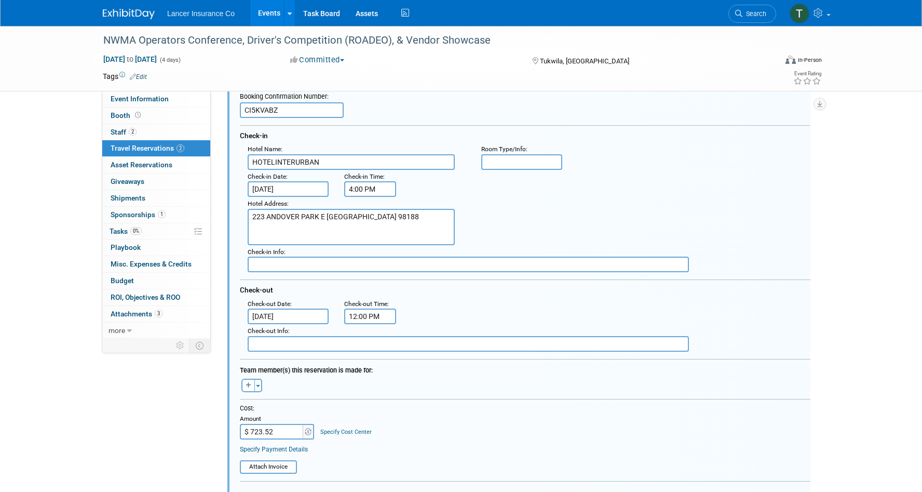
scroll to position [326, 0]
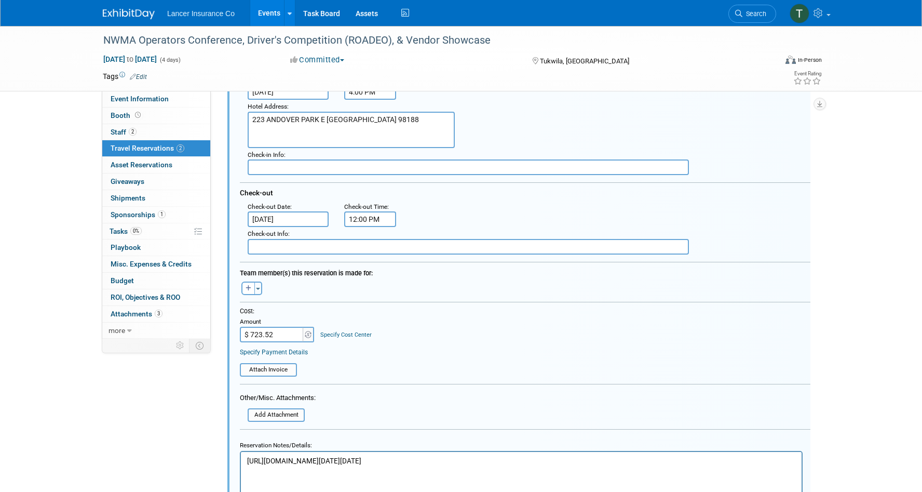
drag, startPoint x: 276, startPoint y: 333, endPoint x: 210, endPoint y: 332, distance: 66.0
click at [210, 332] on div "Event Information Event Info Booth Booth 2 Staff 2 Staff 2 Travel Reservations …" at bounding box center [461, 144] width 732 height 889
paste input "542.64"
type input "$ 542.64"
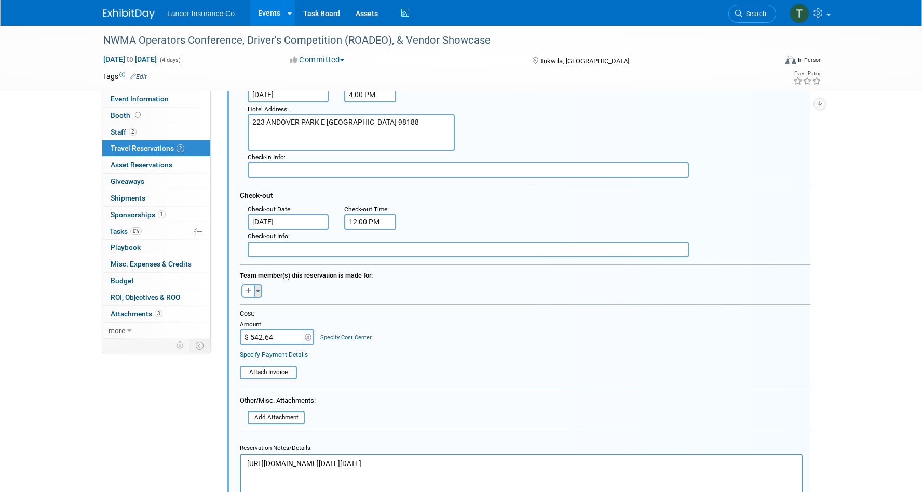
click at [258, 294] on button "Toggle Dropdown" at bounding box center [258, 290] width 8 height 13
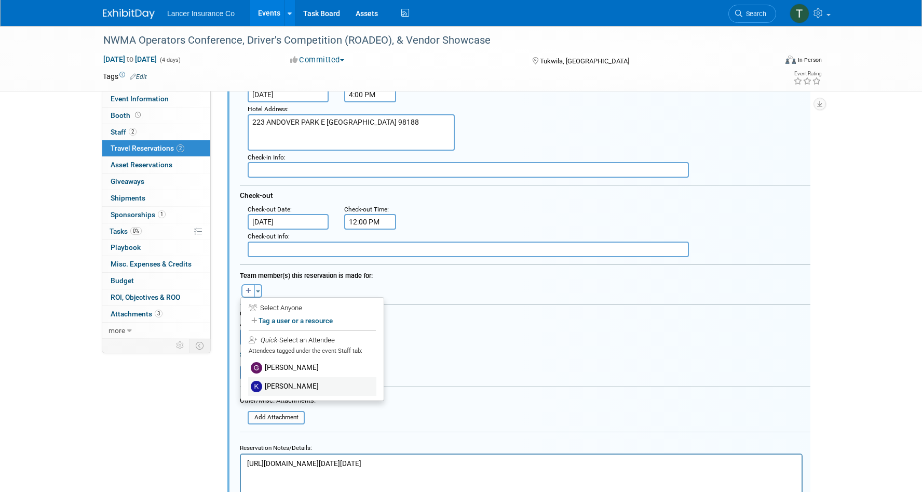
click at [279, 388] on label "[PERSON_NAME]" at bounding box center [312, 386] width 128 height 19
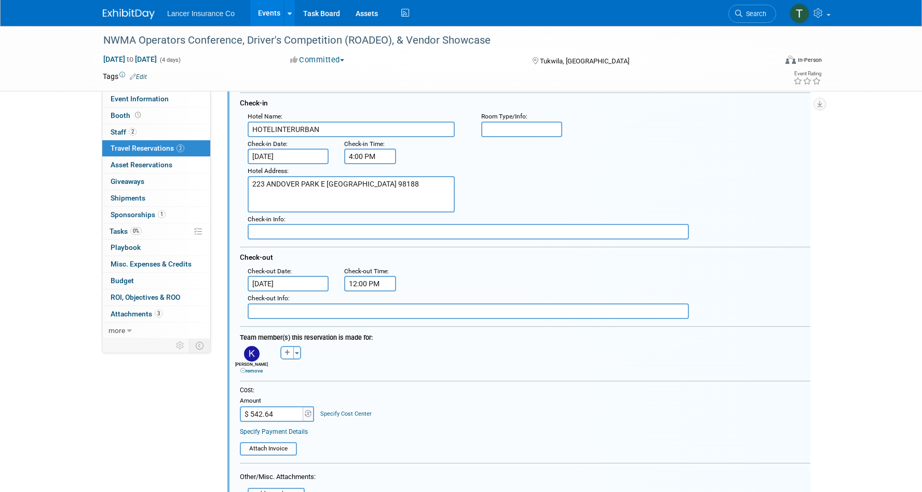
scroll to position [261, 2]
click at [269, 148] on div "Check-in Date :" at bounding box center [286, 144] width 81 height 10
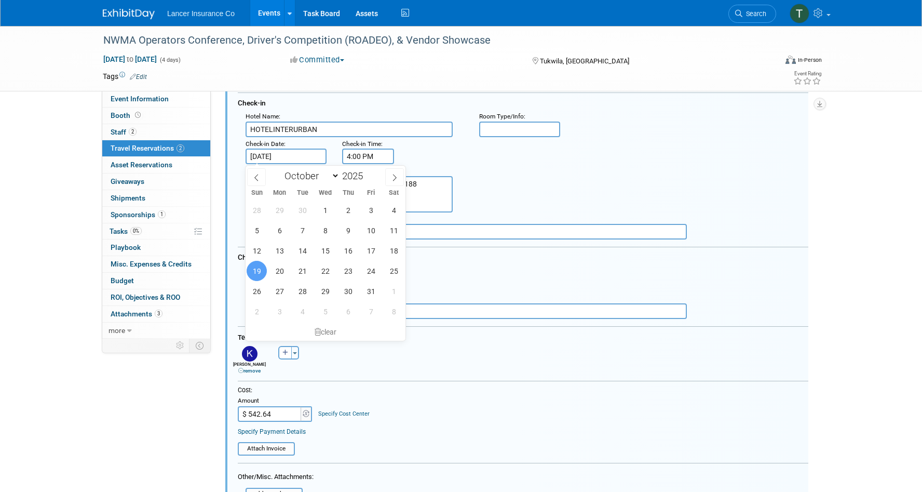
click at [269, 154] on input "Oct 19, 2025" at bounding box center [286, 156] width 81 height 16
click at [280, 272] on span "20" at bounding box center [279, 271] width 20 height 20
type input "Oct 20, 2025"
click at [509, 179] on div "Hotel Address : 223 ANDOVER PARK E TUKWILA WA 98188" at bounding box center [527, 188] width 578 height 48
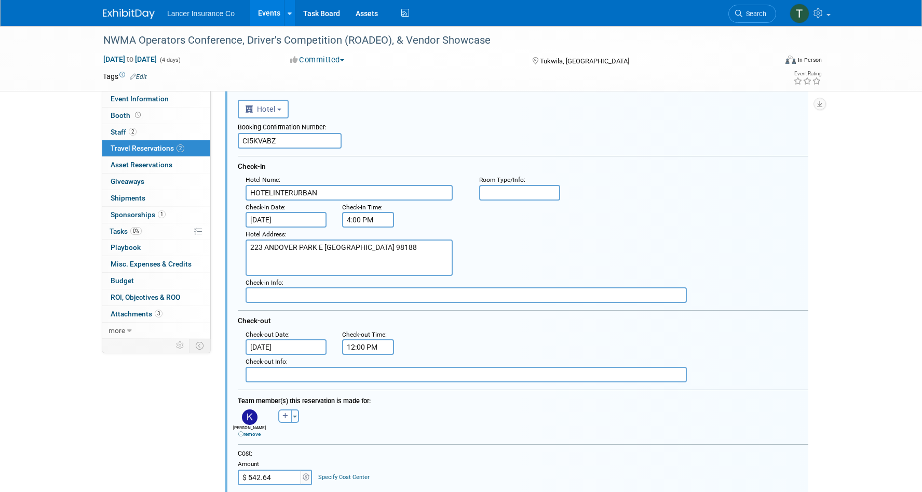
scroll to position [167, 2]
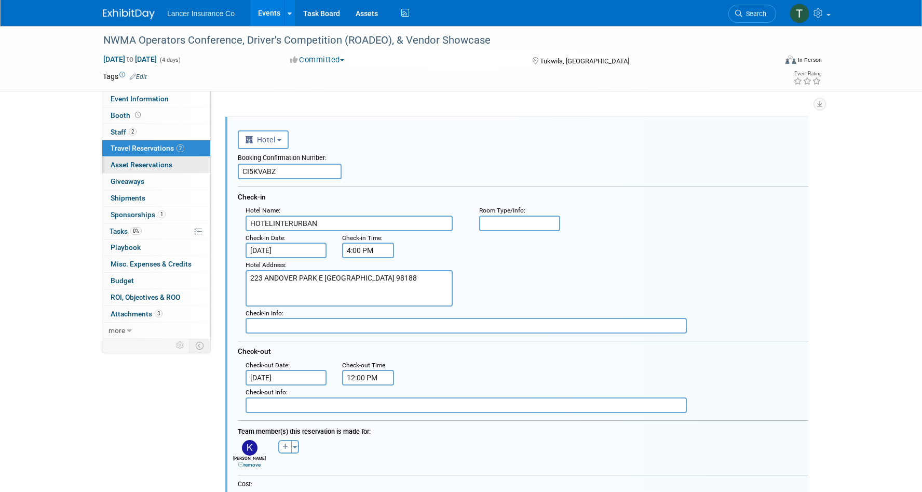
drag, startPoint x: 295, startPoint y: 169, endPoint x: 194, endPoint y: 164, distance: 101.4
click at [194, 164] on div "Event Information Event Info Booth Booth 2 Staff 2 Staff 2 Travel Reservations …" at bounding box center [459, 303] width 732 height 889
drag, startPoint x: 286, startPoint y: 170, endPoint x: 226, endPoint y: 170, distance: 60.2
click at [226, 170] on div "<i class="fas fa-plane" style="padding: 6px 4px 6px 1px;"></i> Flight <i class=…" at bounding box center [516, 438] width 583 height 643
paste input "9Y4"
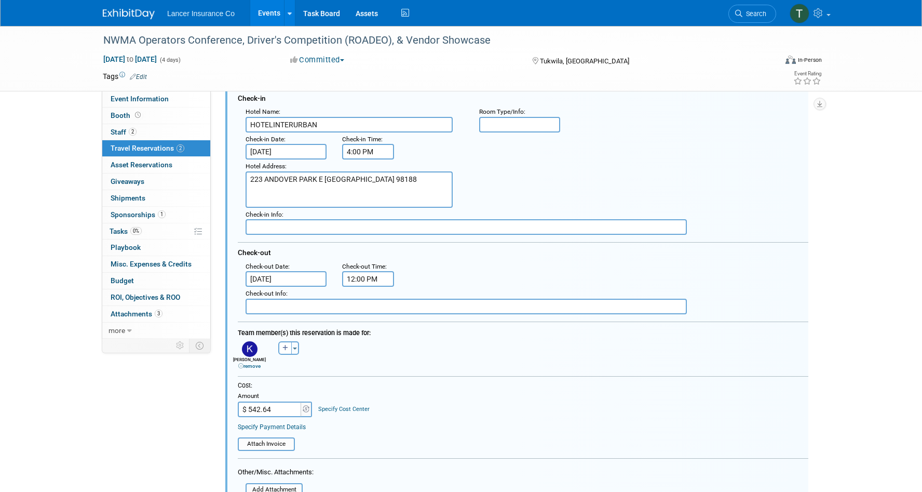
scroll to position [279, 2]
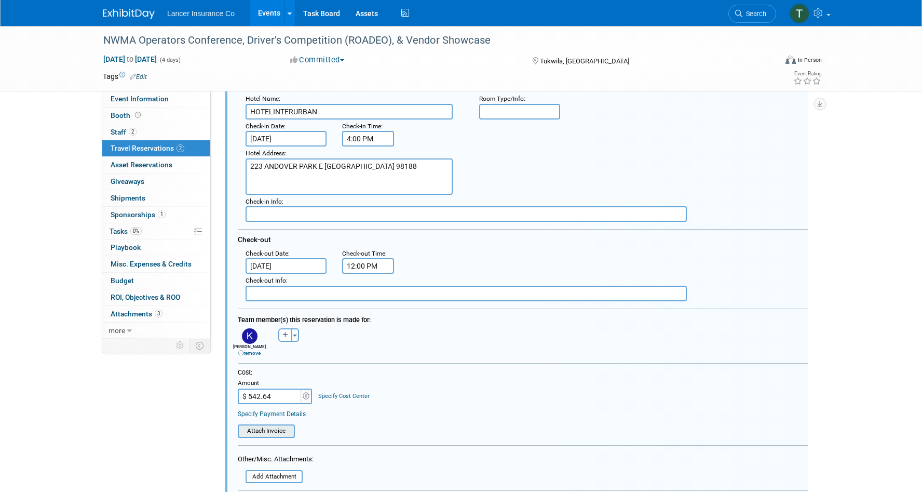
type input "CI5KV9Y4"
click at [277, 429] on input "file" at bounding box center [232, 430] width 124 height 11
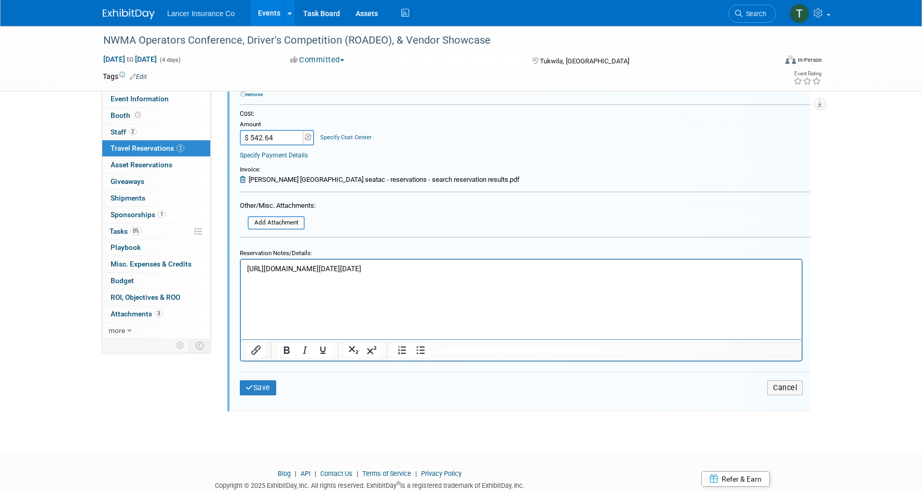
scroll to position [542, 0]
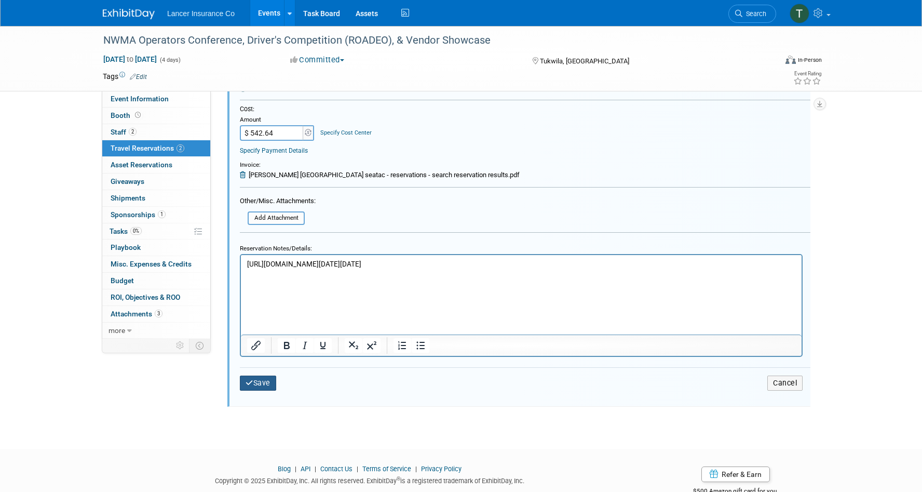
click at [256, 382] on button "Save" at bounding box center [258, 382] width 36 height 15
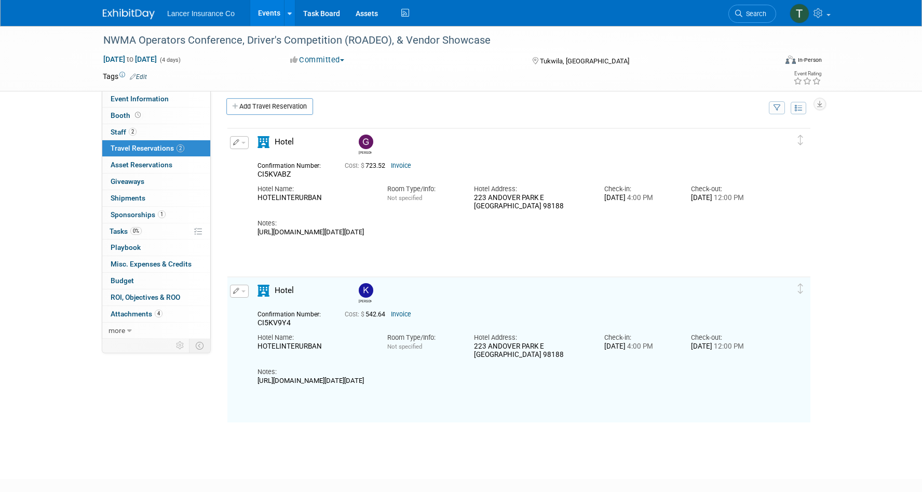
scroll to position [0, 0]
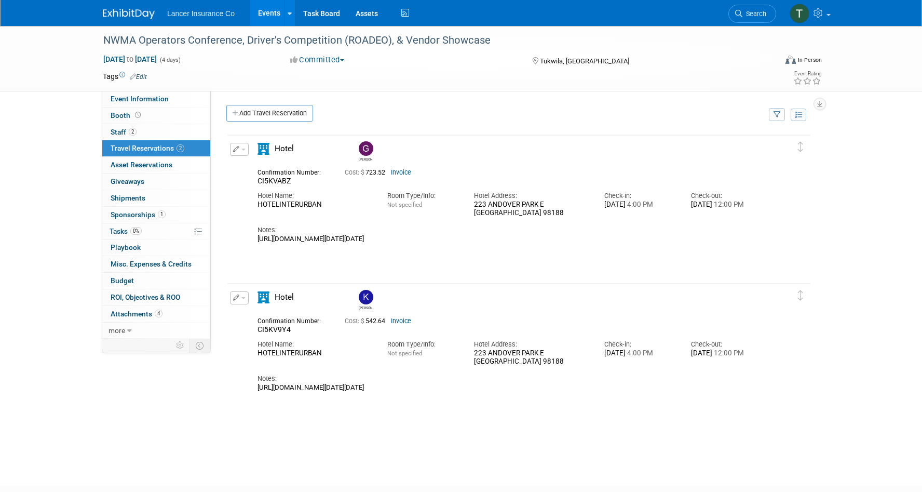
click at [263, 16] on link "Events" at bounding box center [269, 13] width 38 height 26
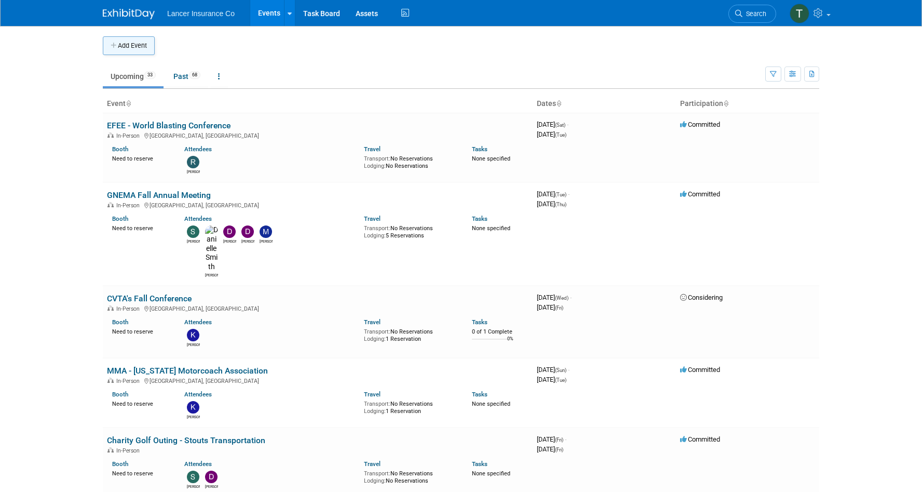
click at [133, 48] on button "Add Event" at bounding box center [129, 45] width 52 height 19
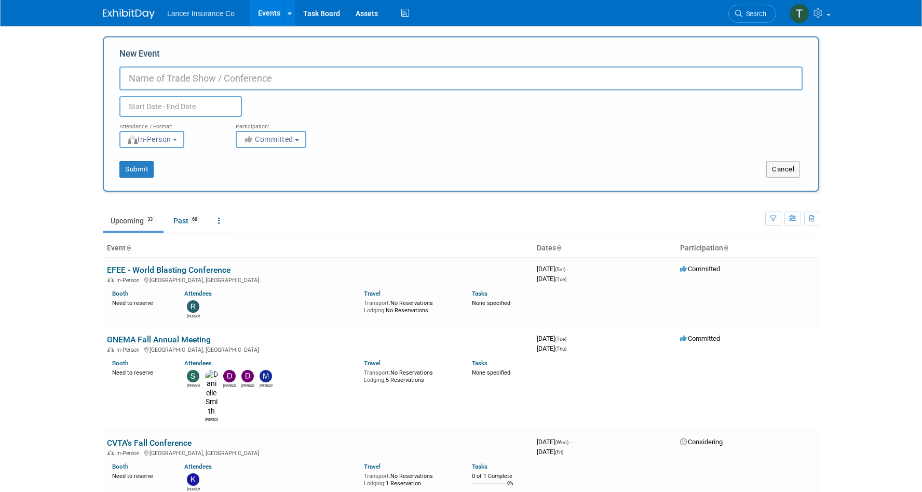
paste input "MCBOA 2025 Annual Meeting"
drag, startPoint x: 162, startPoint y: 78, endPoint x: 185, endPoint y: 78, distance: 22.8
click at [185, 78] on input "MCBOA 2025 Annual Meeting" at bounding box center [460, 78] width 683 height 24
type input "MCBOA Annual Meeting"
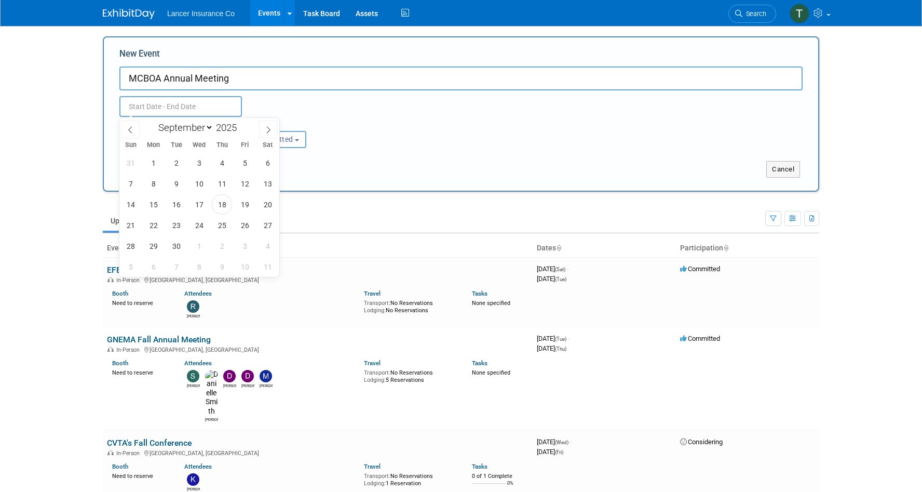
click at [142, 110] on input "text" at bounding box center [180, 106] width 123 height 21
click at [267, 130] on icon at bounding box center [268, 129] width 7 height 7
select select "10"
click at [181, 202] on span "11" at bounding box center [176, 204] width 20 height 20
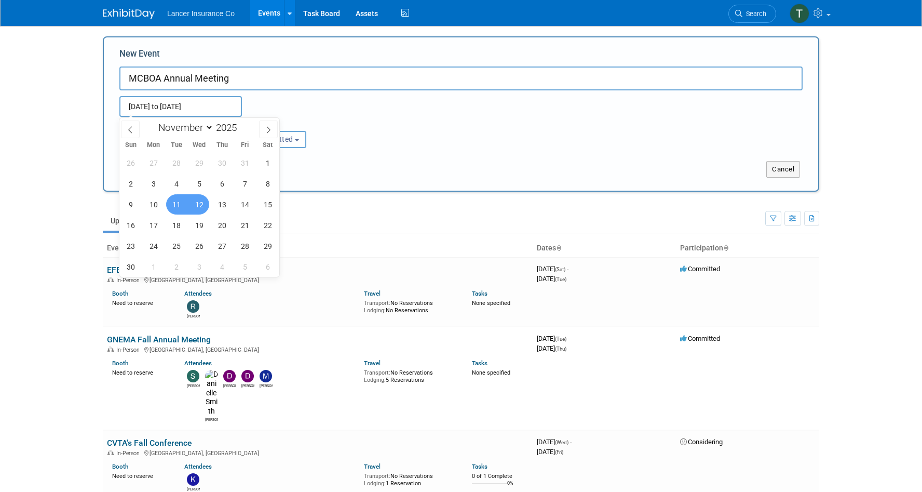
click at [198, 202] on span "12" at bounding box center [199, 204] width 20 height 20
type input "Nov 11, 2025 to Nov 12, 2025"
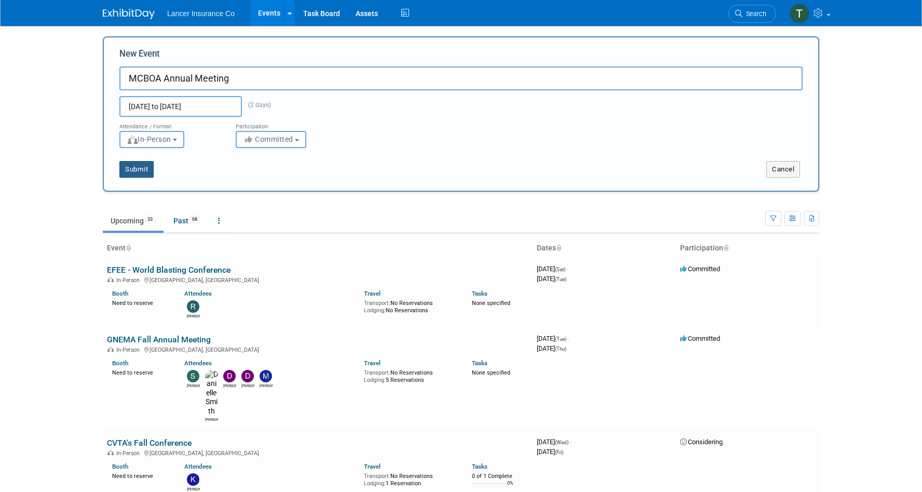
click at [144, 167] on button "Submit" at bounding box center [136, 169] width 34 height 17
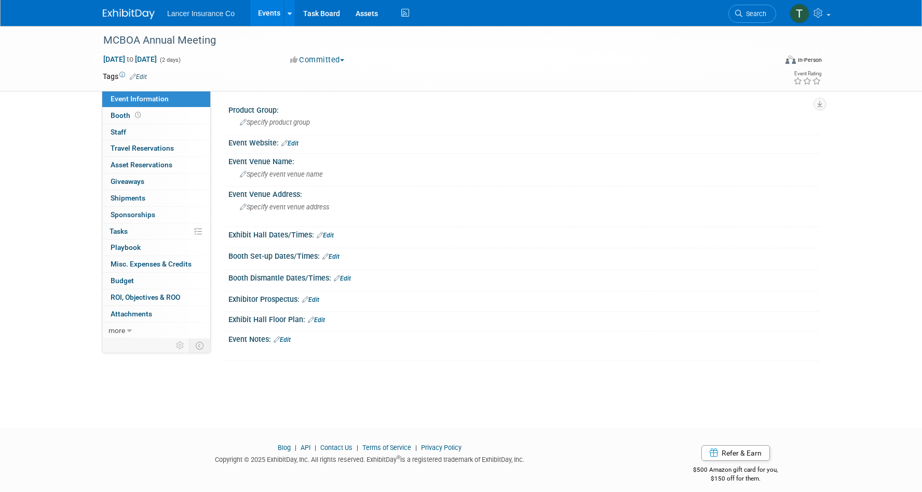
click at [294, 144] on link "Edit" at bounding box center [289, 143] width 17 height 7
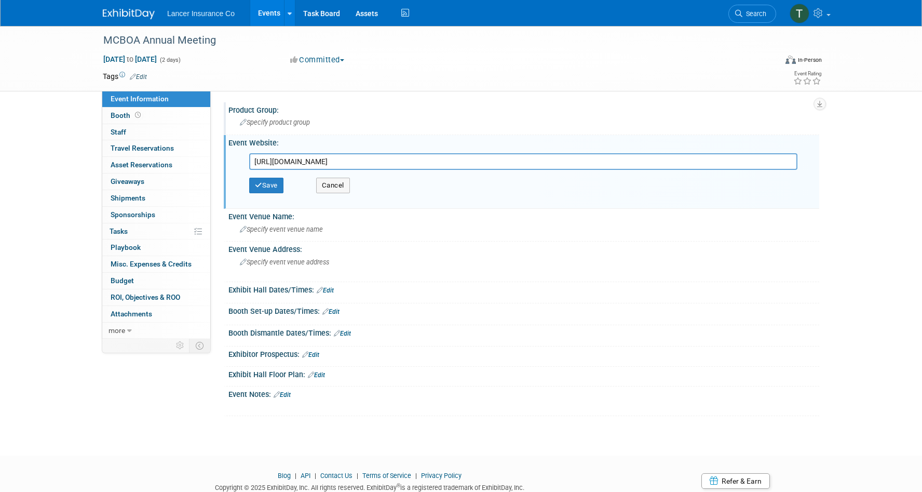
type input "[URL][DOMAIN_NAME]"
click at [278, 125] on span "Specify product group" at bounding box center [275, 122] width 70 height 8
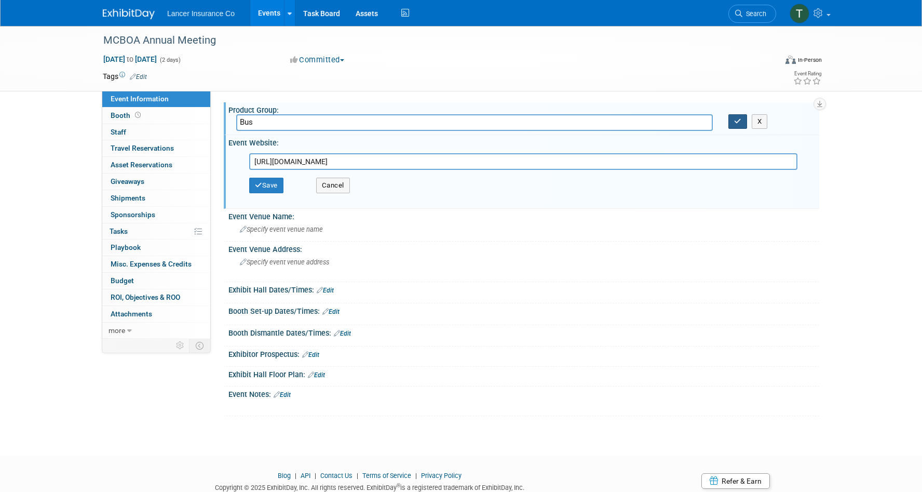
type input "Bus"
click at [735, 118] on icon "button" at bounding box center [737, 121] width 7 height 7
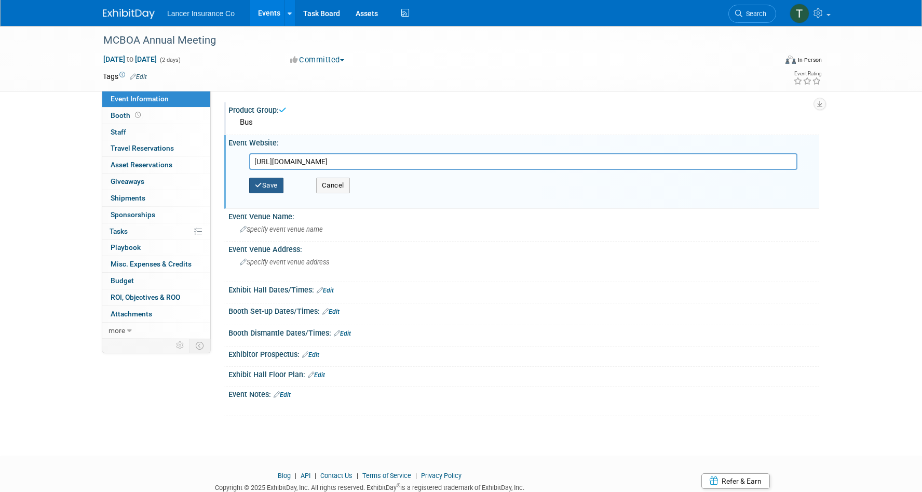
click at [278, 183] on button "Save" at bounding box center [266, 186] width 34 height 16
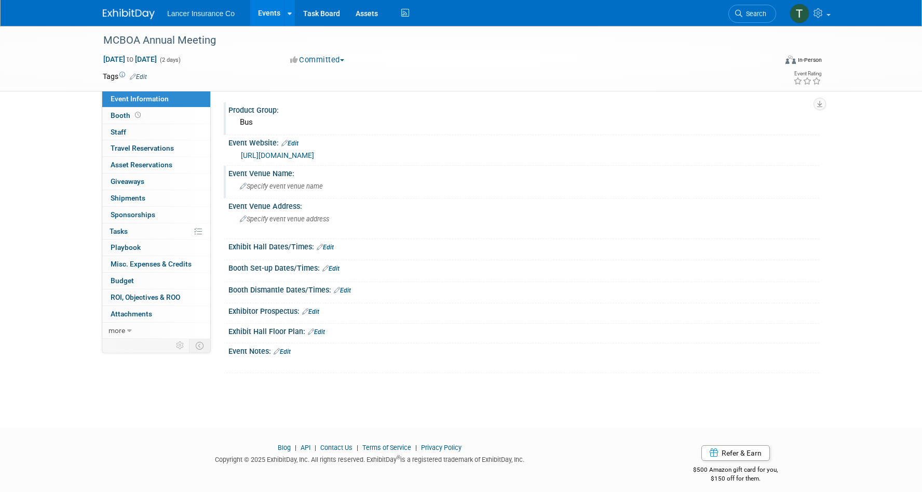
click at [280, 188] on span "Specify event venue name" at bounding box center [281, 186] width 83 height 8
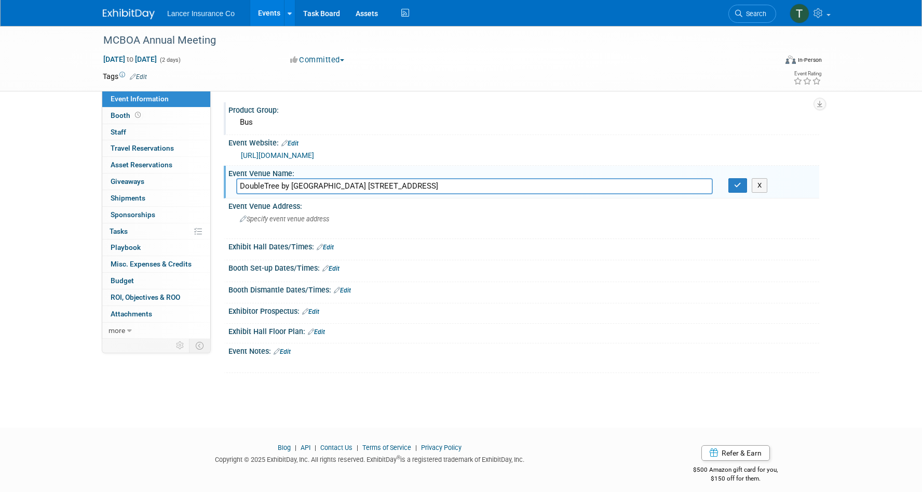
drag, startPoint x: 403, startPoint y: 185, endPoint x: 666, endPoint y: 186, distance: 262.7
click at [666, 186] on input "DoubleTree by Hilton Minneapolis Airport Hotel 2020 American Boulevard East Blo…" at bounding box center [474, 186] width 477 height 16
type input "DoubleTree by Hilton Minneapolis Airport Hotel"
click at [290, 220] on span "Specify event venue address" at bounding box center [284, 219] width 89 height 8
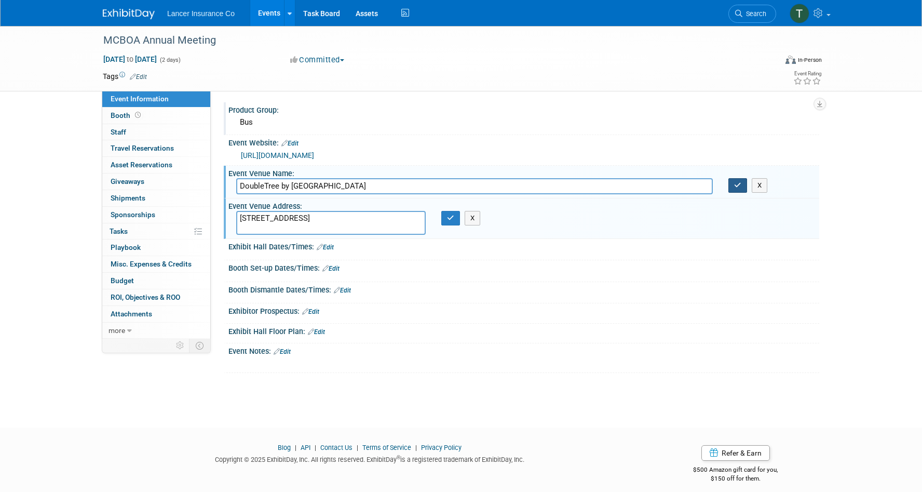
type textarea "2020 American Boulevard East Bloomington, MN 55425"
click at [739, 187] on icon "button" at bounding box center [737, 185] width 7 height 7
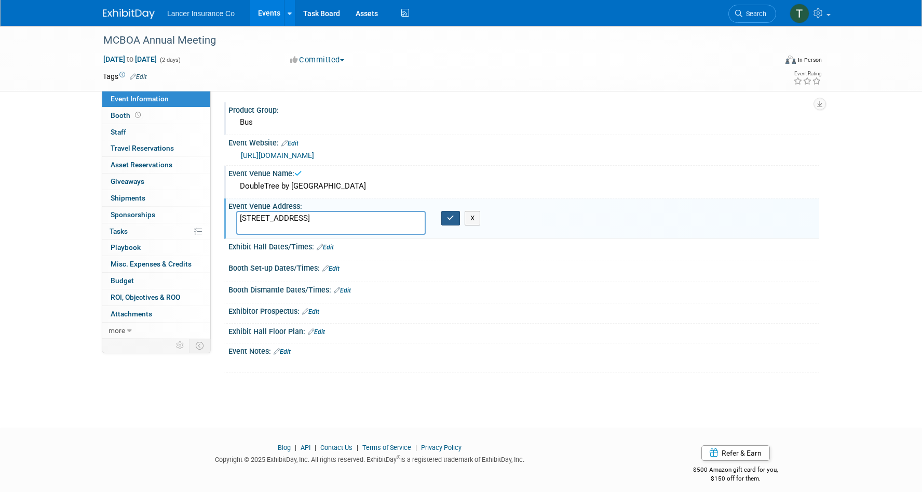
click at [450, 213] on button "button" at bounding box center [450, 218] width 19 height 15
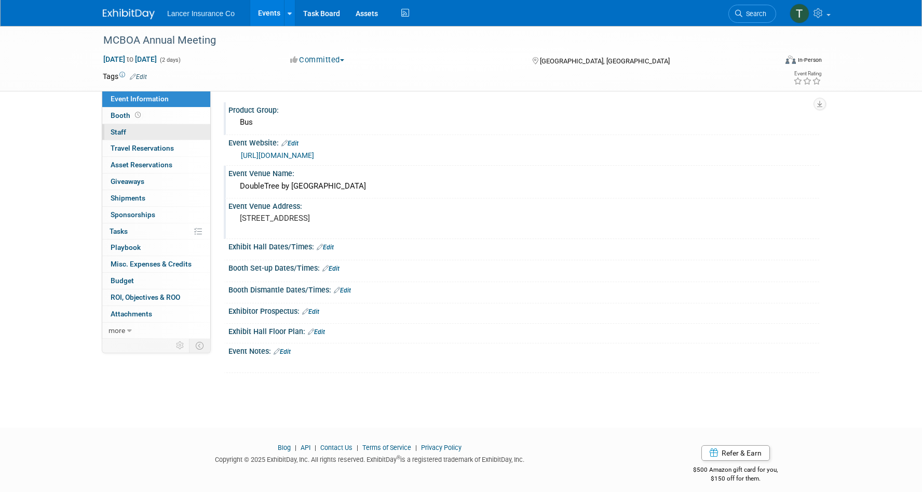
click at [115, 132] on span "Staff 0" at bounding box center [119, 132] width 16 height 8
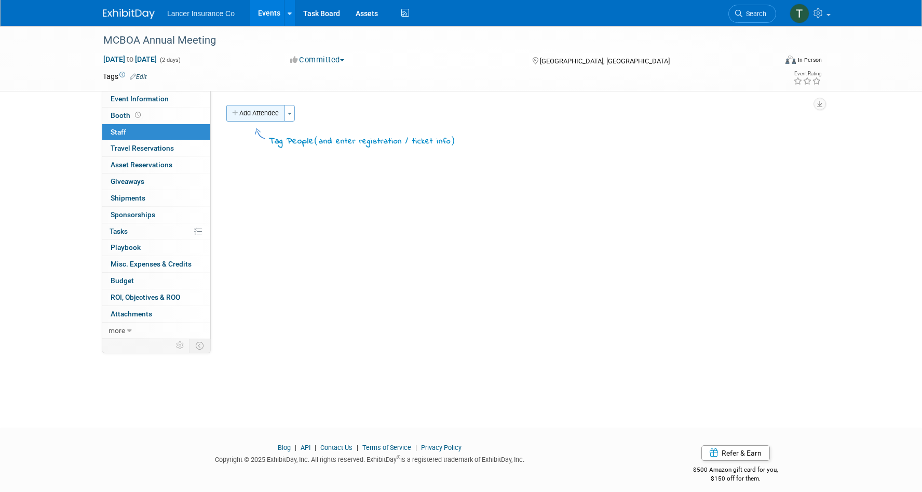
click at [246, 110] on button "Add Attendee" at bounding box center [255, 113] width 59 height 17
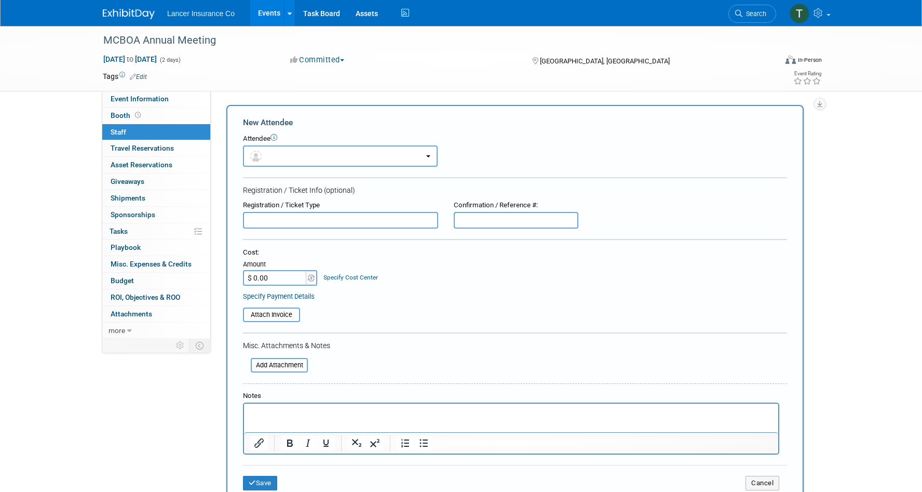
click at [270, 410] on p "Rich Text Area. Press ALT-0 for help." at bounding box center [511, 413] width 522 height 10
paste body "Rich Text Area. Press ALT-0 for help."
click at [299, 413] on p "David Butcher < dbutcher@lancerinsurance.com >" at bounding box center [511, 413] width 522 height 10
click at [424, 413] on p "David Butcher dbutcher@lancerinsurance.com >" at bounding box center [511, 413] width 522 height 10
click at [470, 414] on p "David Butcher dbutcher@lancerinsurance.com﻿" at bounding box center [511, 413] width 522 height 10
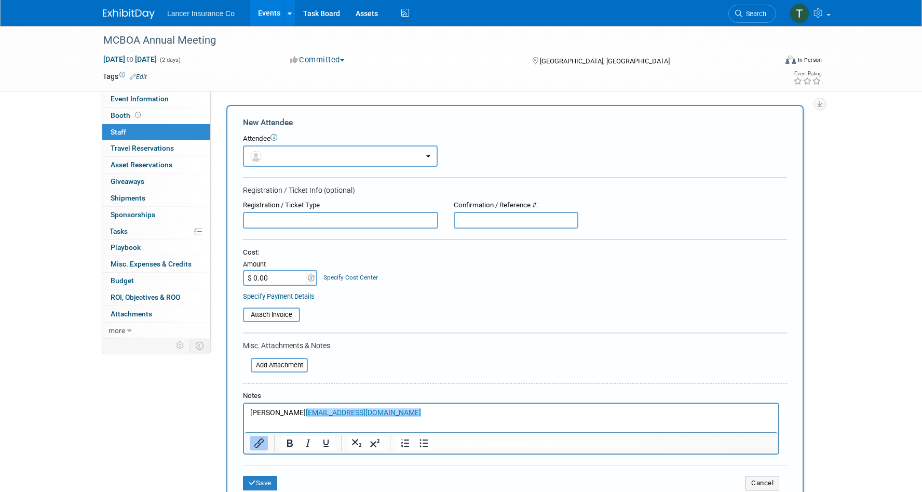
click at [242, 408] on div "New Attendee Attendee <img src="https://www.exhibitday.com/Images/Unassigned-Us…" at bounding box center [514, 307] width 577 height 405
click at [250, 409] on body "David Butcher dbutcher@lancerinsurance.com﻿" at bounding box center [511, 413] width 523 height 10
drag, startPoint x: 249, startPoint y: 412, endPoint x: 294, endPoint y: 415, distance: 45.3
click at [294, 415] on body "David Butcher dbutcher@lancerinsurance.com" at bounding box center [511, 413] width 523 height 10
copy p "David Butcher"
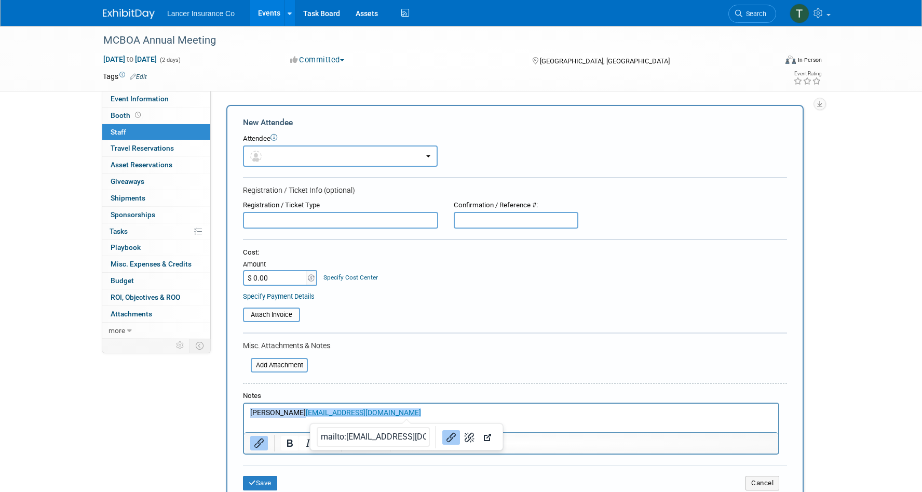
drag, startPoint x: 406, startPoint y: 414, endPoint x: 344, endPoint y: 412, distance: 62.3
click at [344, 412] on p "David Butcher dbutcher@lancerinsurance.com﻿" at bounding box center [511, 413] width 522 height 10
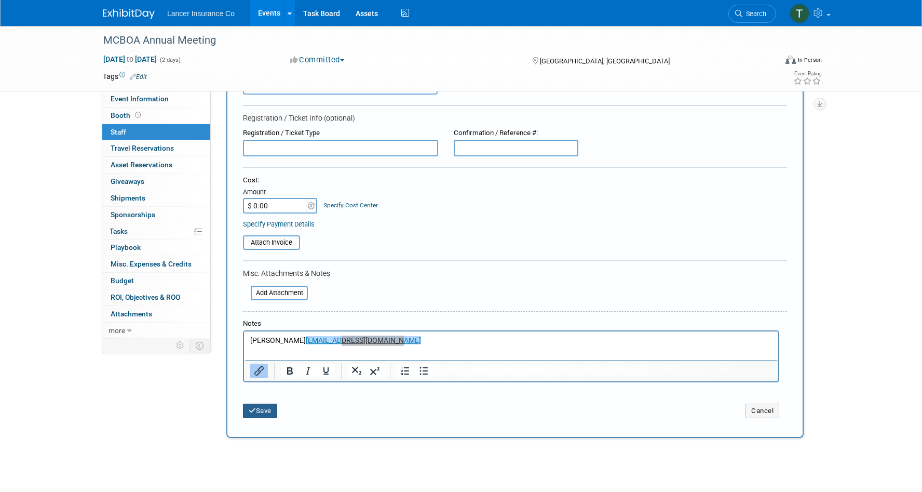
click at [265, 411] on button "Save" at bounding box center [260, 410] width 34 height 15
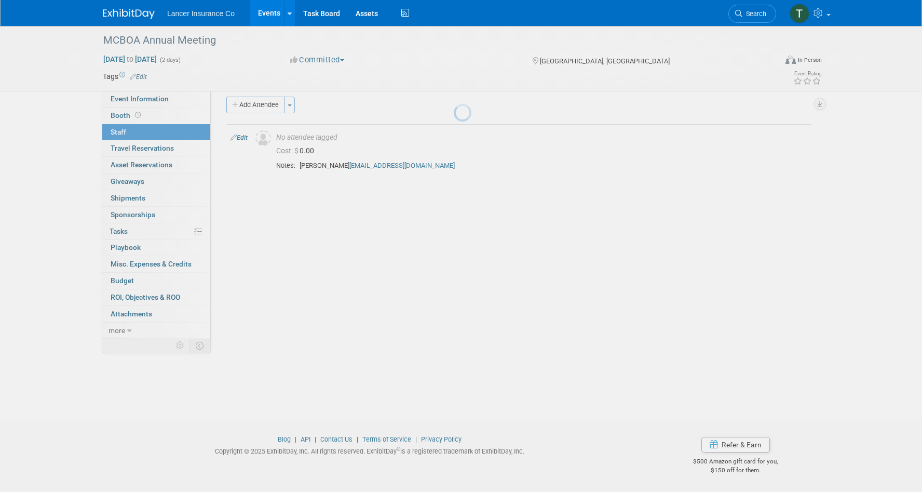
scroll to position [8, 0]
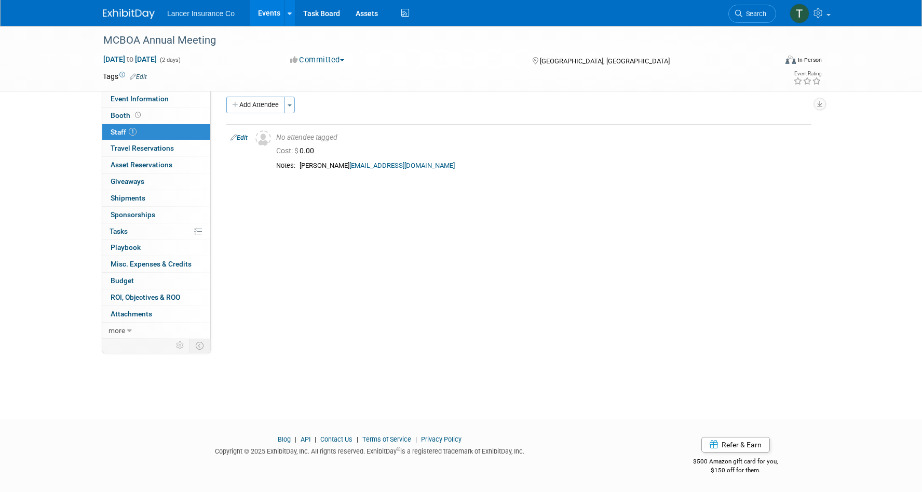
click at [266, 11] on link "Events" at bounding box center [269, 13] width 38 height 26
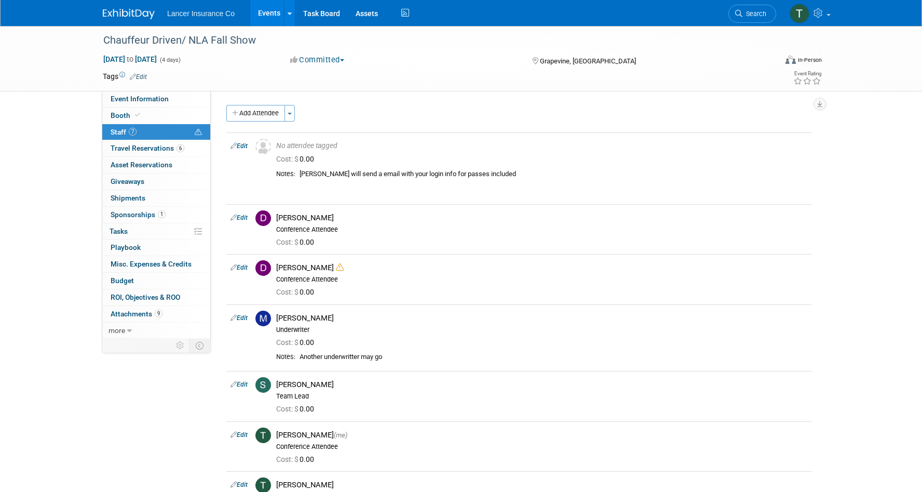
click at [266, 12] on link "Events" at bounding box center [269, 13] width 38 height 26
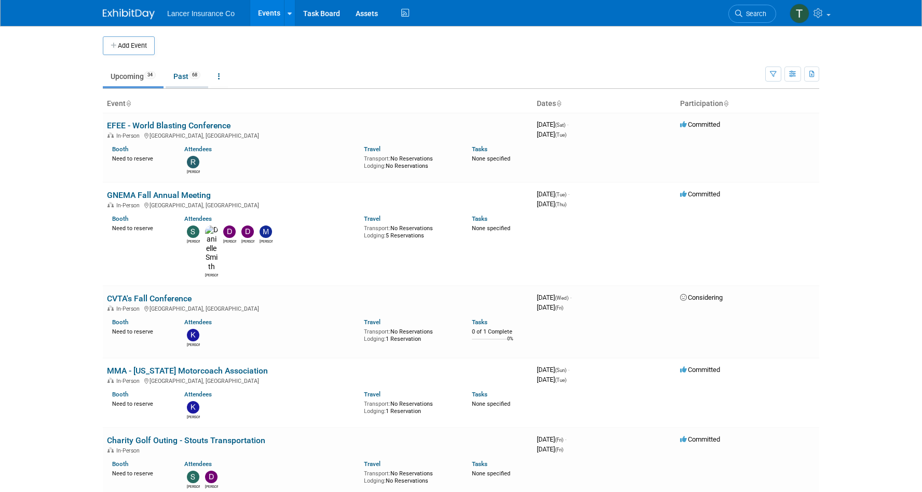
click at [183, 78] on link "Past 68" at bounding box center [187, 76] width 43 height 20
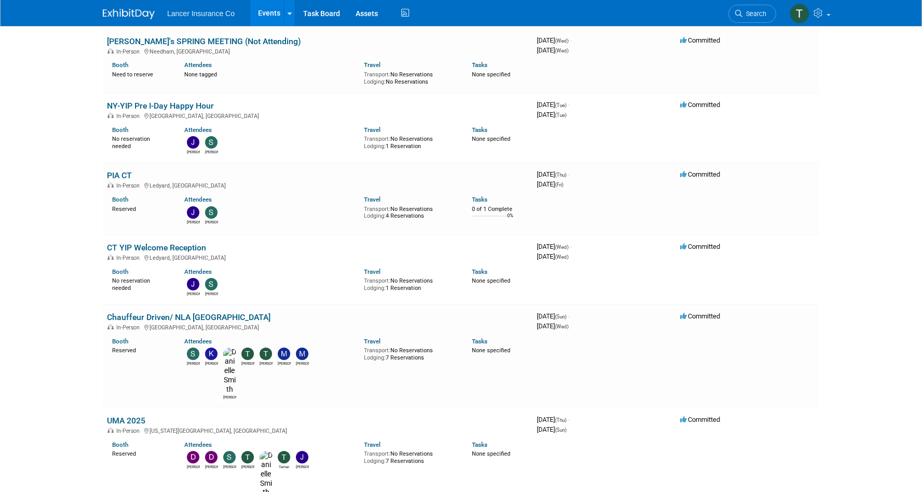
scroll to position [3281, 0]
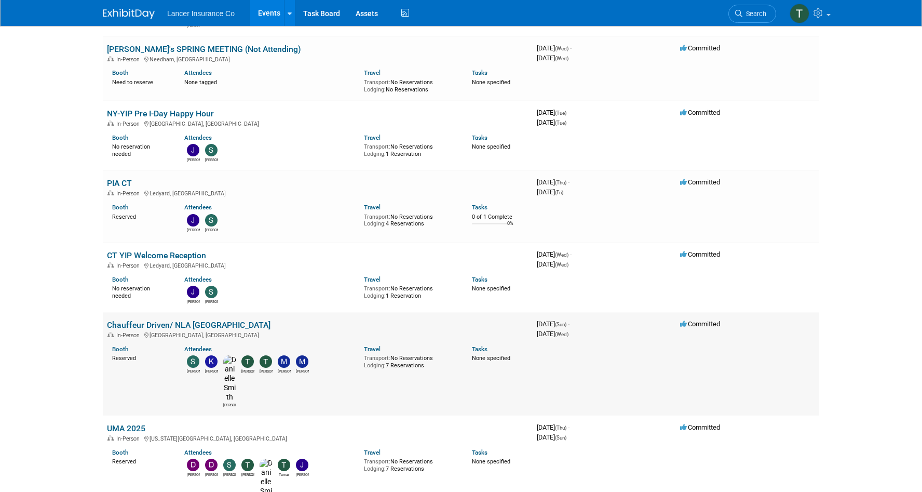
click at [133, 320] on link "Chauffeur Driven/ NLA [GEOGRAPHIC_DATA]" at bounding box center [189, 325] width 164 height 10
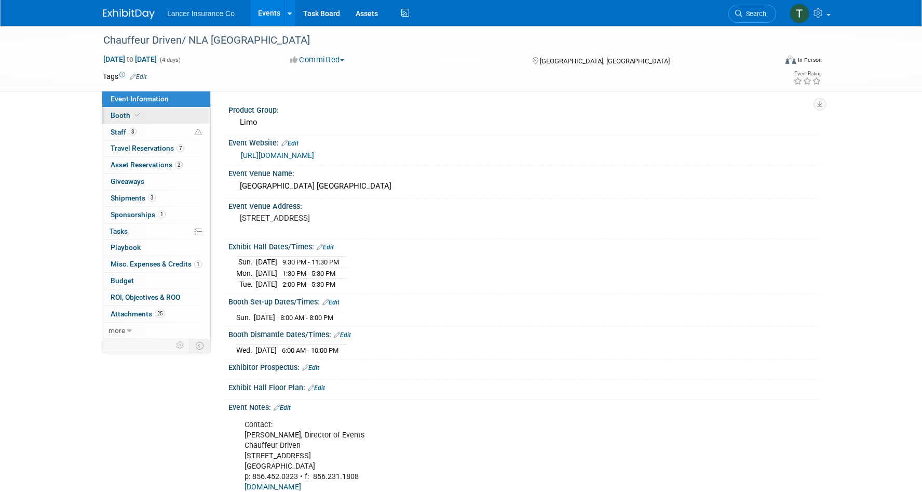
click at [120, 115] on span "Booth" at bounding box center [127, 115] width 32 height 8
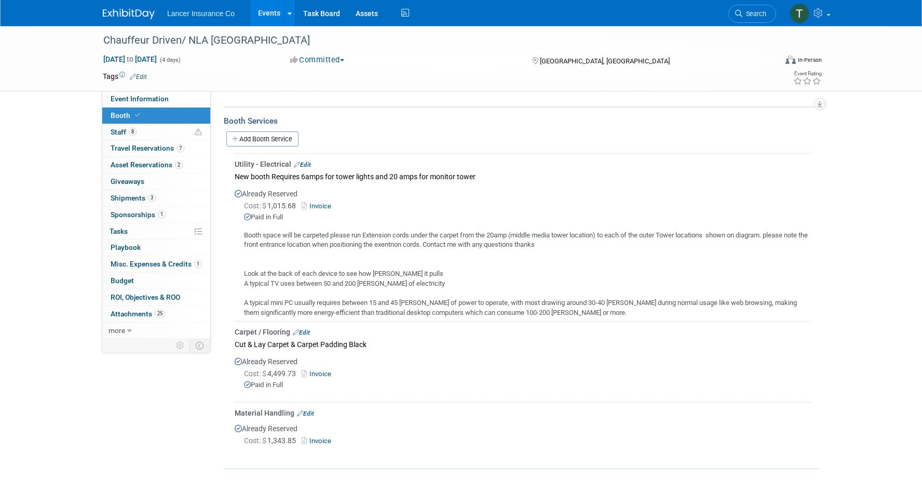
scroll to position [137, 0]
drag, startPoint x: 575, startPoint y: 240, endPoint x: 246, endPoint y: 233, distance: 329.8
click at [246, 233] on div "Booth space will be carpeted please run Extension cords under the carpet from t…" at bounding box center [523, 268] width 577 height 95
copy div "Booth space will be carpeted please run Extension cords under the carpet from t…"
click at [125, 313] on span "Attachments 25" at bounding box center [138, 313] width 55 height 8
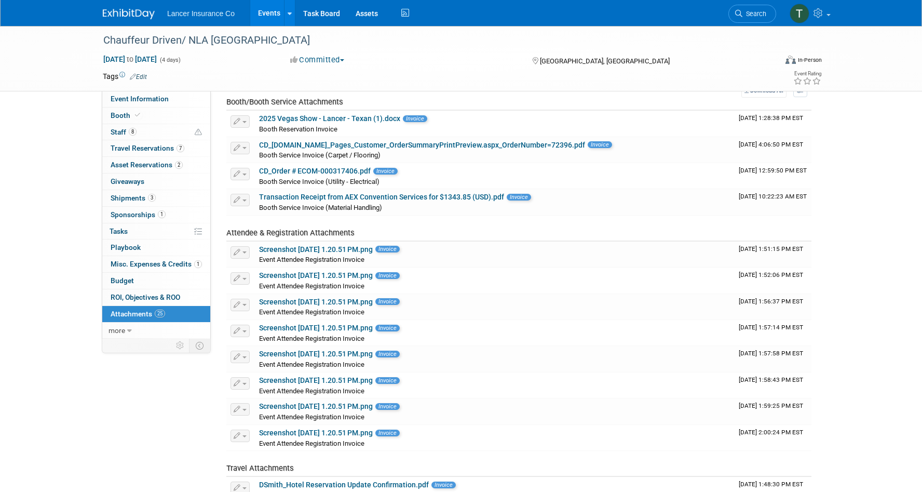
scroll to position [40, 0]
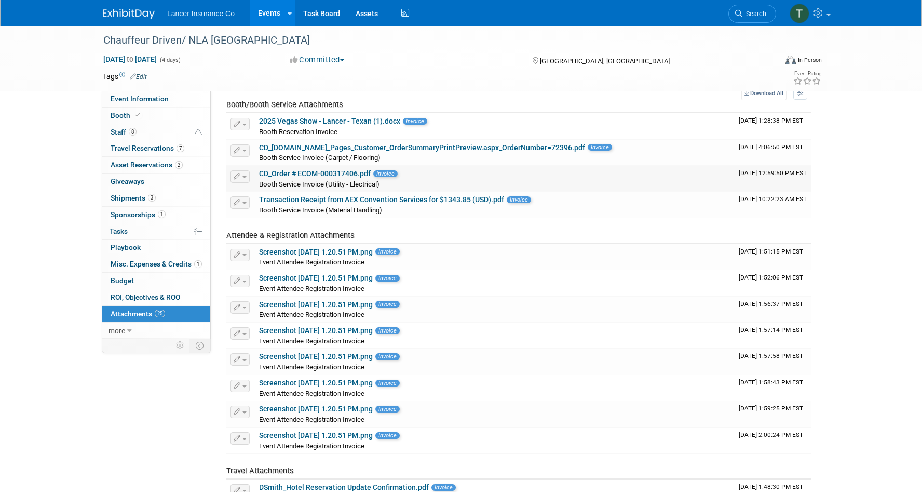
click at [290, 172] on link "CD_Order # ECOM-000317406.pdf" at bounding box center [315, 173] width 112 height 8
click at [121, 97] on span "Event Information" at bounding box center [140, 98] width 58 height 8
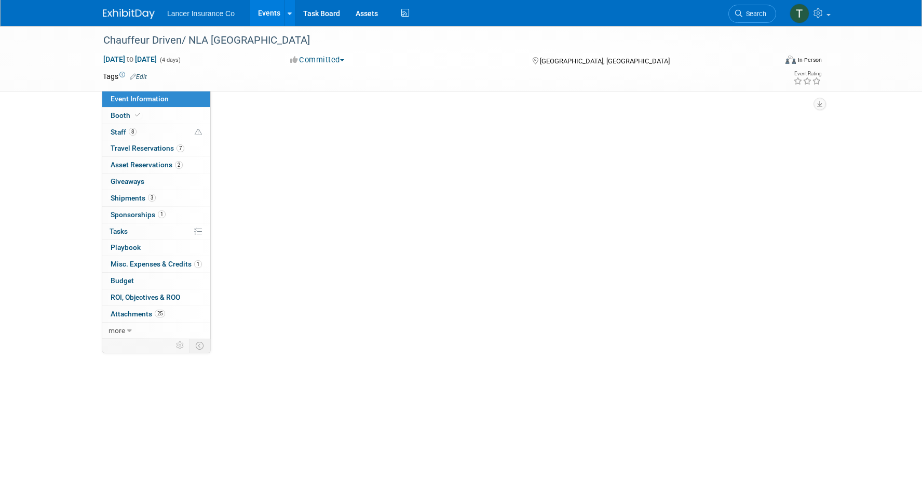
scroll to position [0, 0]
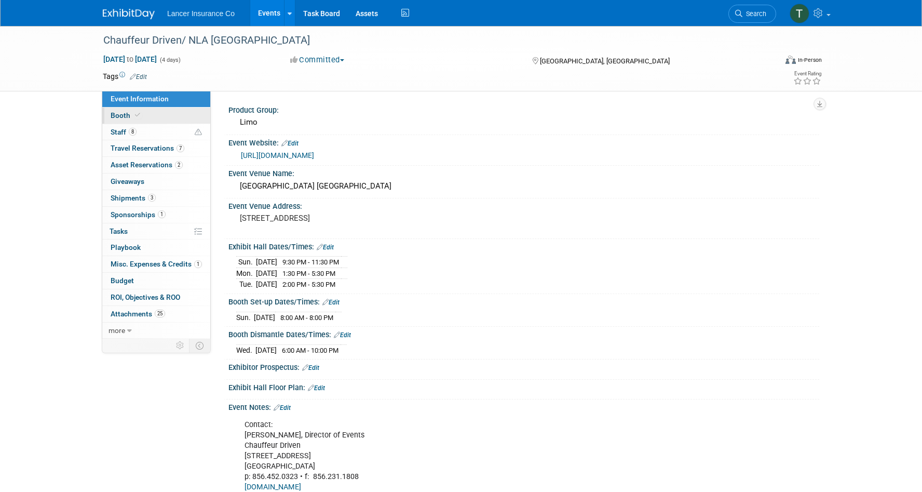
click at [123, 119] on span "Booth" at bounding box center [127, 115] width 32 height 8
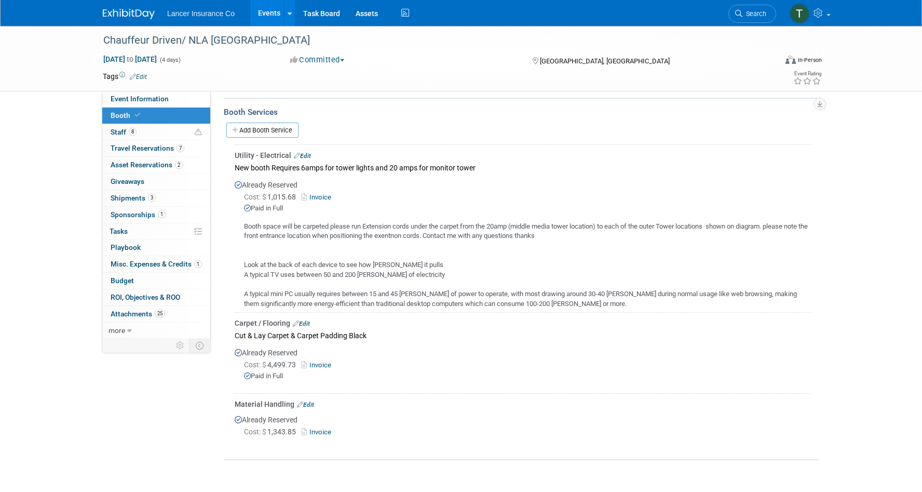
scroll to position [179, 0]
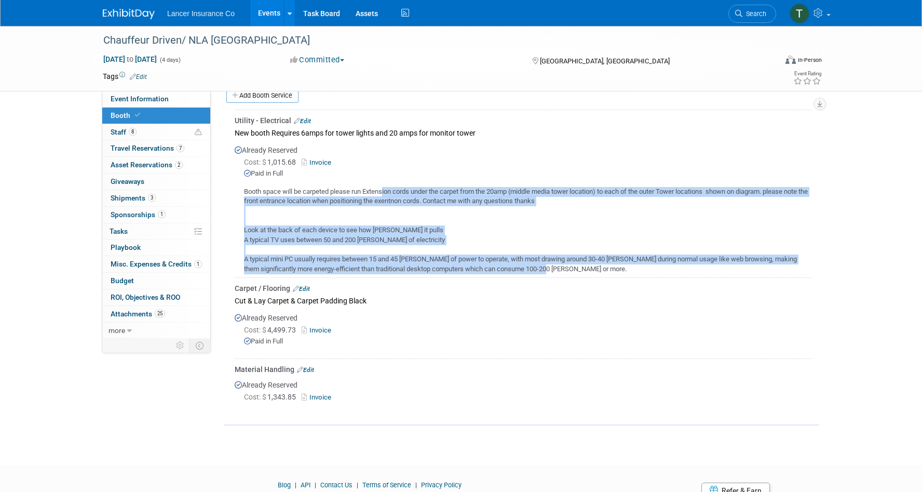
drag, startPoint x: 554, startPoint y: 265, endPoint x: 246, endPoint y: 190, distance: 317.3
click at [246, 190] on div "Booth space will be carpeted please run Extension cords under the carpet from t…" at bounding box center [523, 226] width 577 height 95
copy div "Booth space will be carpeted please run Extension cords under the carpet from t…"
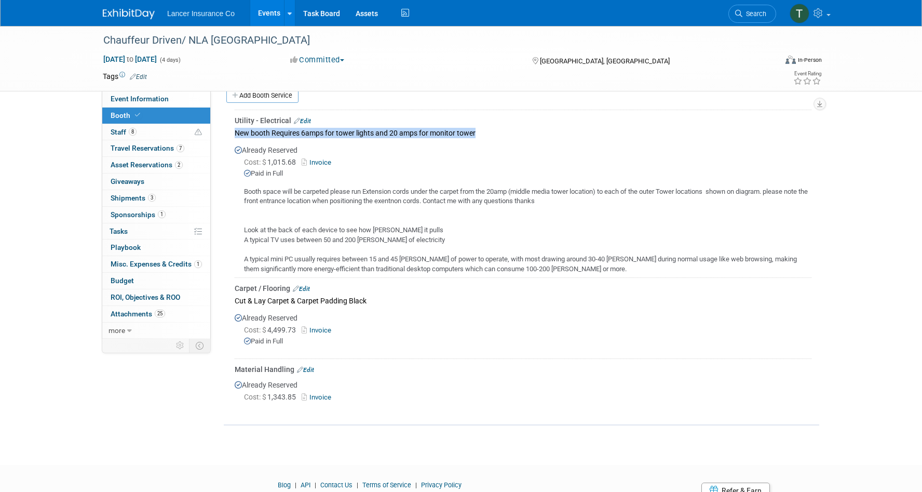
drag, startPoint x: 235, startPoint y: 132, endPoint x: 480, endPoint y: 131, distance: 245.6
click at [480, 131] on div "New booth Requires 6amps for tower lights and 20 amps for monitor tower" at bounding box center [523, 133] width 577 height 14
copy div "New booth Requires 6amps for tower lights and 20 amps for monitor tower"
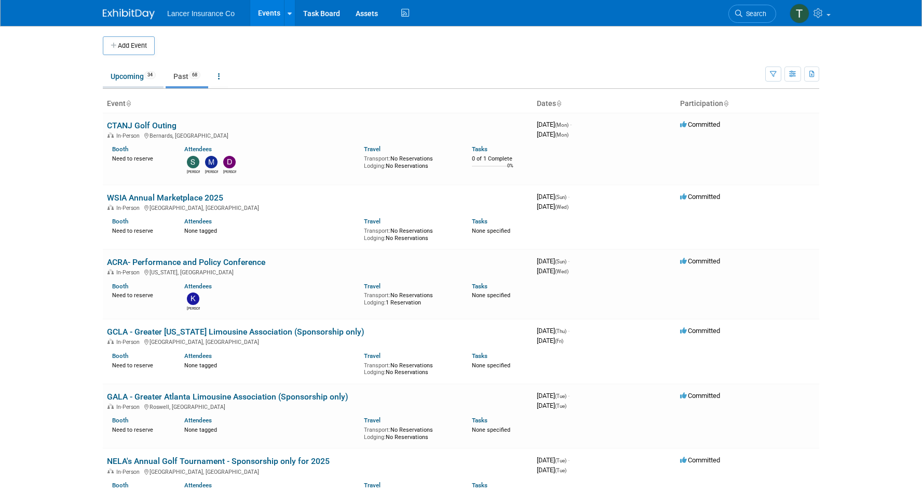
click at [125, 79] on link "Upcoming 34" at bounding box center [133, 76] width 61 height 20
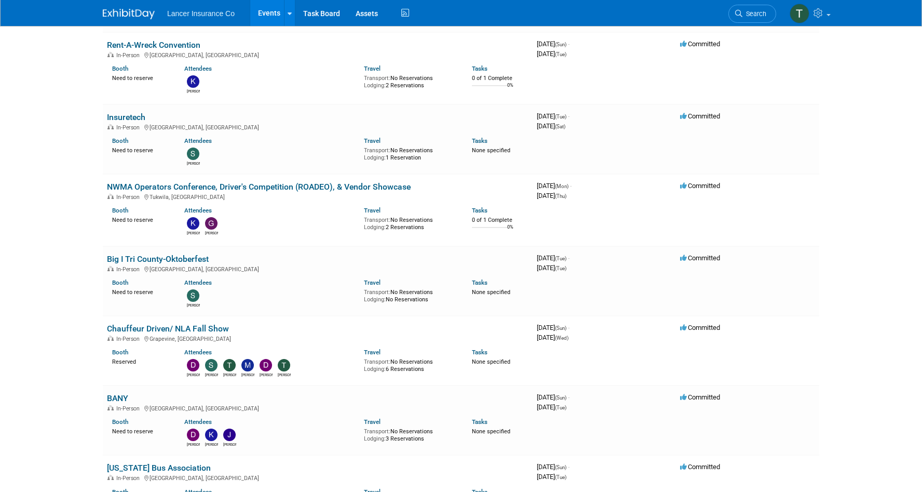
scroll to position [598, 0]
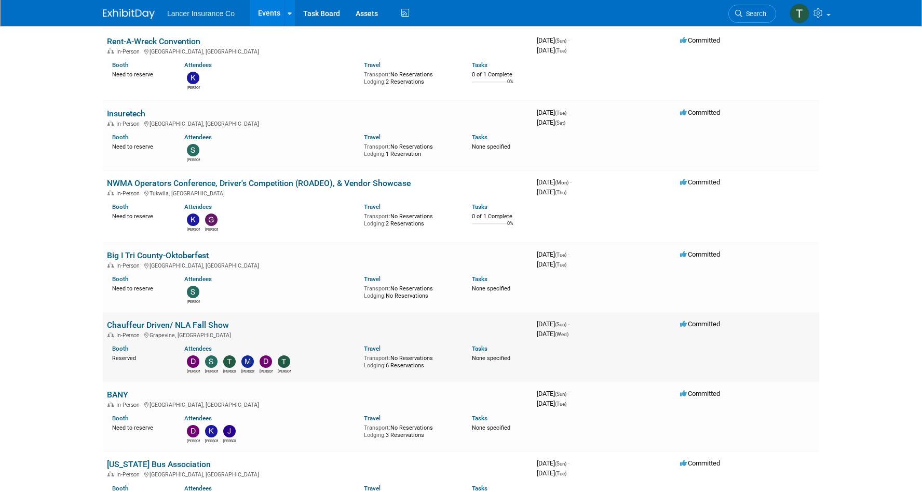
click at [132, 320] on link "Chauffeur Driven/ NLA Fall Show" at bounding box center [168, 325] width 122 height 10
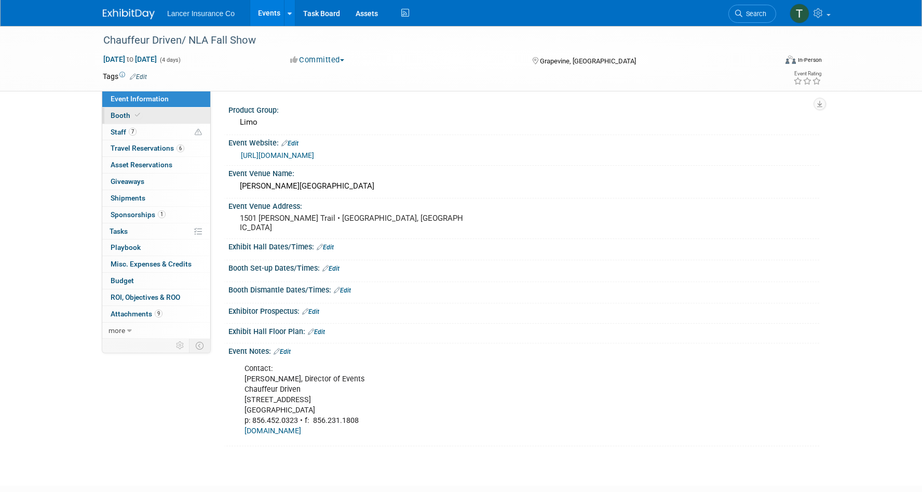
click at [118, 113] on span "Booth" at bounding box center [127, 115] width 32 height 8
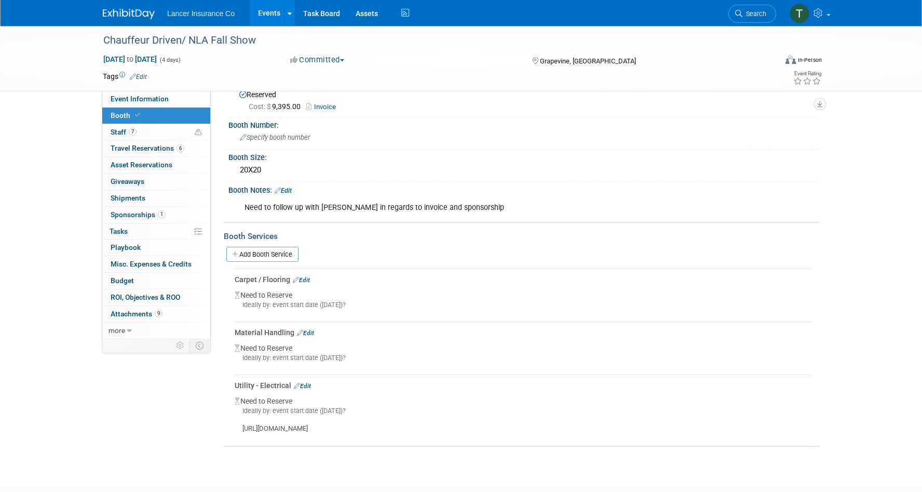
scroll to position [37, 0]
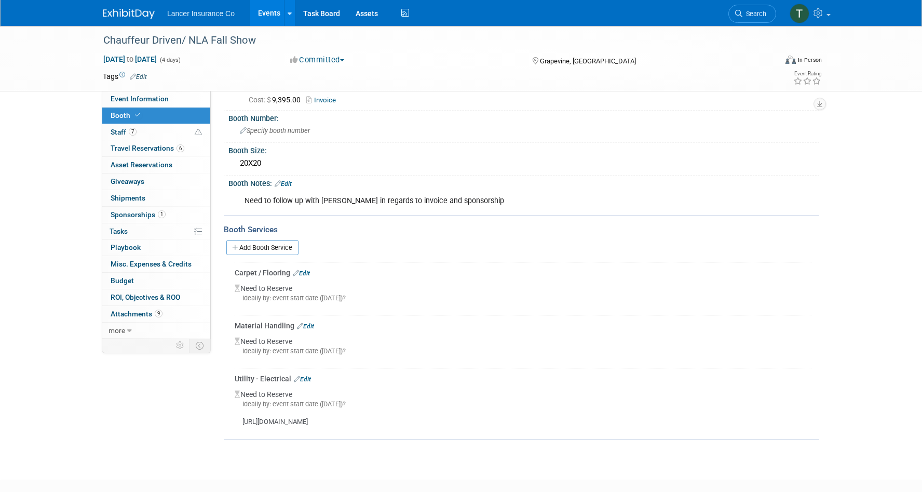
click at [310, 376] on link "Edit" at bounding box center [302, 378] width 17 height 7
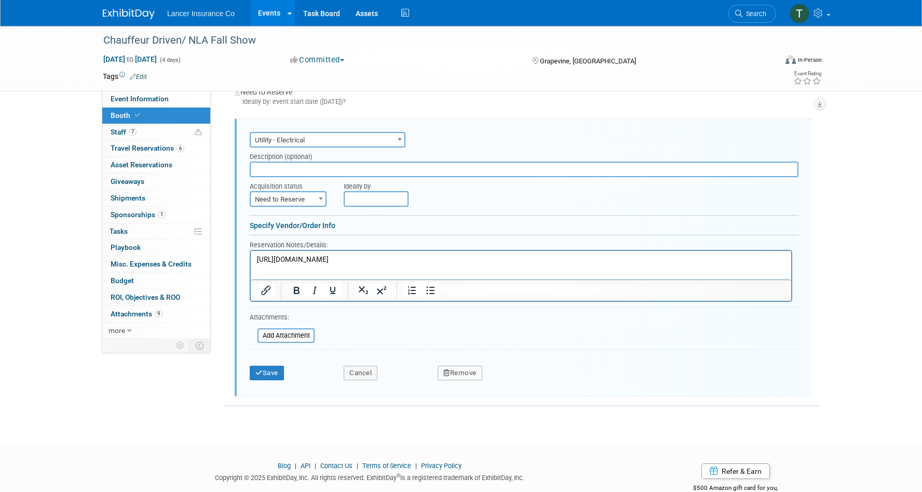
scroll to position [0, 0]
click at [544, 260] on p "[URL][DOMAIN_NAME]" at bounding box center [521, 259] width 529 height 10
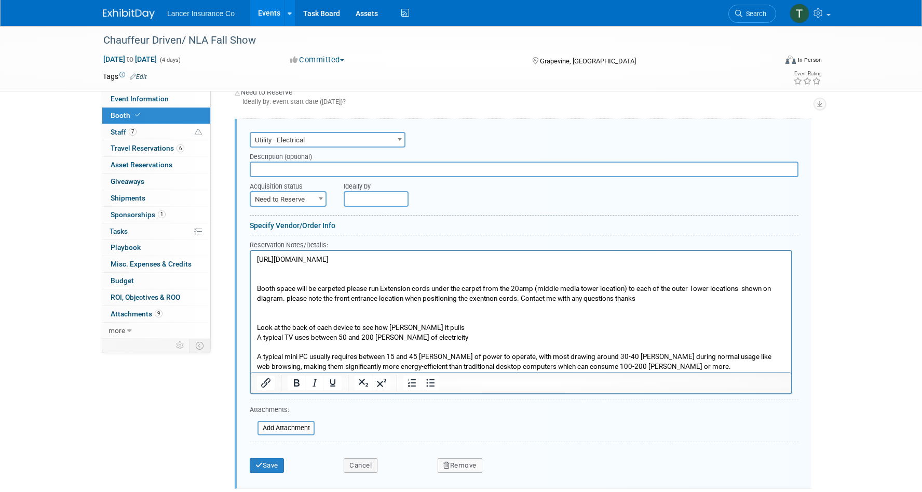
click at [263, 272] on p "Rich Text Area. Press ALT-0 for help." at bounding box center [521, 269] width 529 height 10
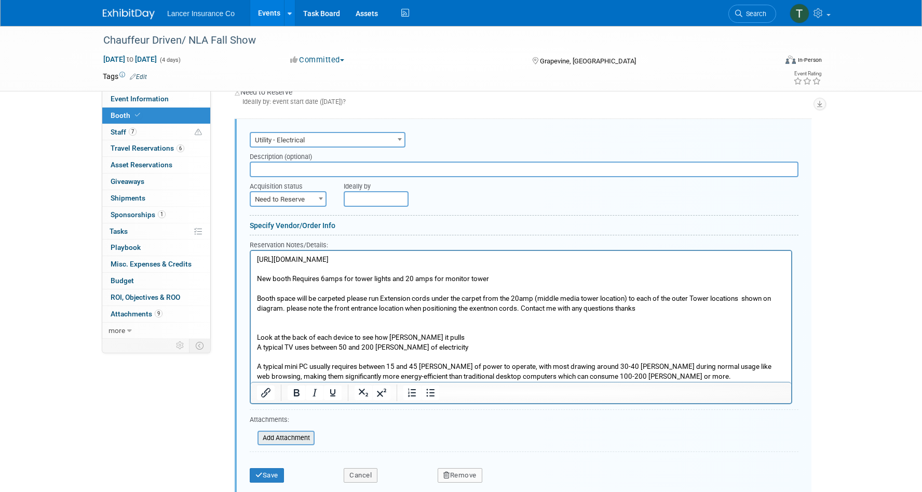
click at [287, 436] on input "file" at bounding box center [252, 437] width 124 height 12
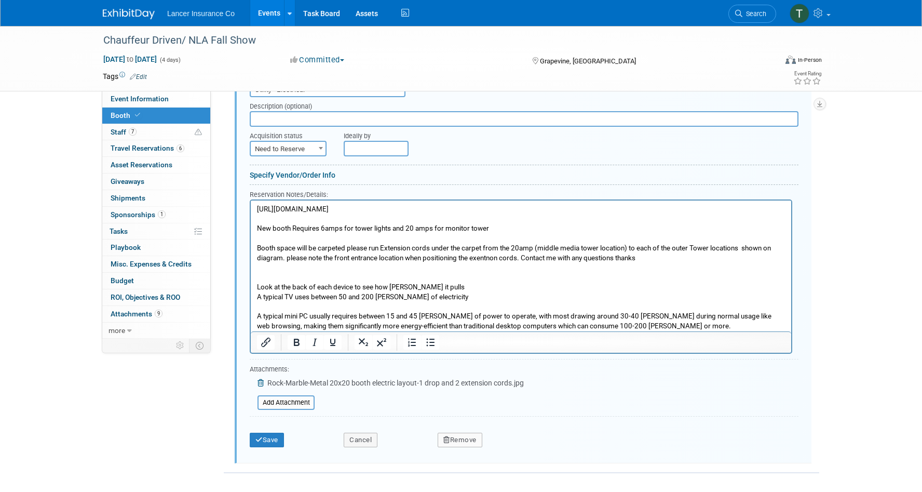
scroll to position [341, 0]
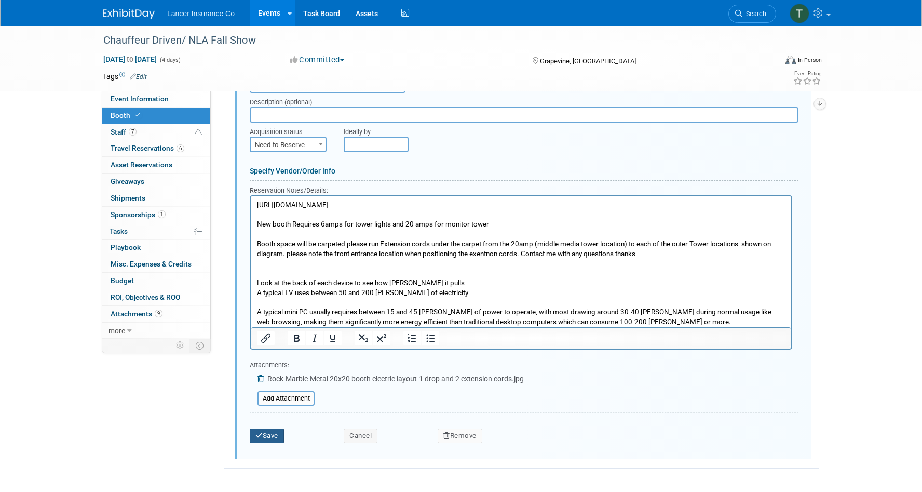
click at [273, 439] on button "Save" at bounding box center [267, 435] width 34 height 15
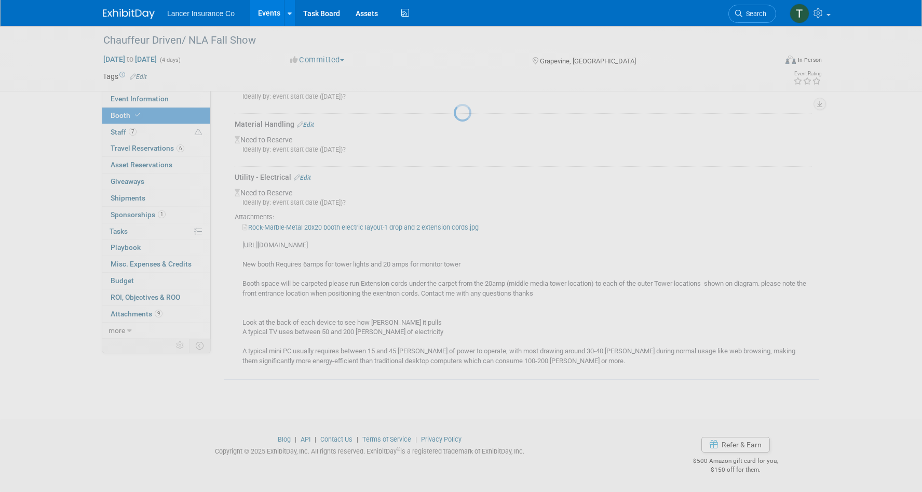
scroll to position [238, 0]
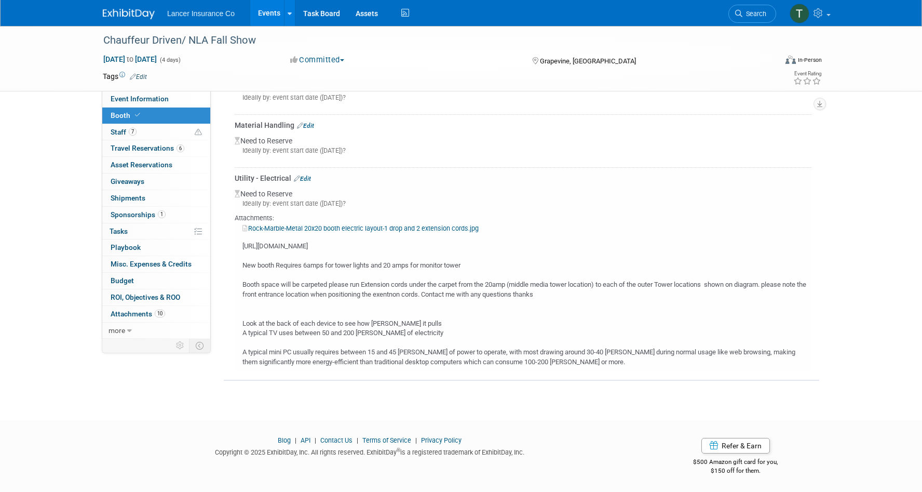
click at [329, 225] on link "Rock-Marble-Metal 20x20 booth electric layout-1 drop and 2 extension cords.jpg" at bounding box center [360, 228] width 236 height 8
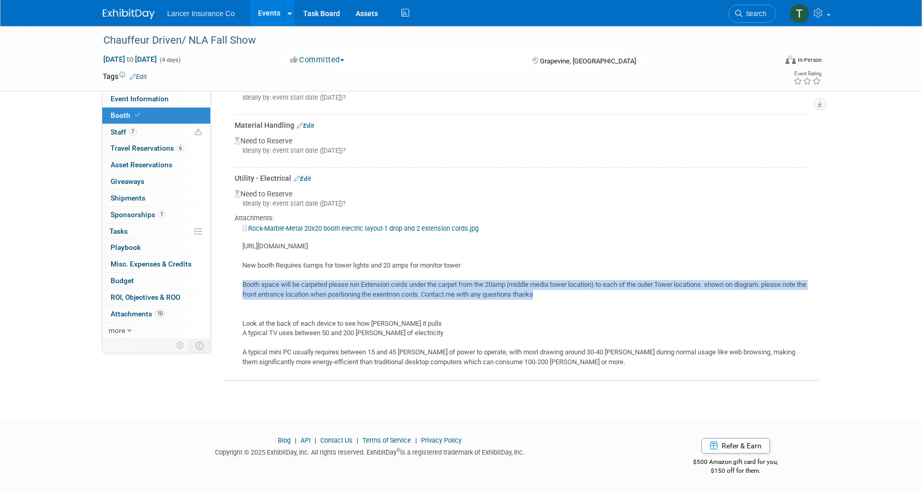
drag, startPoint x: 243, startPoint y: 282, endPoint x: 561, endPoint y: 291, distance: 317.9
click at [561, 291] on div "[URL][DOMAIN_NAME] New booth Requires 6amps for tower lights and 20 amps for mo…" at bounding box center [523, 300] width 577 height 134
copy div "Booth space will be carpeted please run Extension cords under the carpet from t…"
